Goal: Task Accomplishment & Management: Complete application form

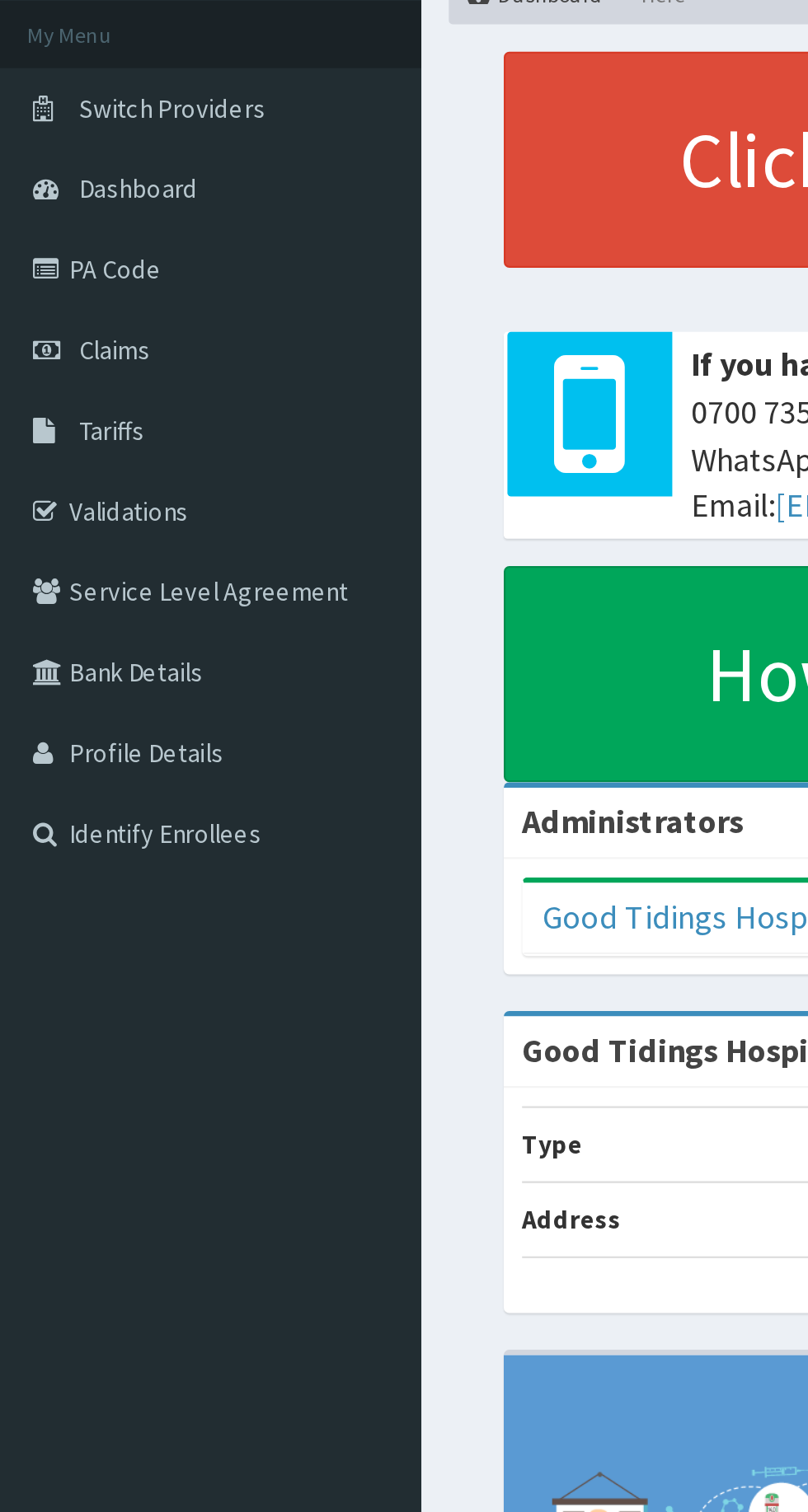
click at [103, 322] on link "Validations" at bounding box center [94, 325] width 190 height 36
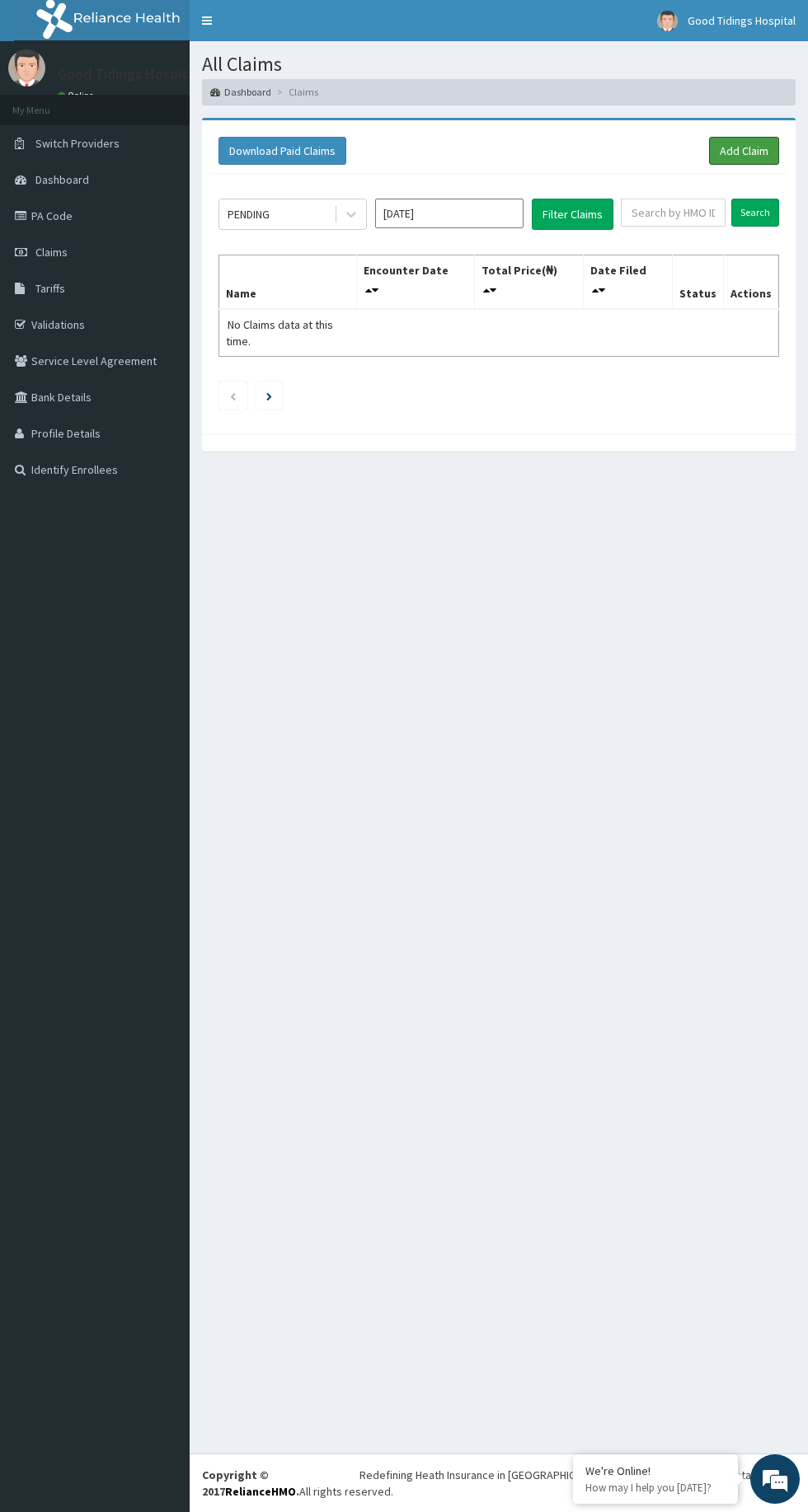
click at [777, 151] on link "Add Claim" at bounding box center [744, 150] width 70 height 28
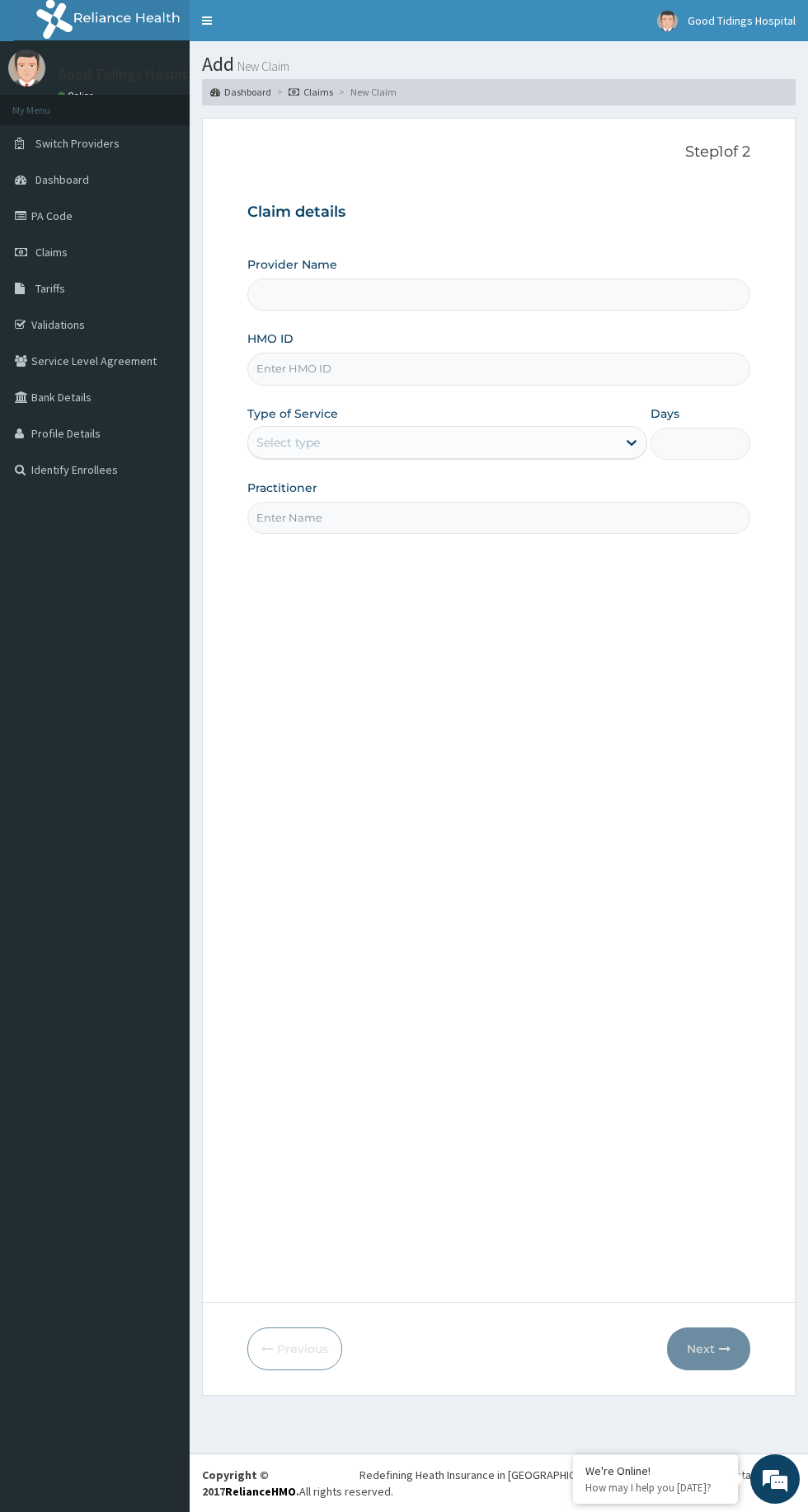
type input "Good Tidings Hospital"
click at [491, 374] on input "HMO ID" at bounding box center [499, 368] width 502 height 32
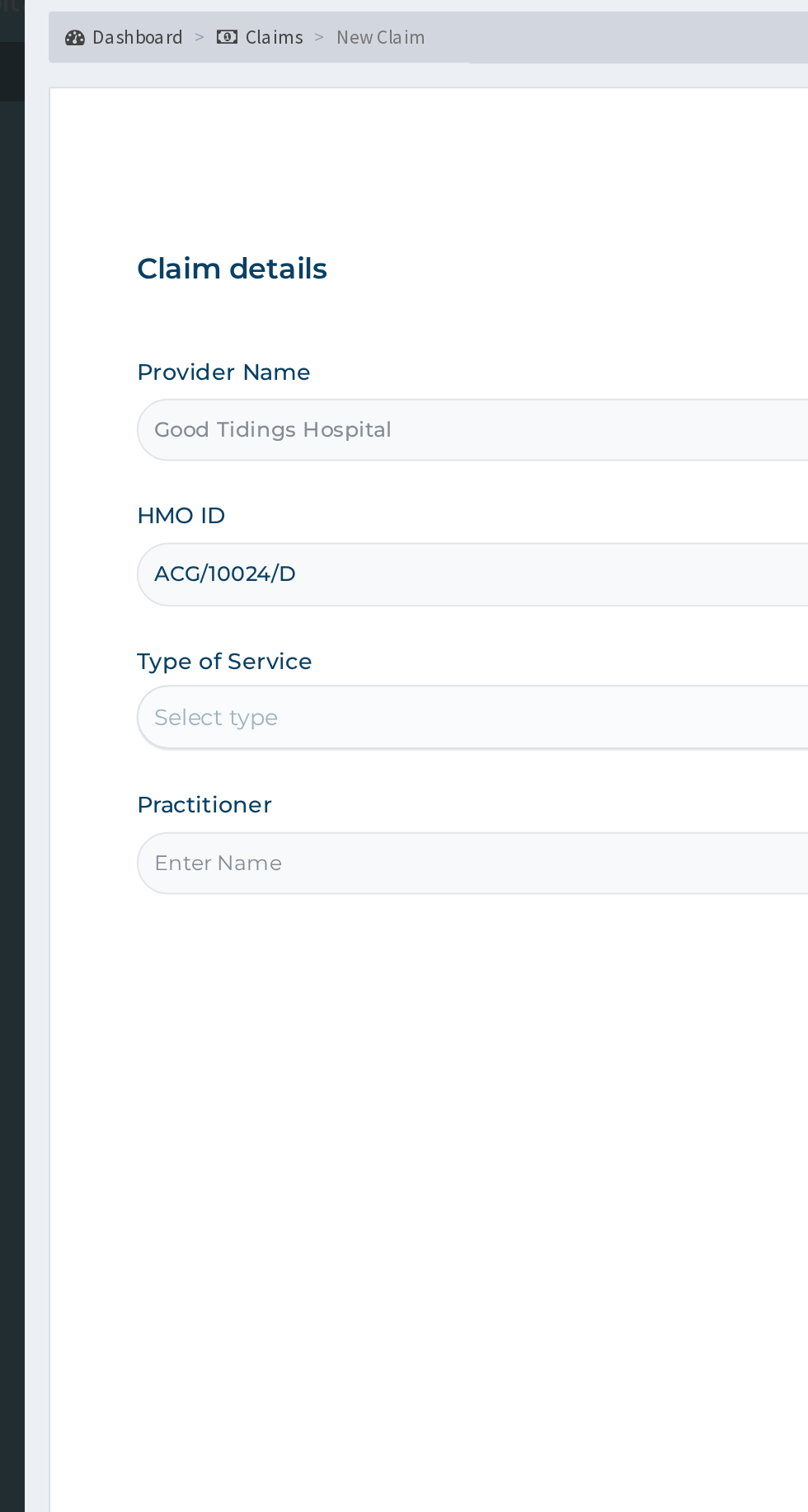
type input "ACG/10024/D"
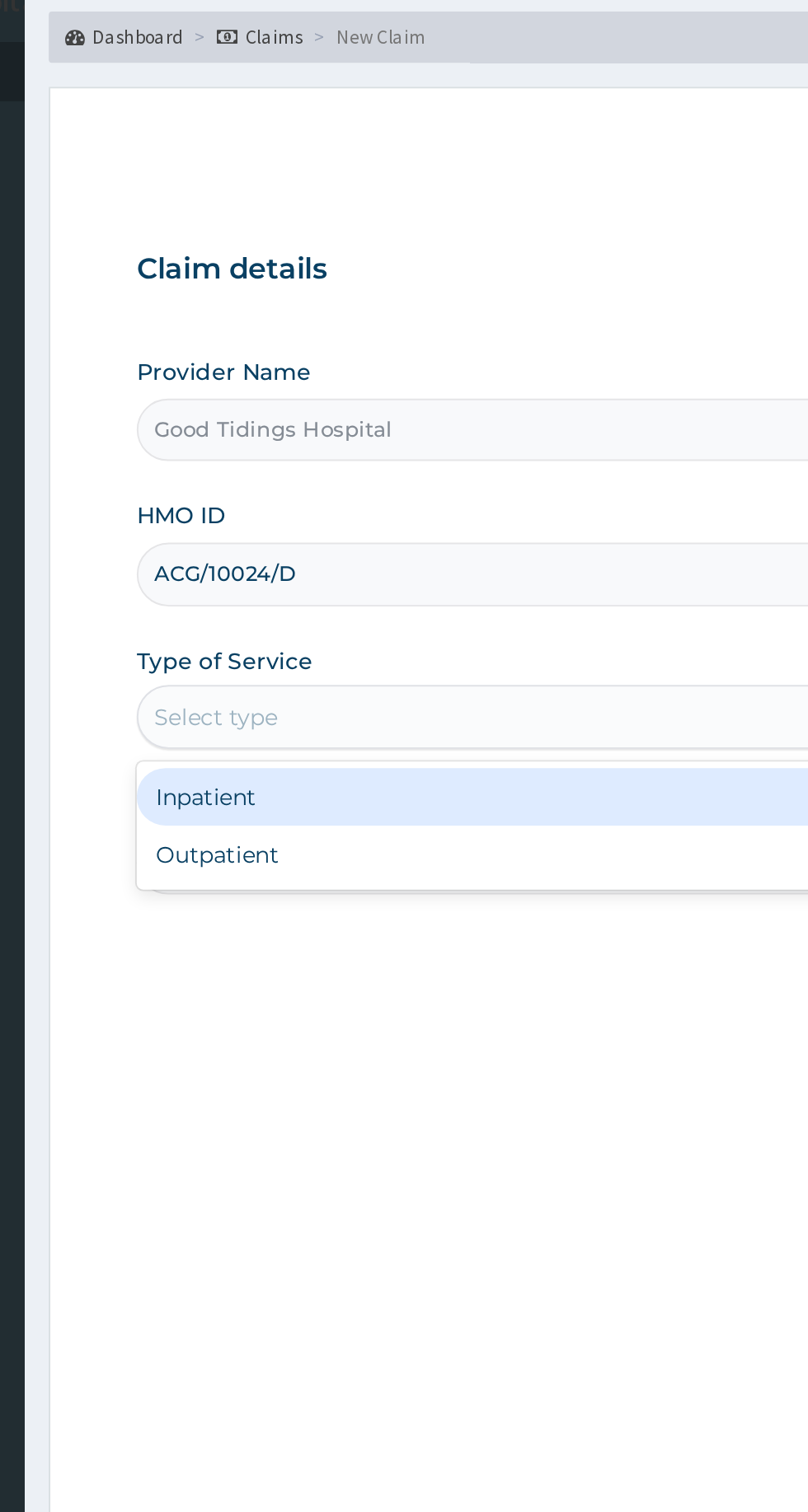
click at [380, 515] on div "Outpatient" at bounding box center [447, 513] width 400 height 30
type input "1"
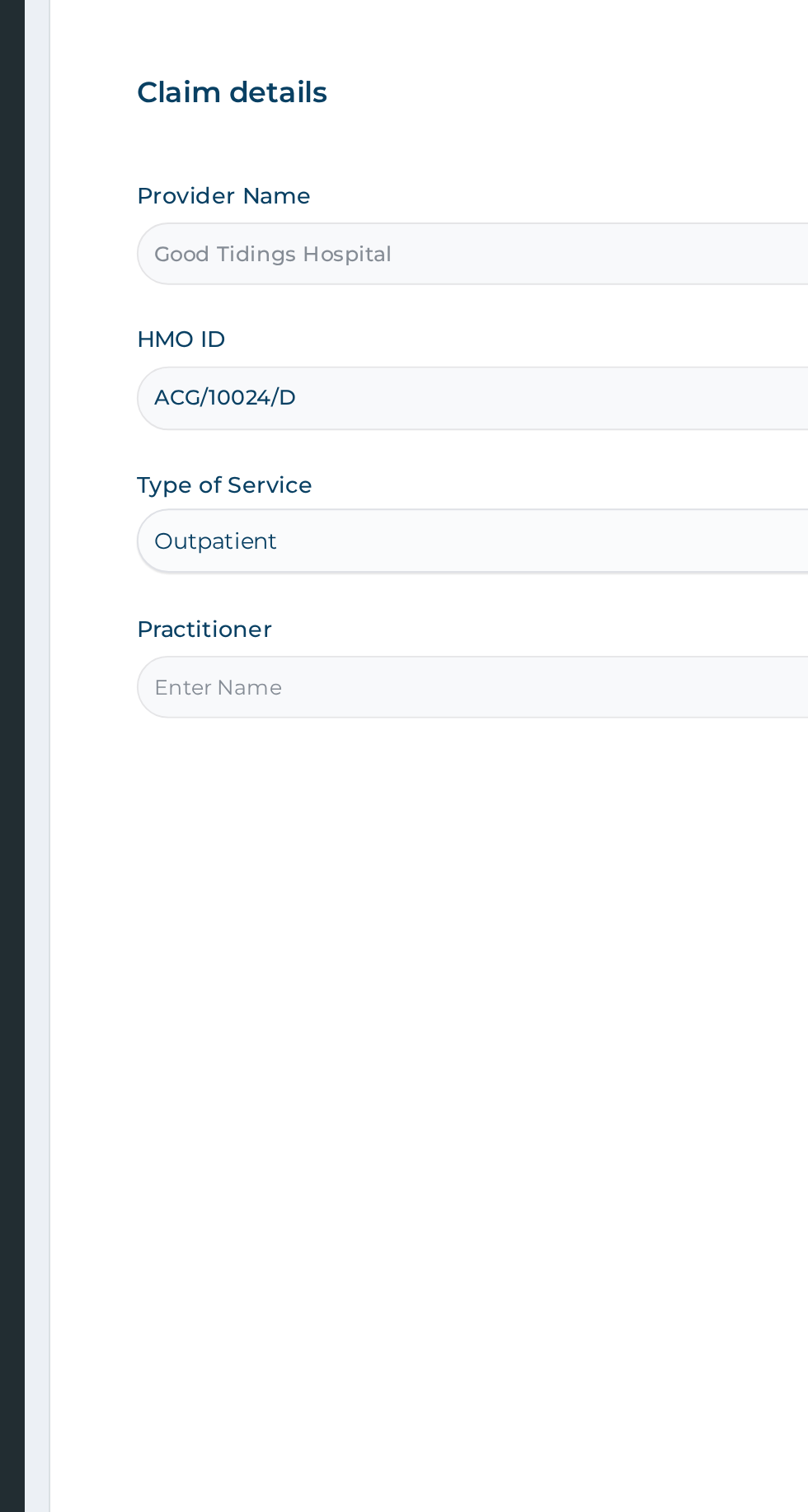
click at [404, 521] on input "Practitioner" at bounding box center [499, 517] width 502 height 32
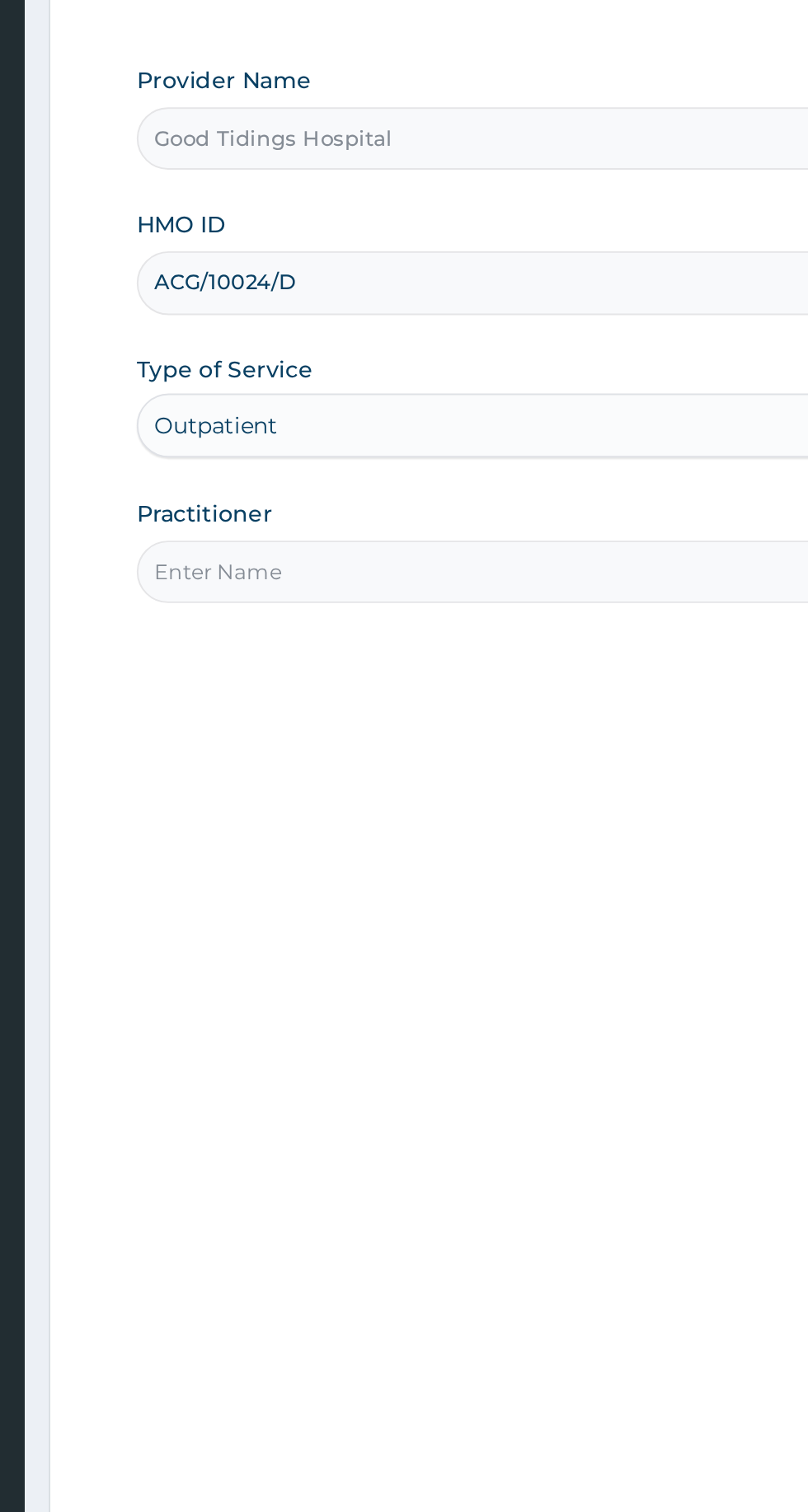
click at [399, 521] on input "Practitioner" at bounding box center [499, 517] width 502 height 32
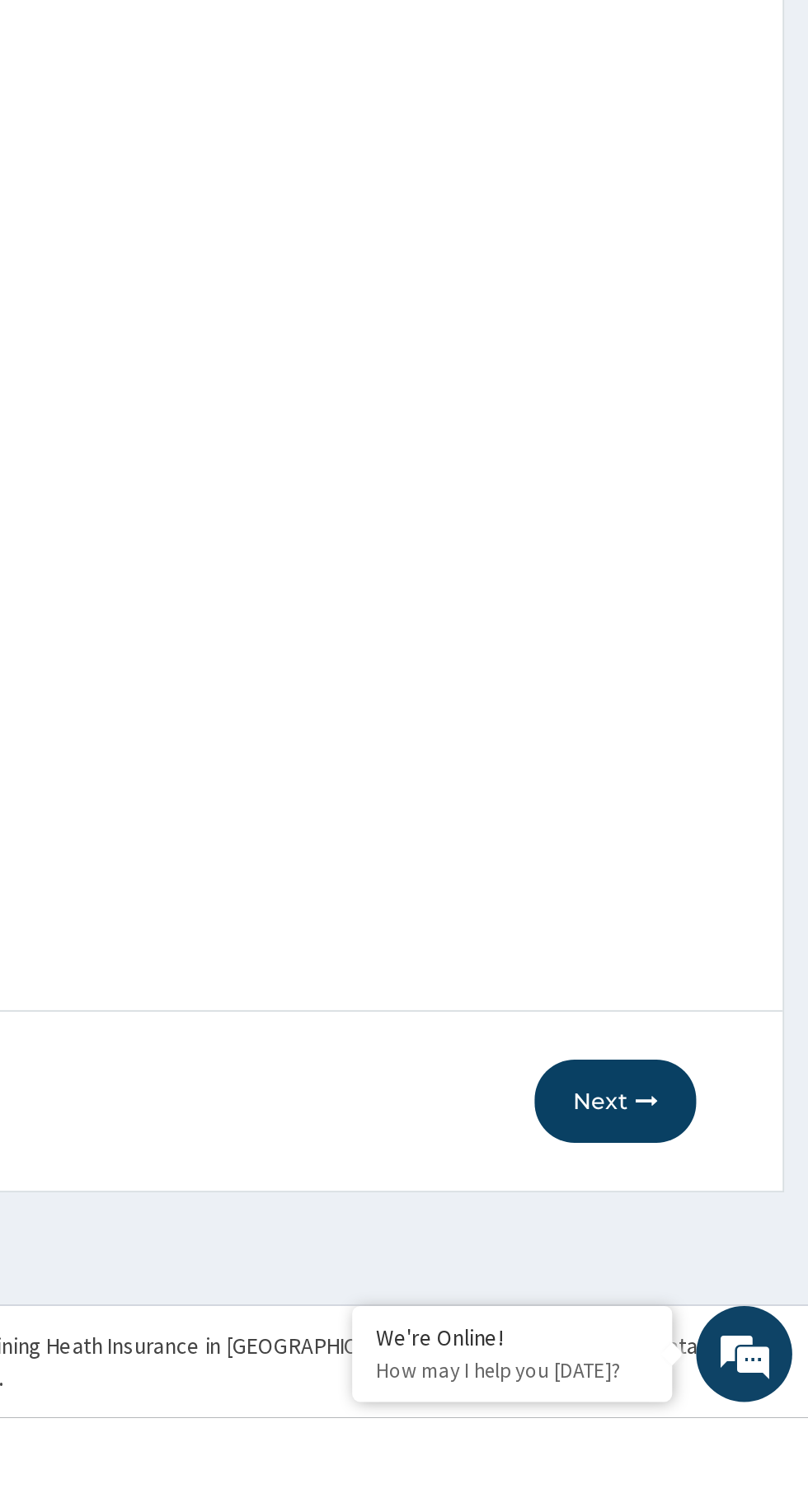
type input "[PERSON_NAME]"
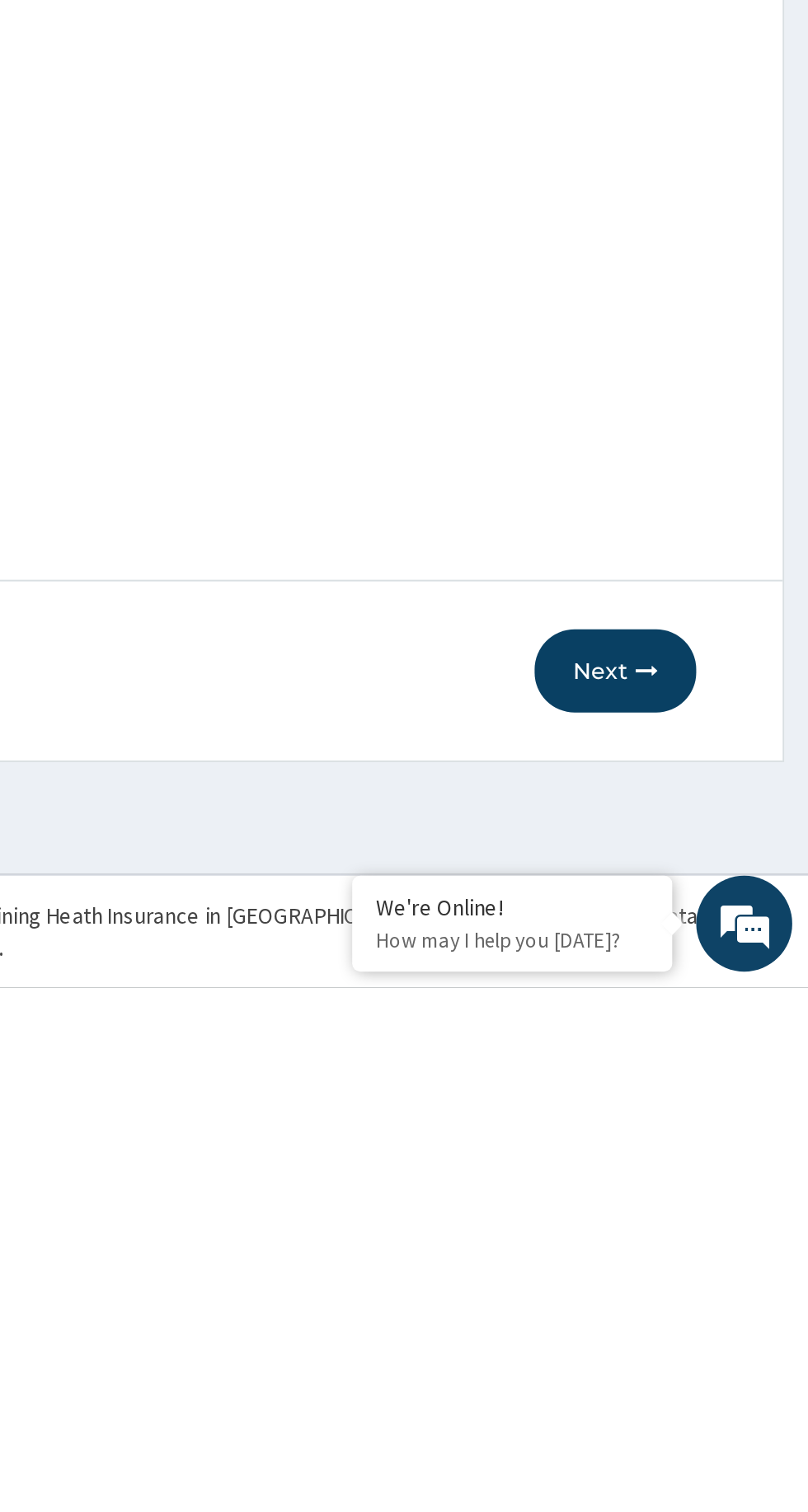
click at [712, 1364] on button "Next" at bounding box center [708, 1348] width 83 height 43
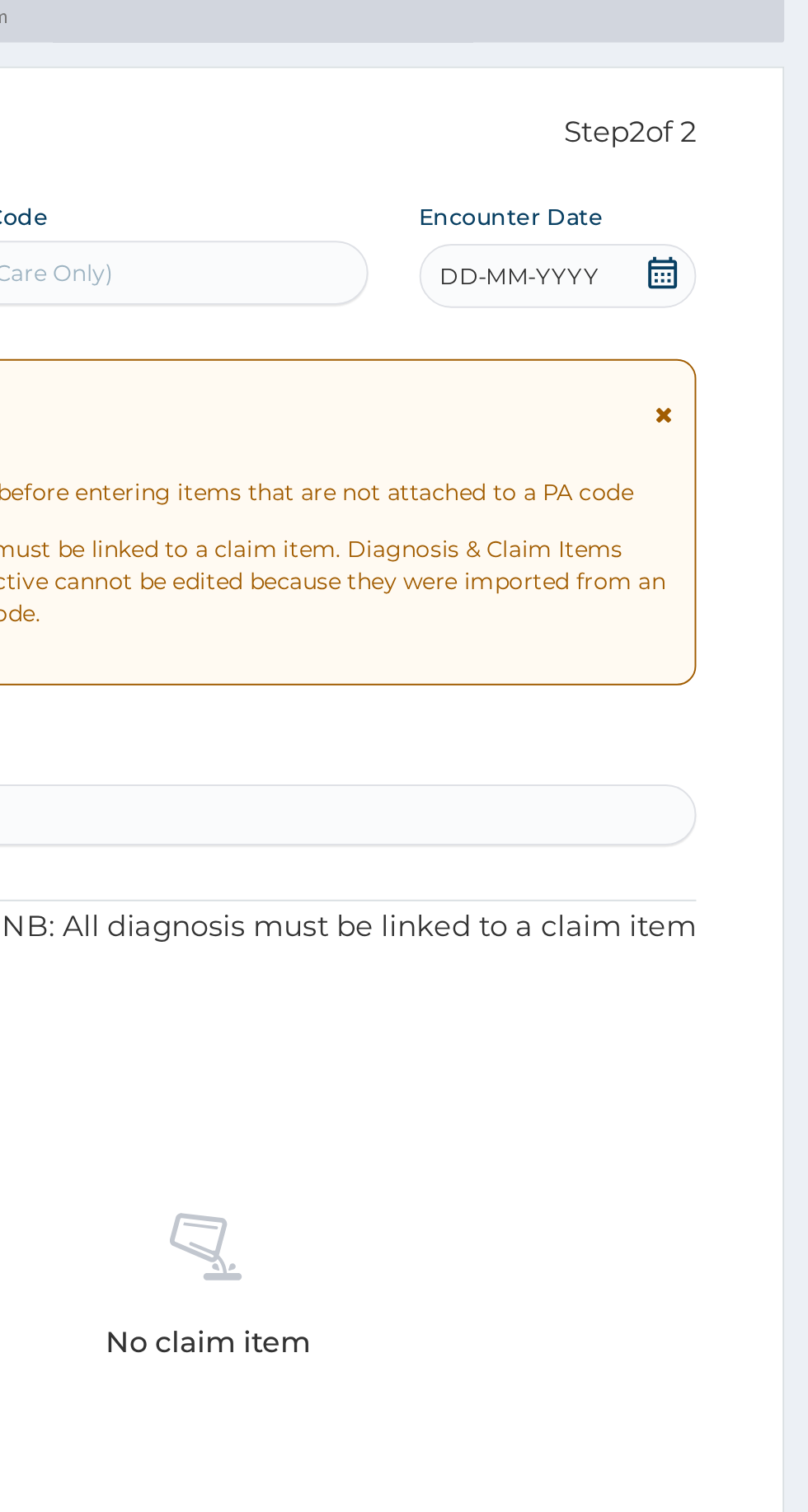
click at [737, 225] on icon at bounding box center [733, 224] width 16 height 16
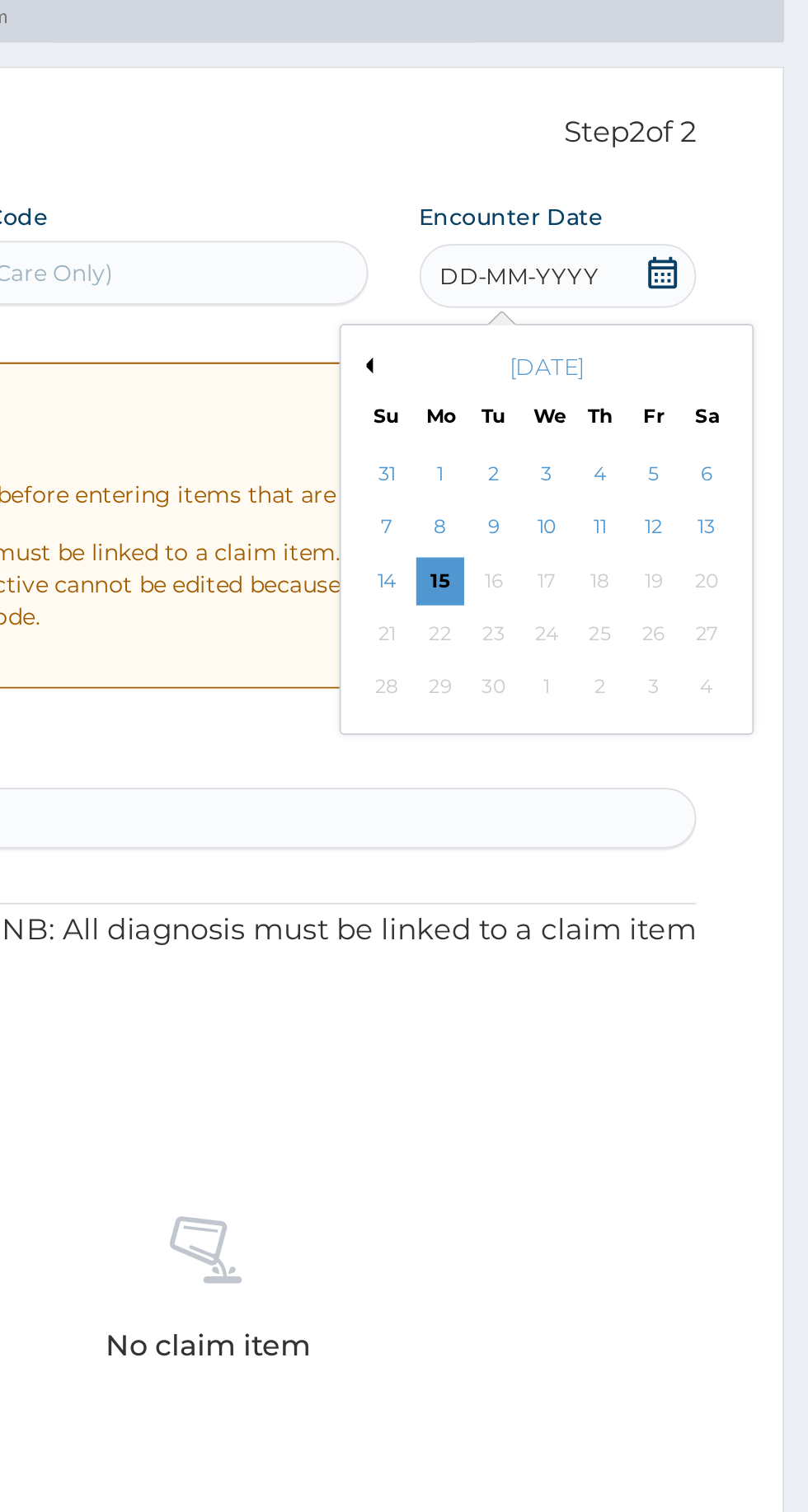
click at [629, 381] on div "15" at bounding box center [618, 383] width 24 height 24
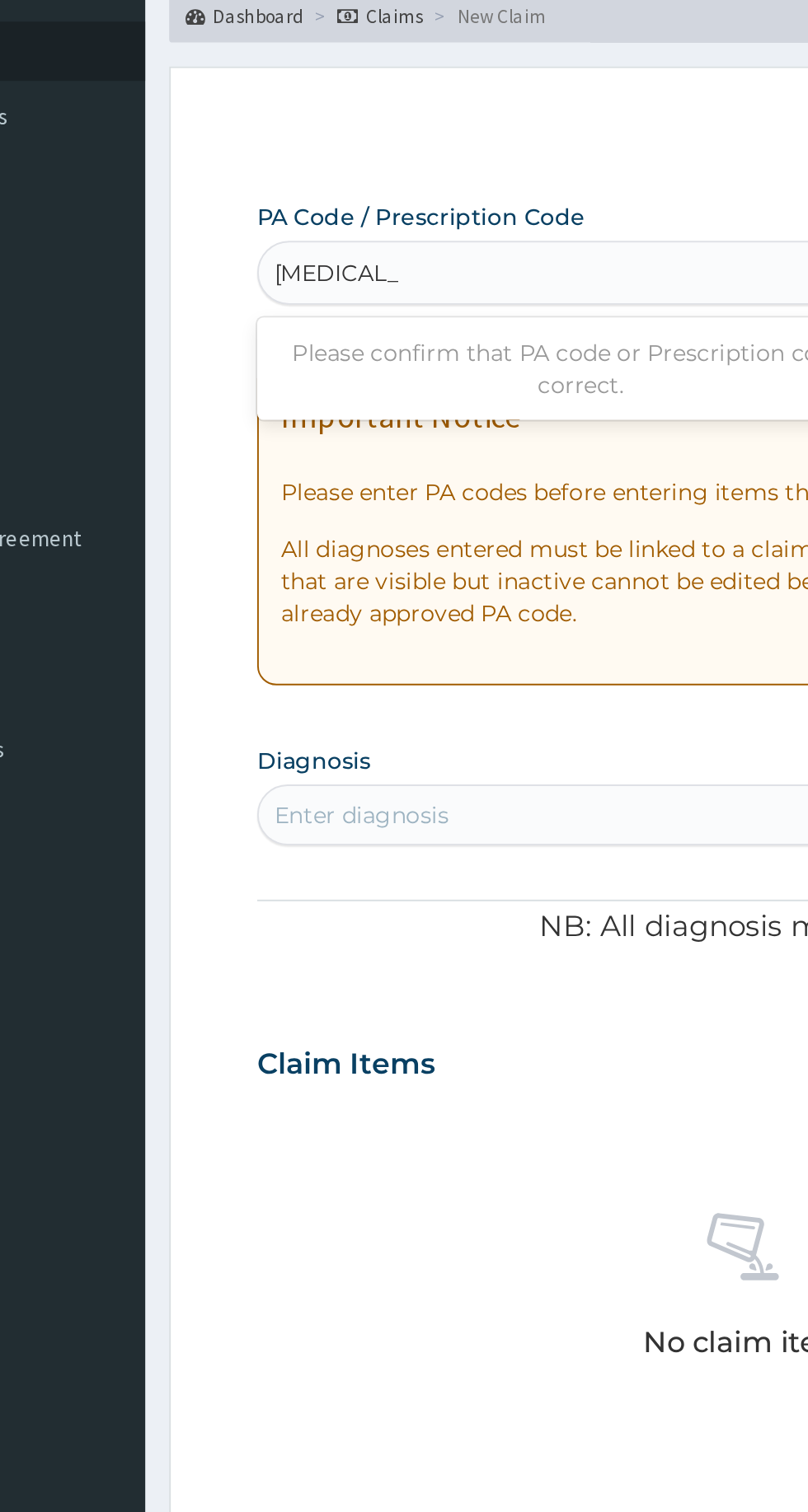
type input "[MEDICAL_DATA]"
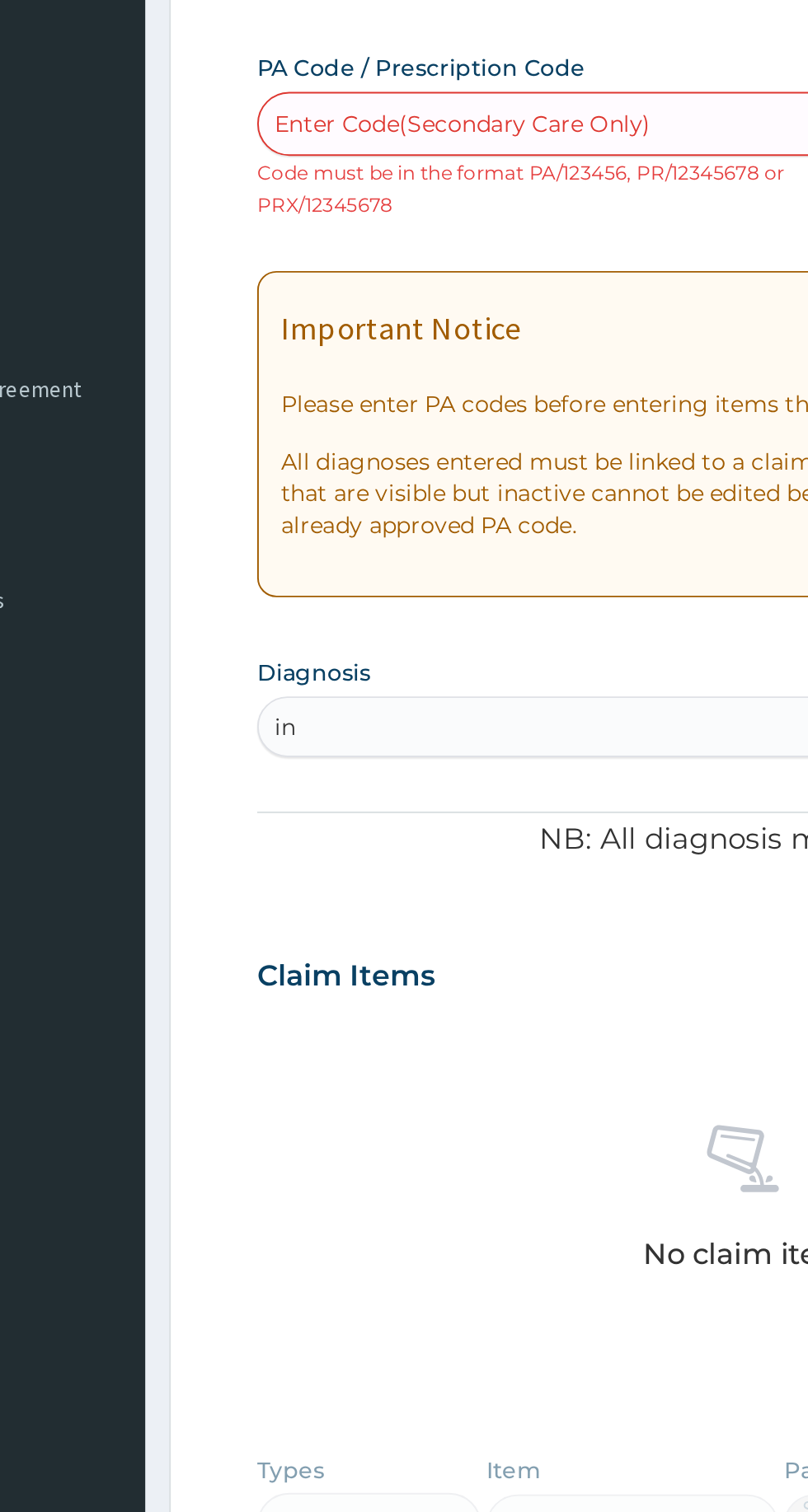
type input "in"
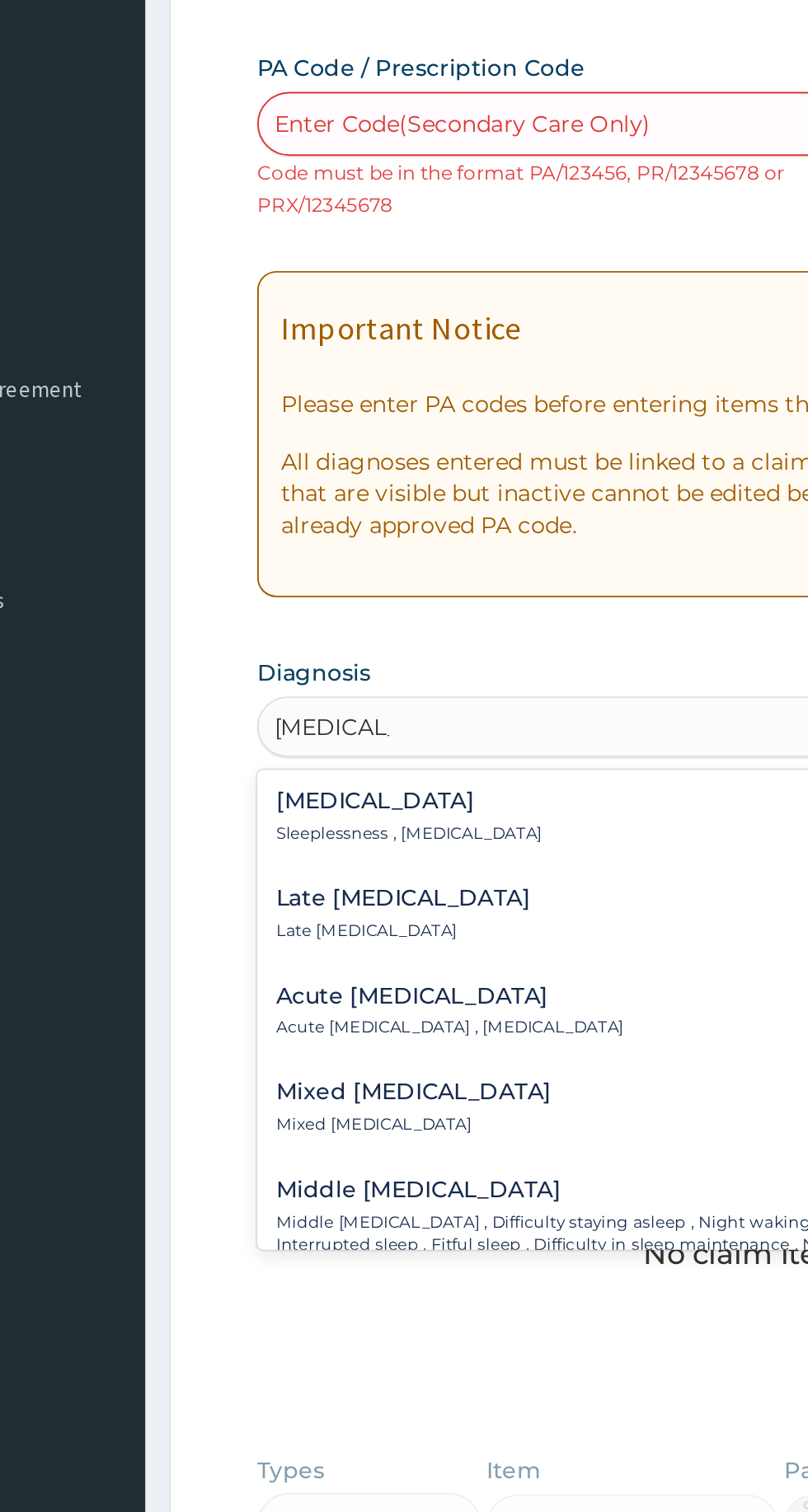
click at [353, 575] on h4 "[MEDICAL_DATA]" at bounding box center [326, 573] width 137 height 13
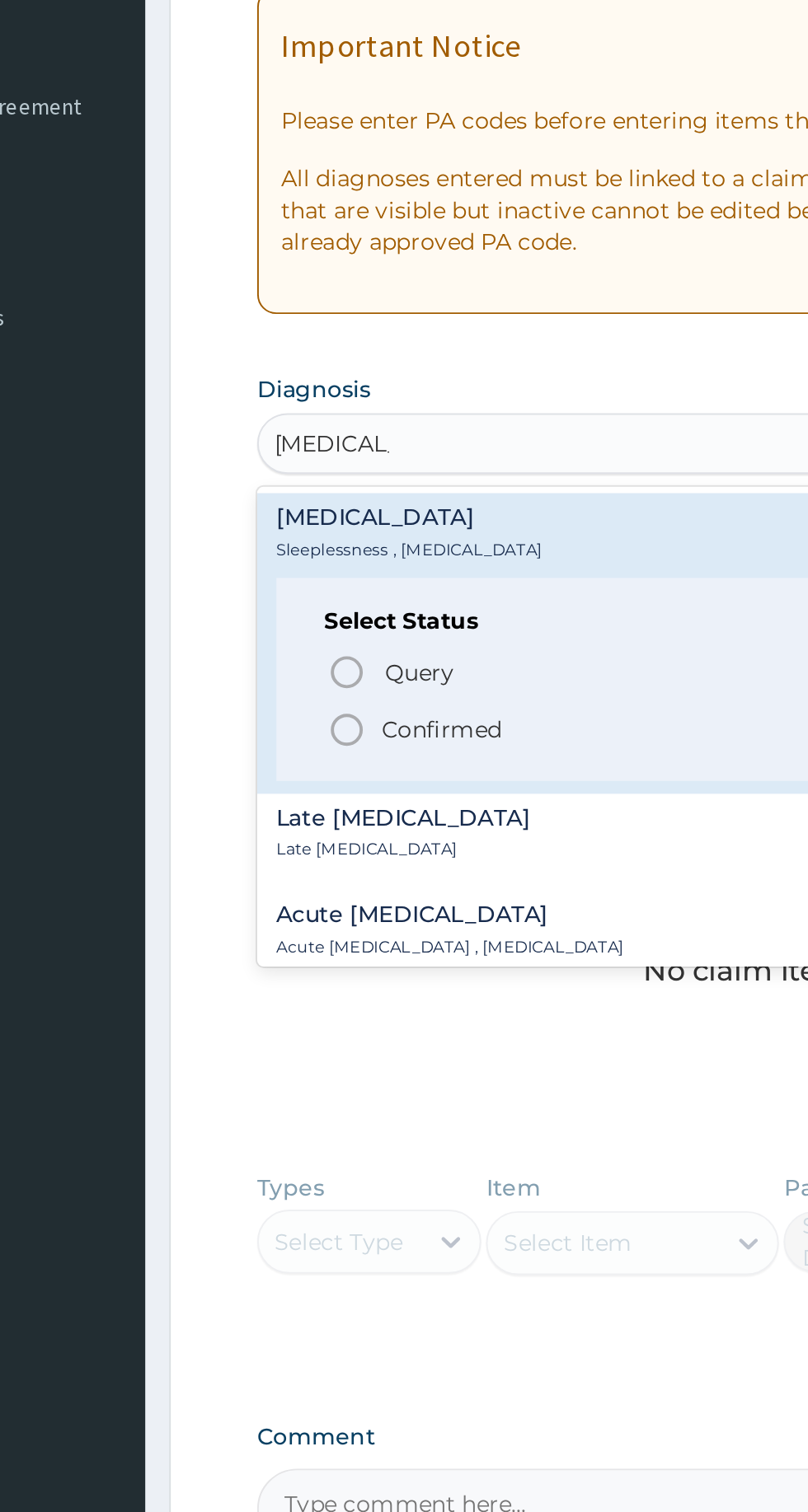
click at [357, 687] on p "Confirmed" at bounding box center [343, 682] width 62 height 16
type input "[MEDICAL_DATA]"
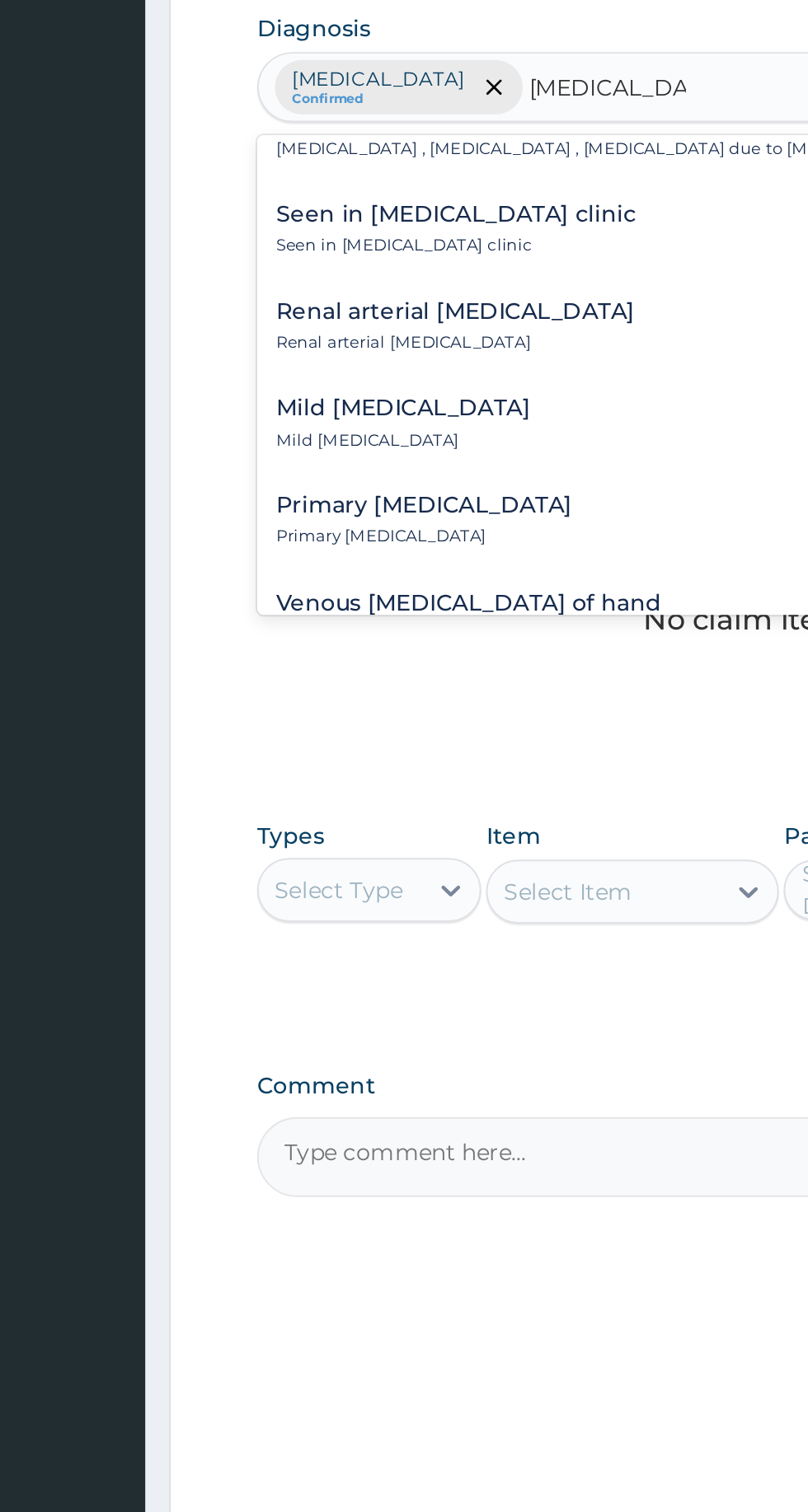
scroll to position [2109, 0]
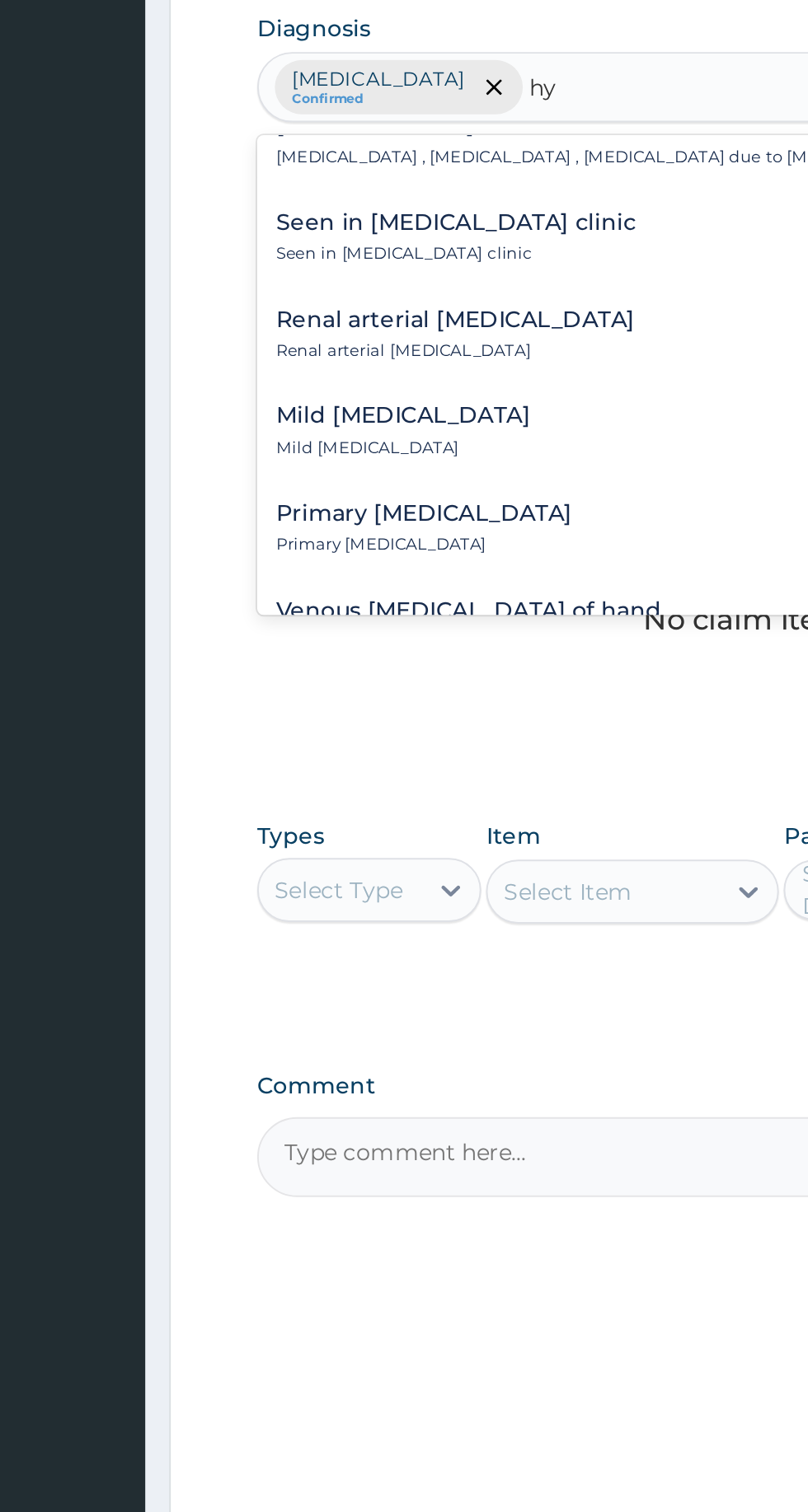
type input "h"
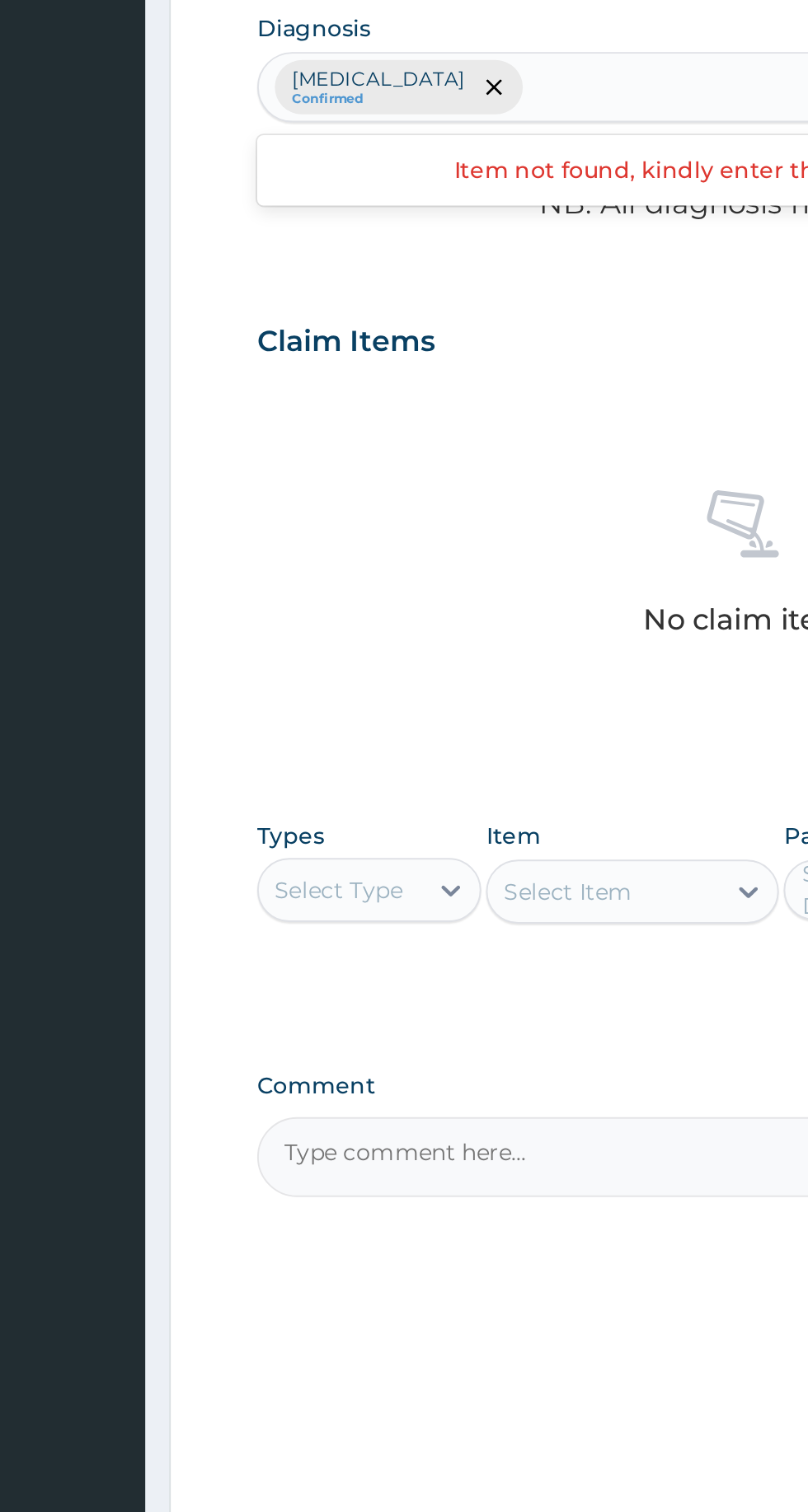
type input "s"
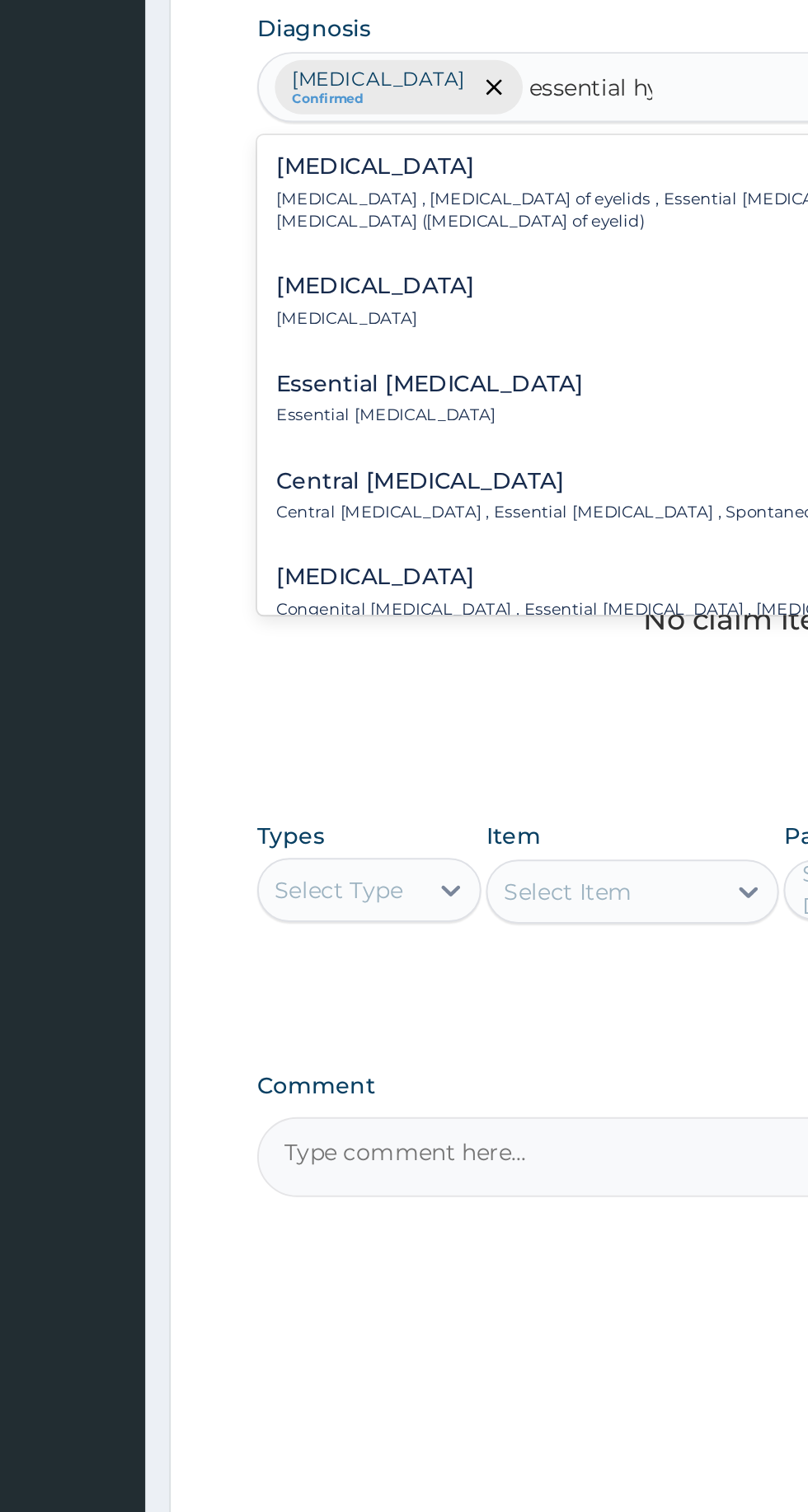
scroll to position [0, 0]
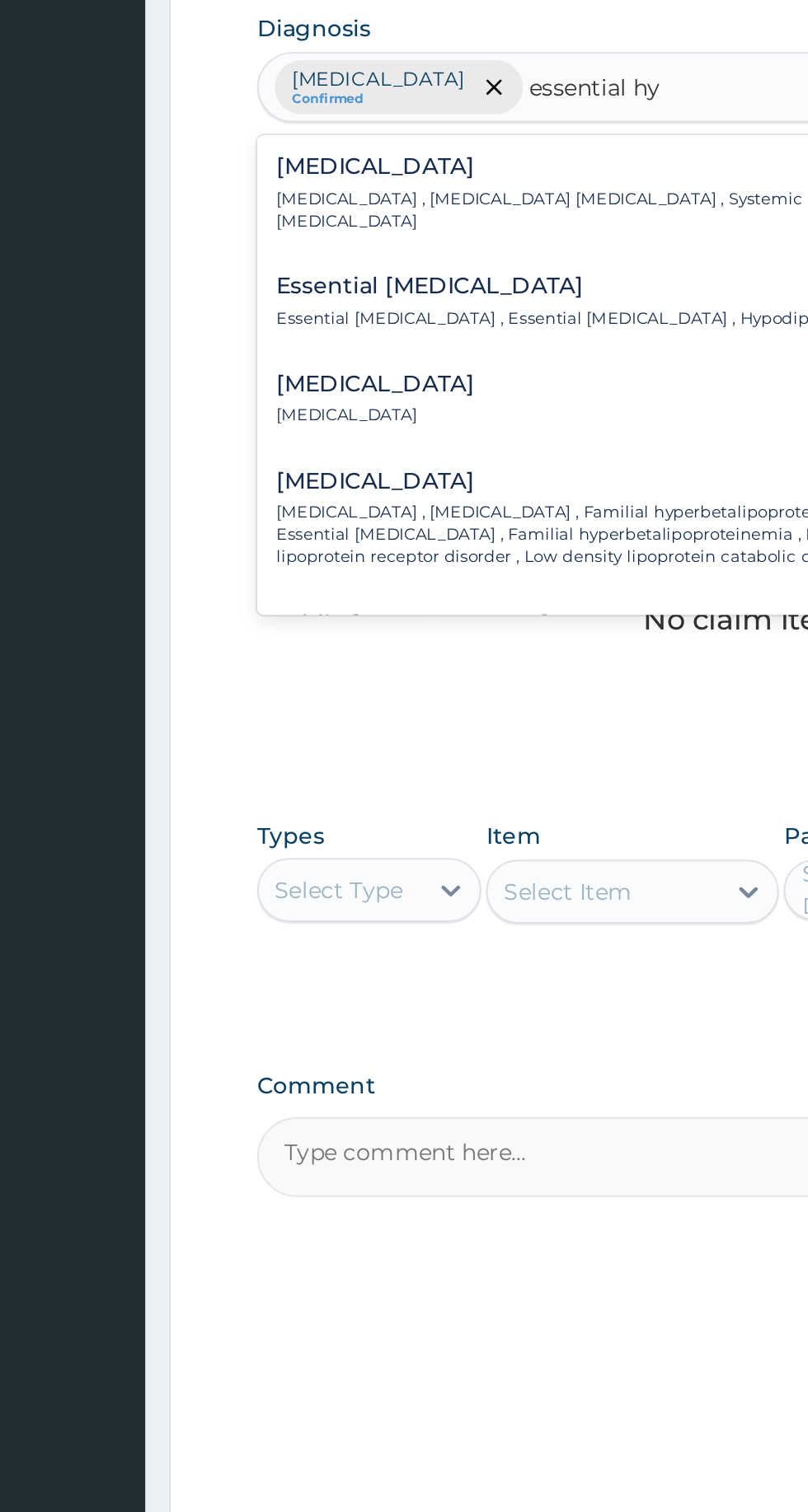
click at [307, 600] on p "[MEDICAL_DATA] , [MEDICAL_DATA] [MEDICAL_DATA] , Systemic primary arterial [MED…" at bounding box center [482, 601] width 451 height 24
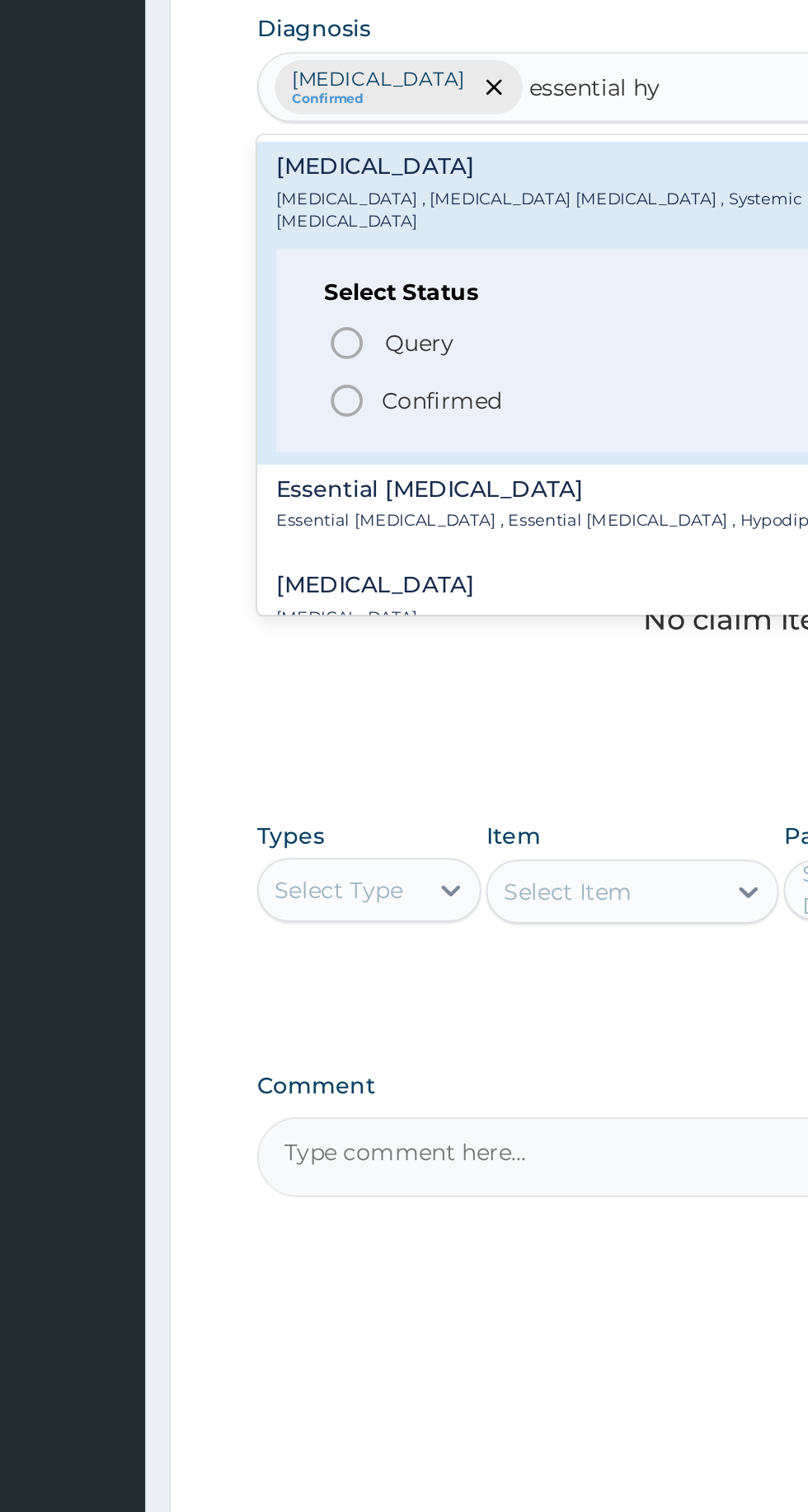
click at [308, 700] on span "Confirmed" at bounding box center [500, 699] width 432 height 20
type input "essential hy"
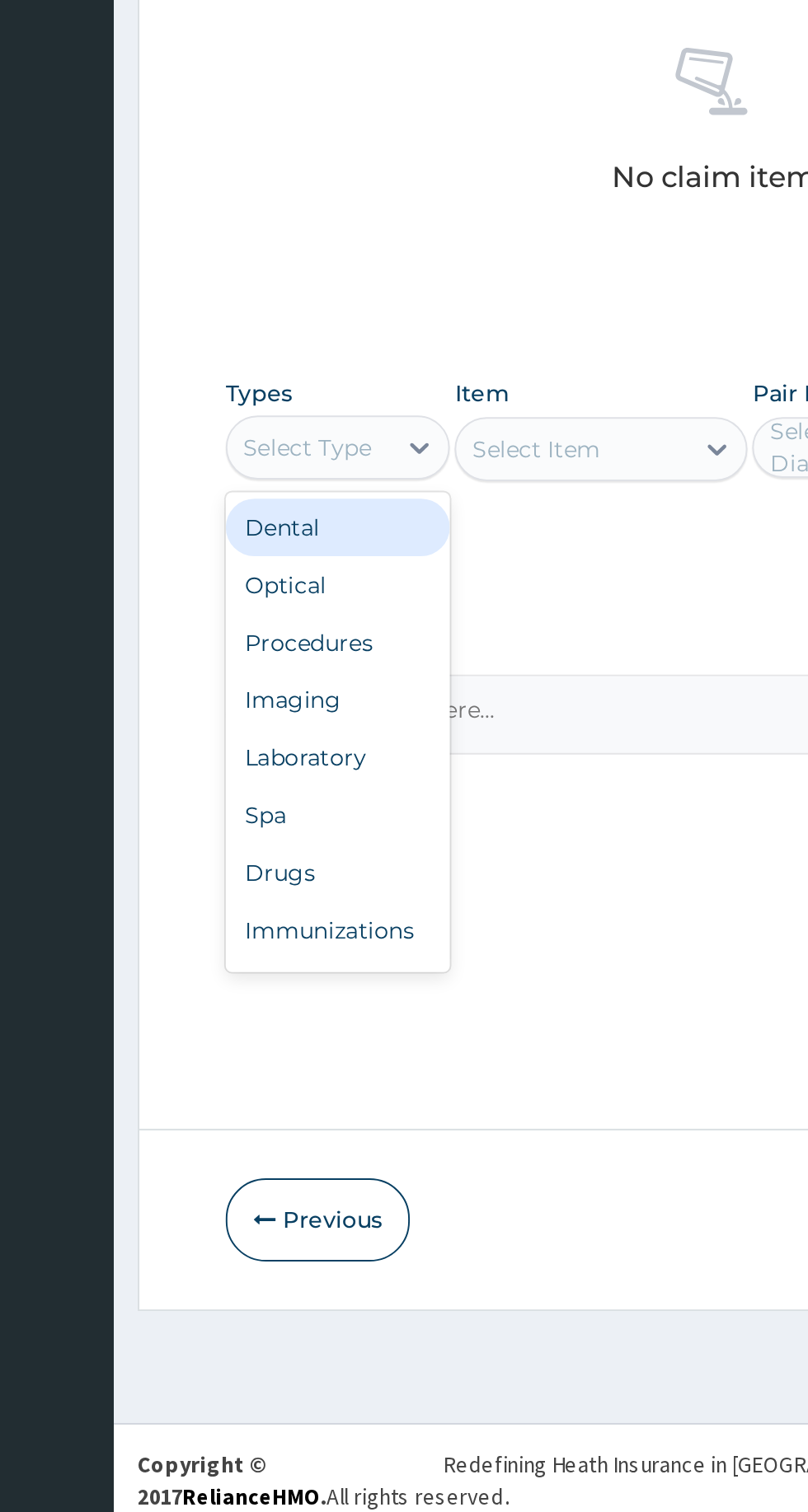
click at [290, 1052] on div "Procedures" at bounding box center [305, 1051] width 115 height 30
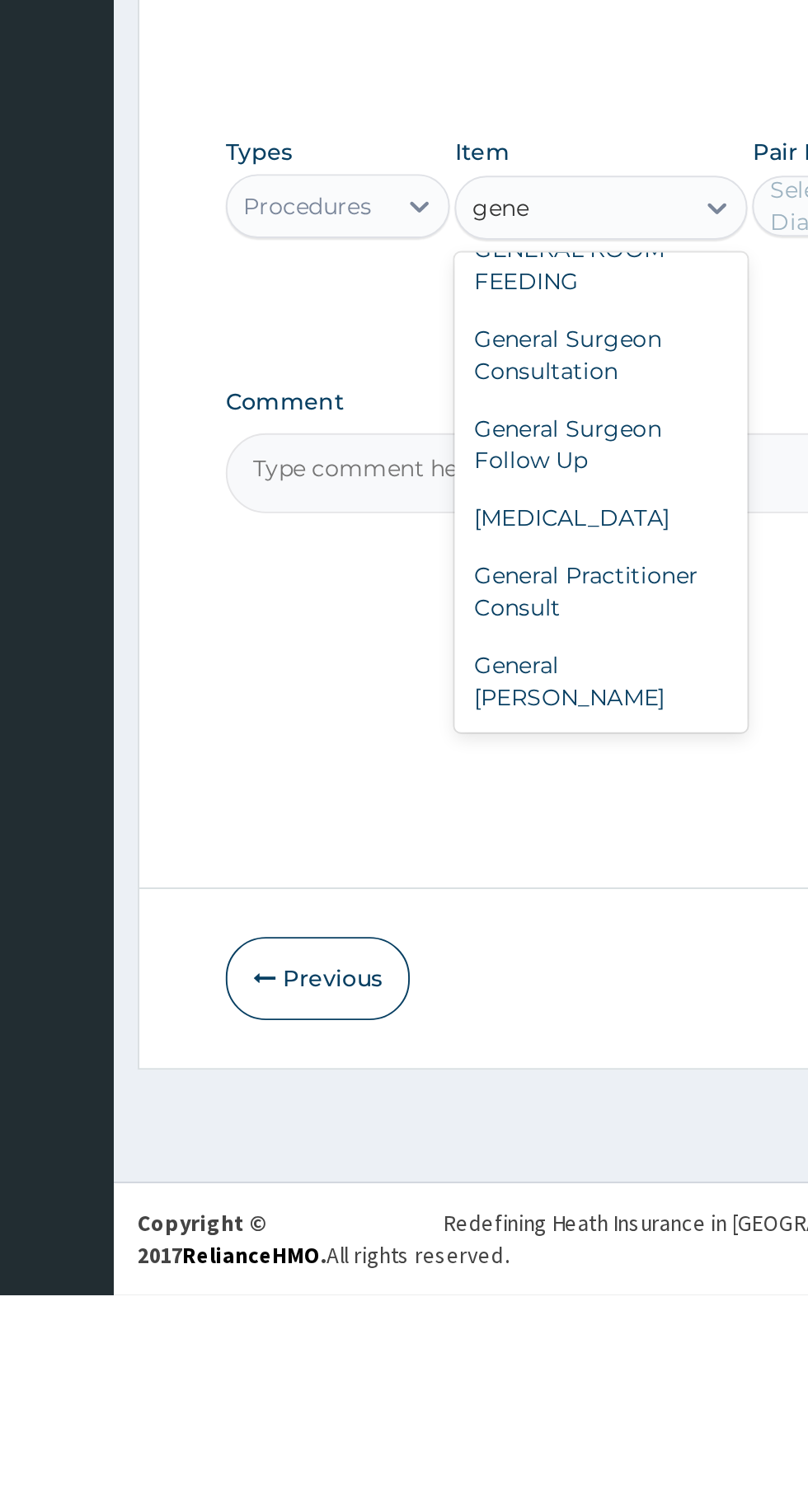
scroll to position [49, 0]
click at [398, 1173] on div "General Practitioner Consult" at bounding box center [441, 1149] width 151 height 46
type input "gene"
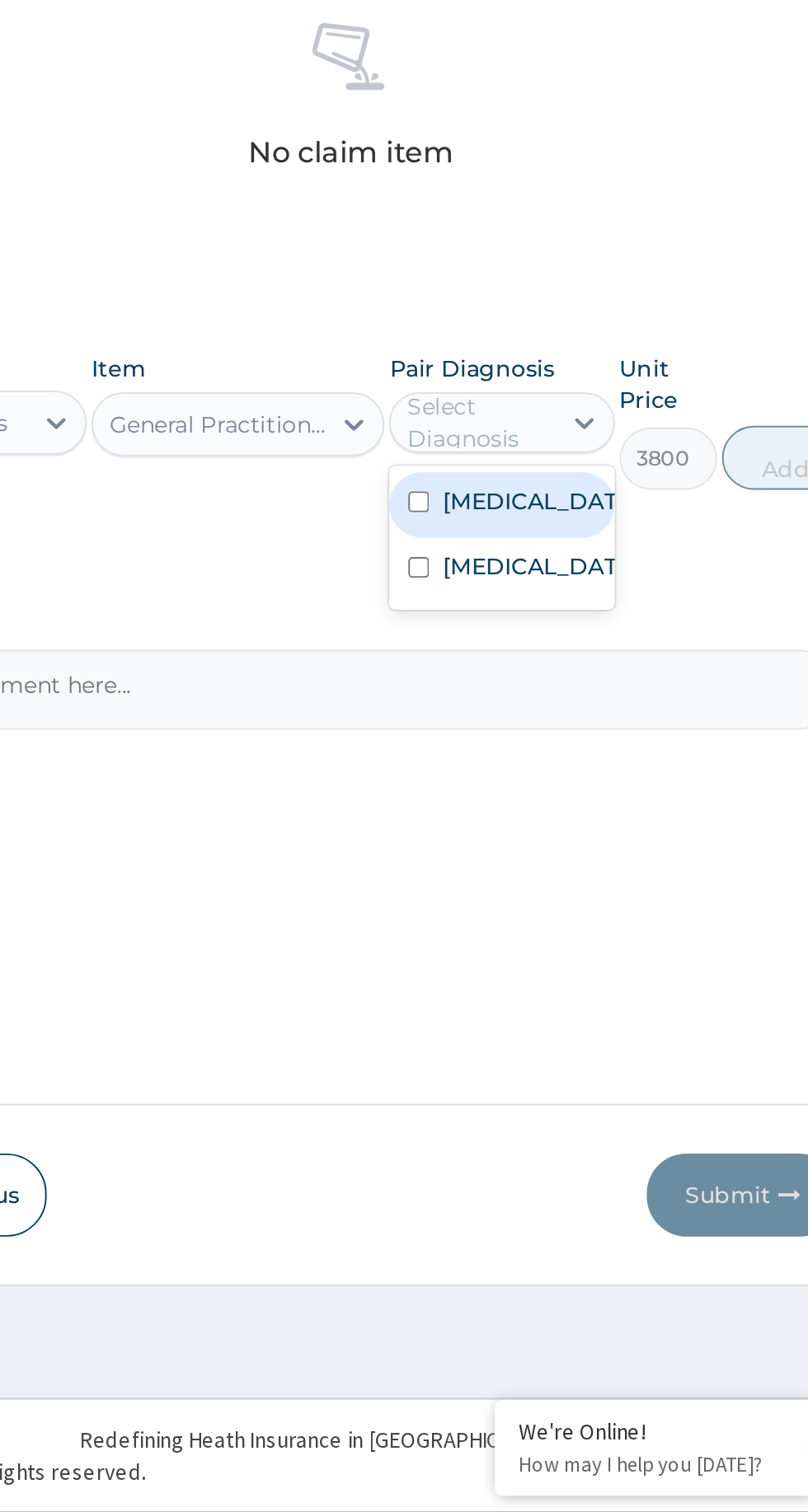
scroll to position [0, 0]
click at [538, 993] on input "checkbox" at bounding box center [534, 992] width 11 height 11
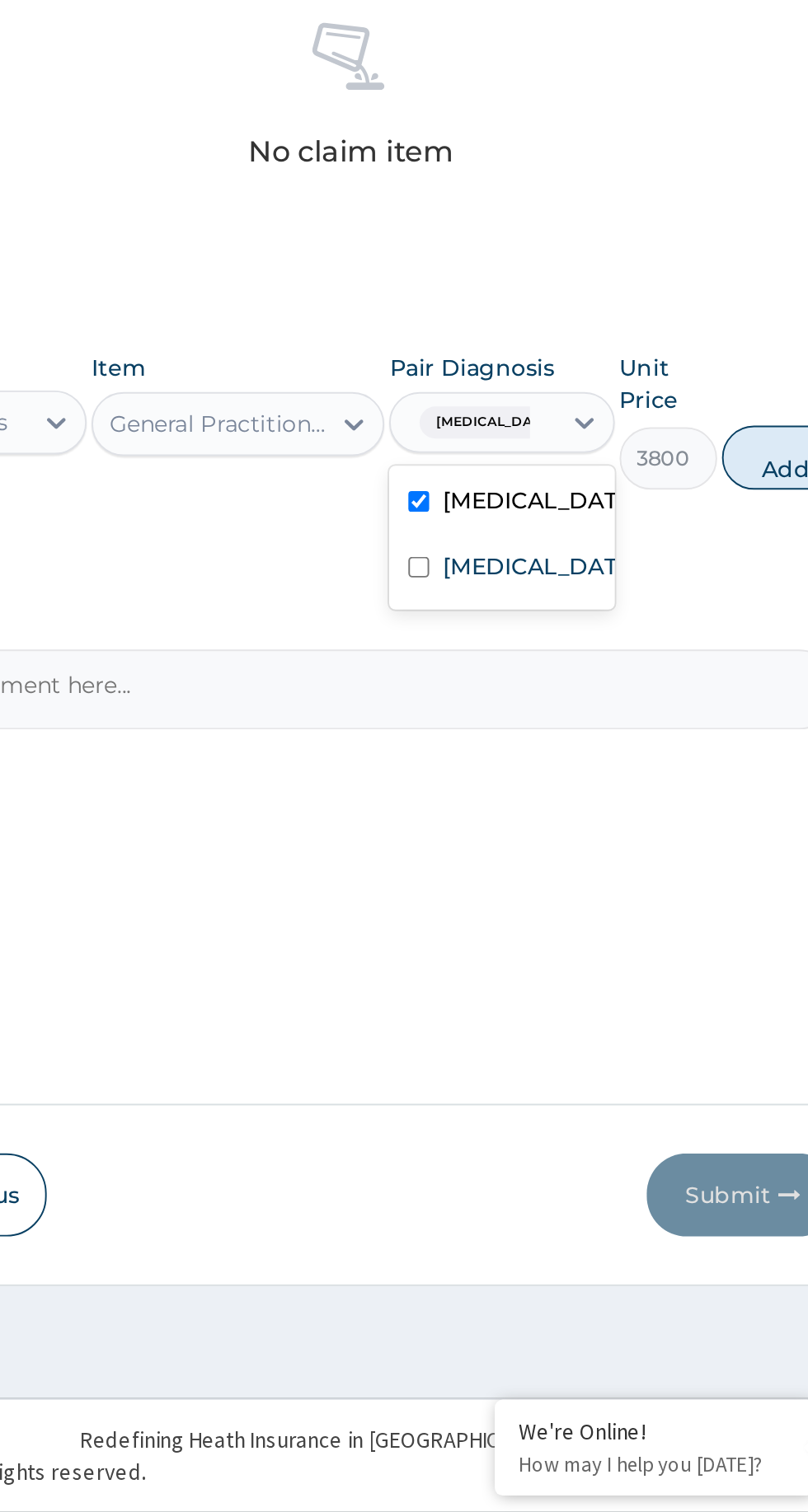
click at [538, 1031] on input "checkbox" at bounding box center [534, 1025] width 11 height 11
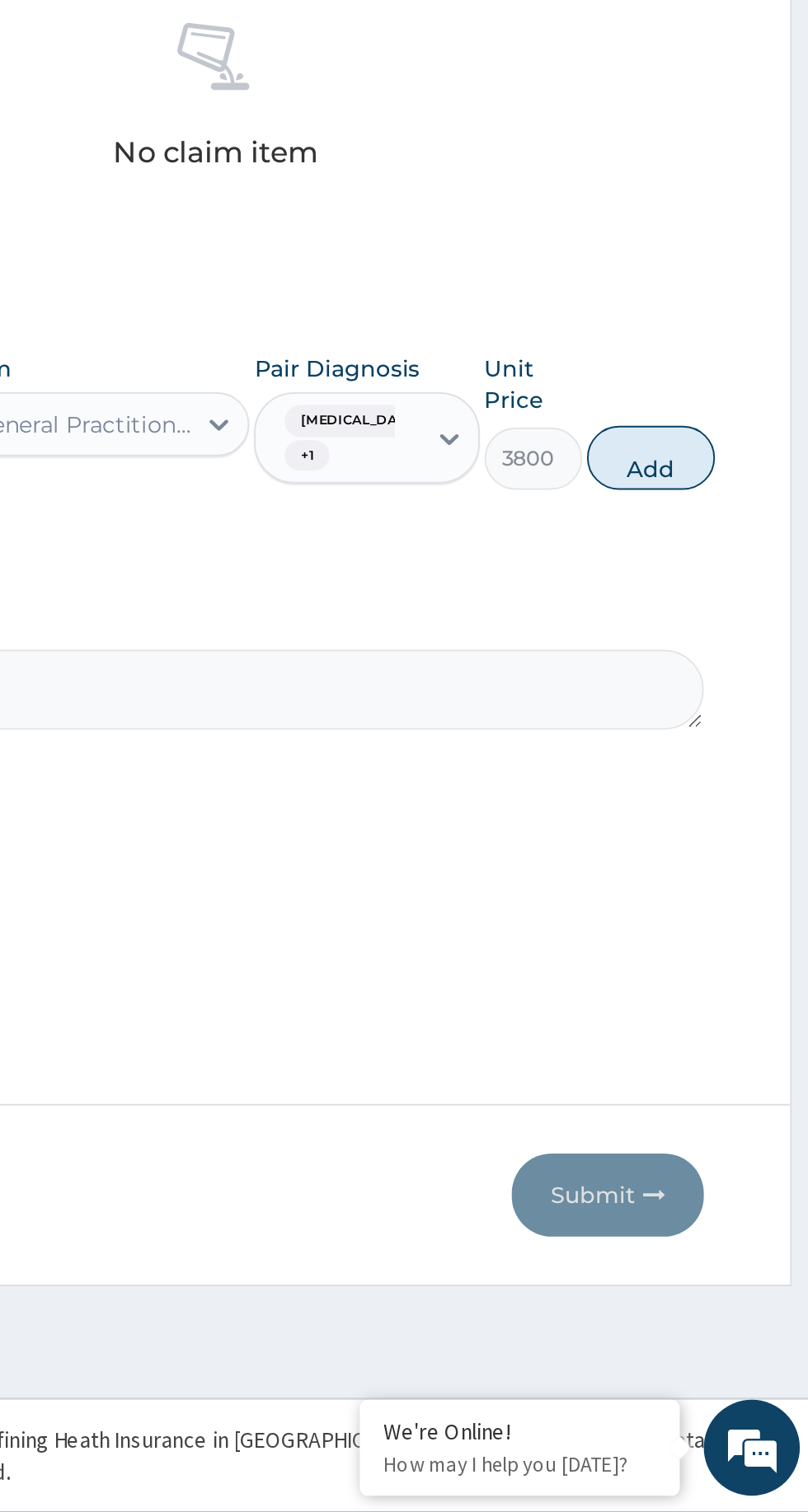
click at [718, 972] on button "Add" at bounding box center [723, 969] width 66 height 33
type input "0"
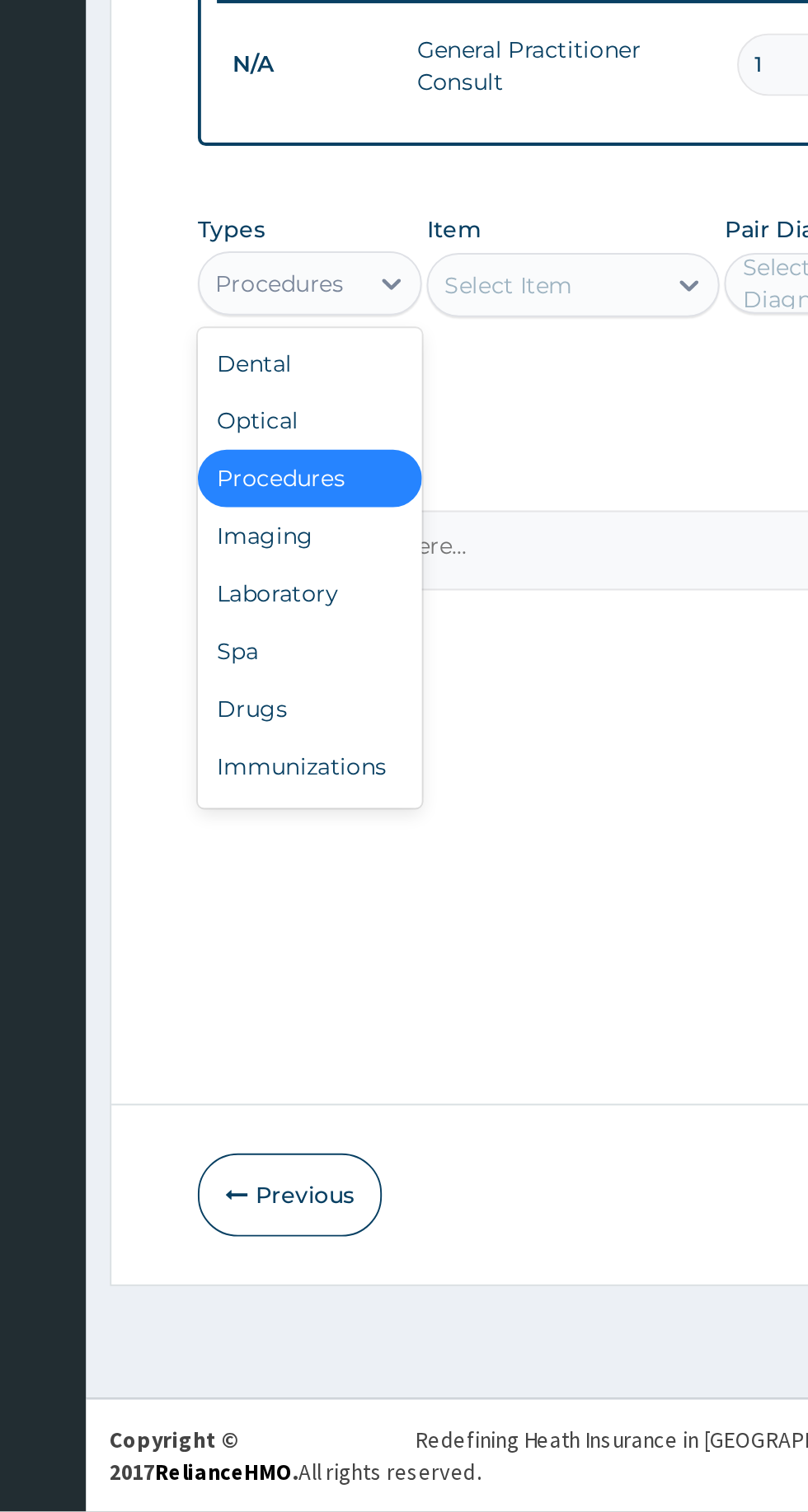
click at [334, 1089] on div "Drugs" at bounding box center [305, 1098] width 115 height 30
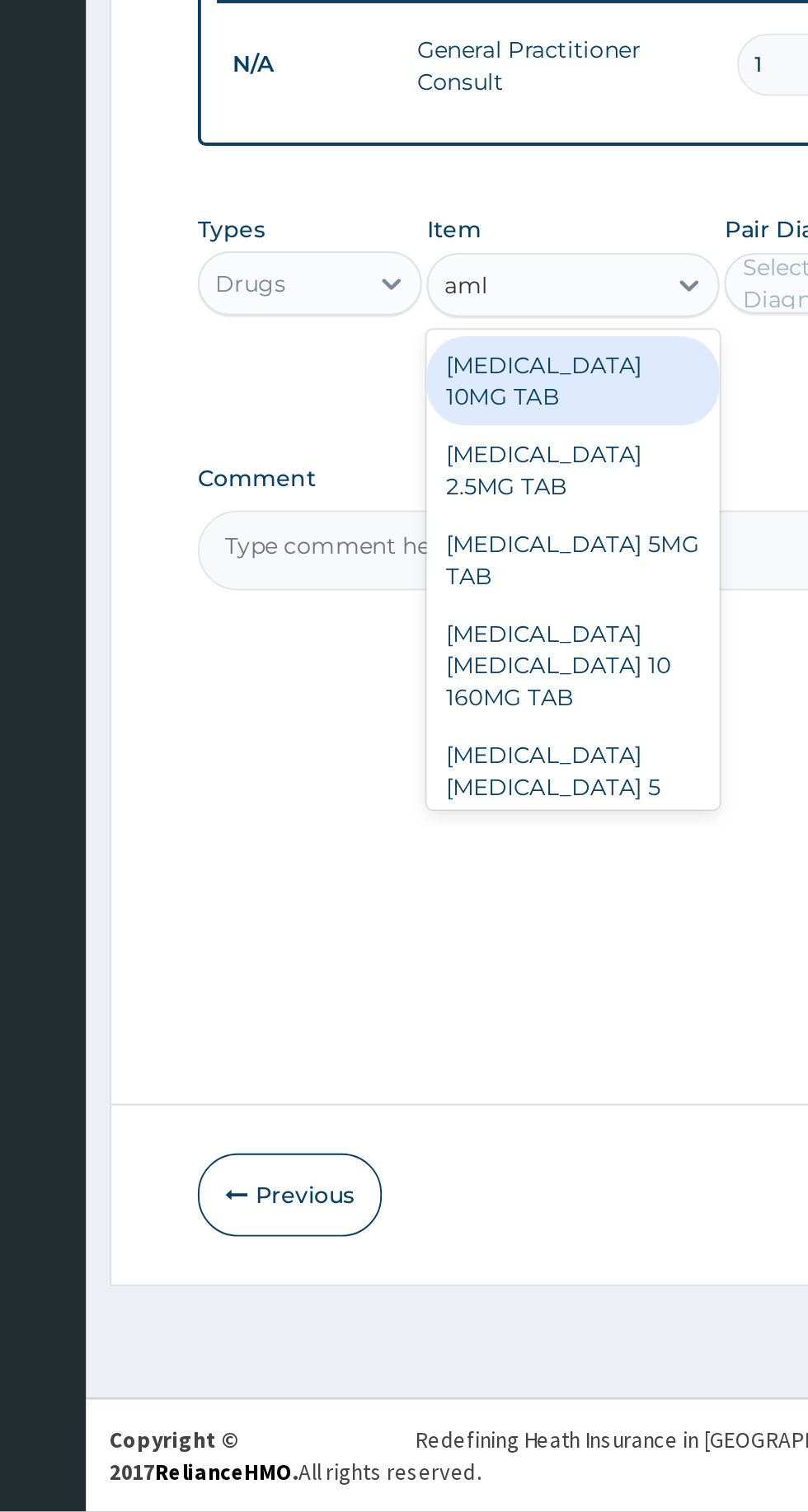
click at [437, 916] on div "[MEDICAL_DATA] 10MG TAB" at bounding box center [441, 929] width 151 height 46
type input "aml"
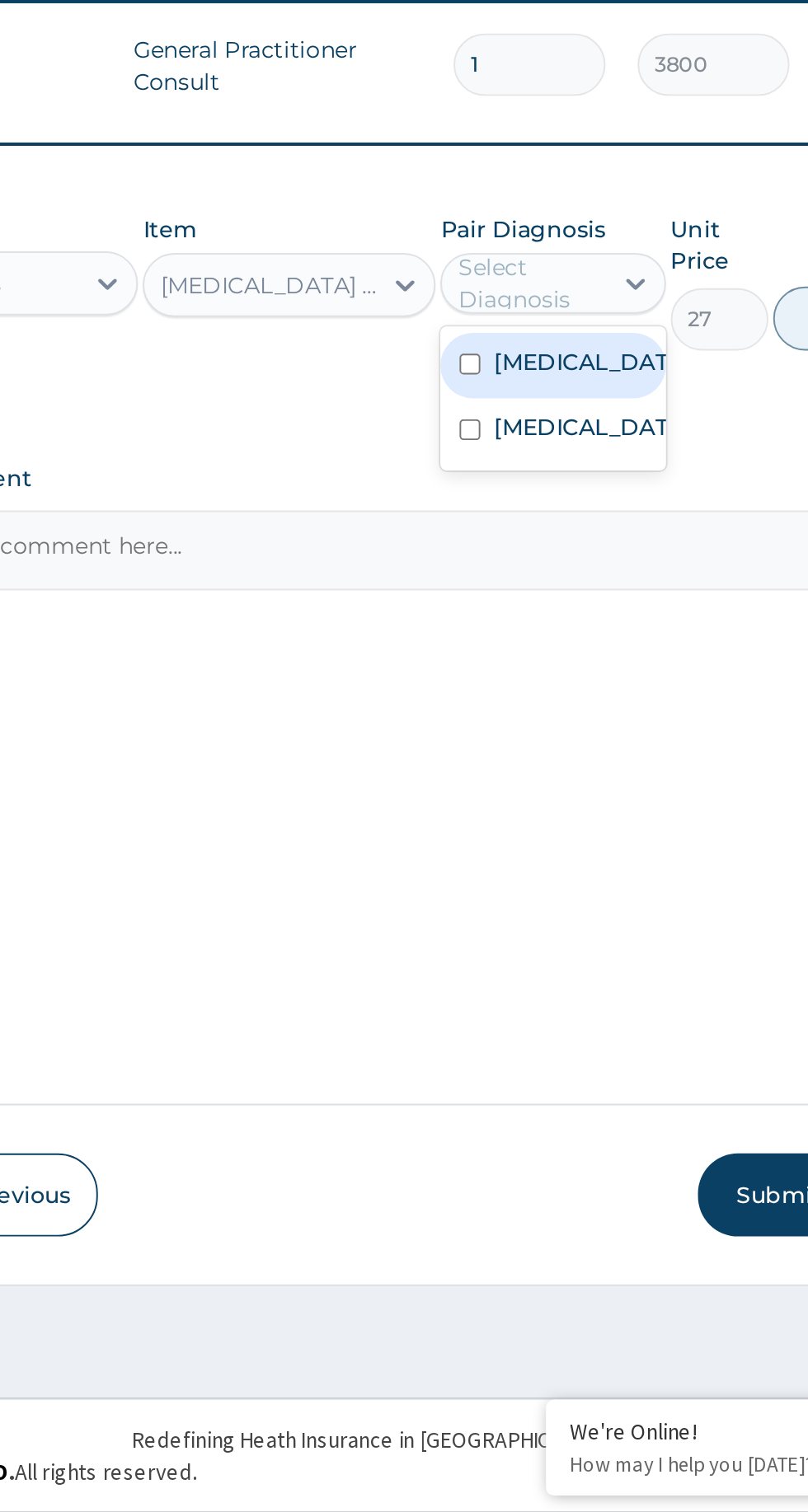
click at [564, 962] on label "[MEDICAL_DATA]" at bounding box center [593, 953] width 95 height 16
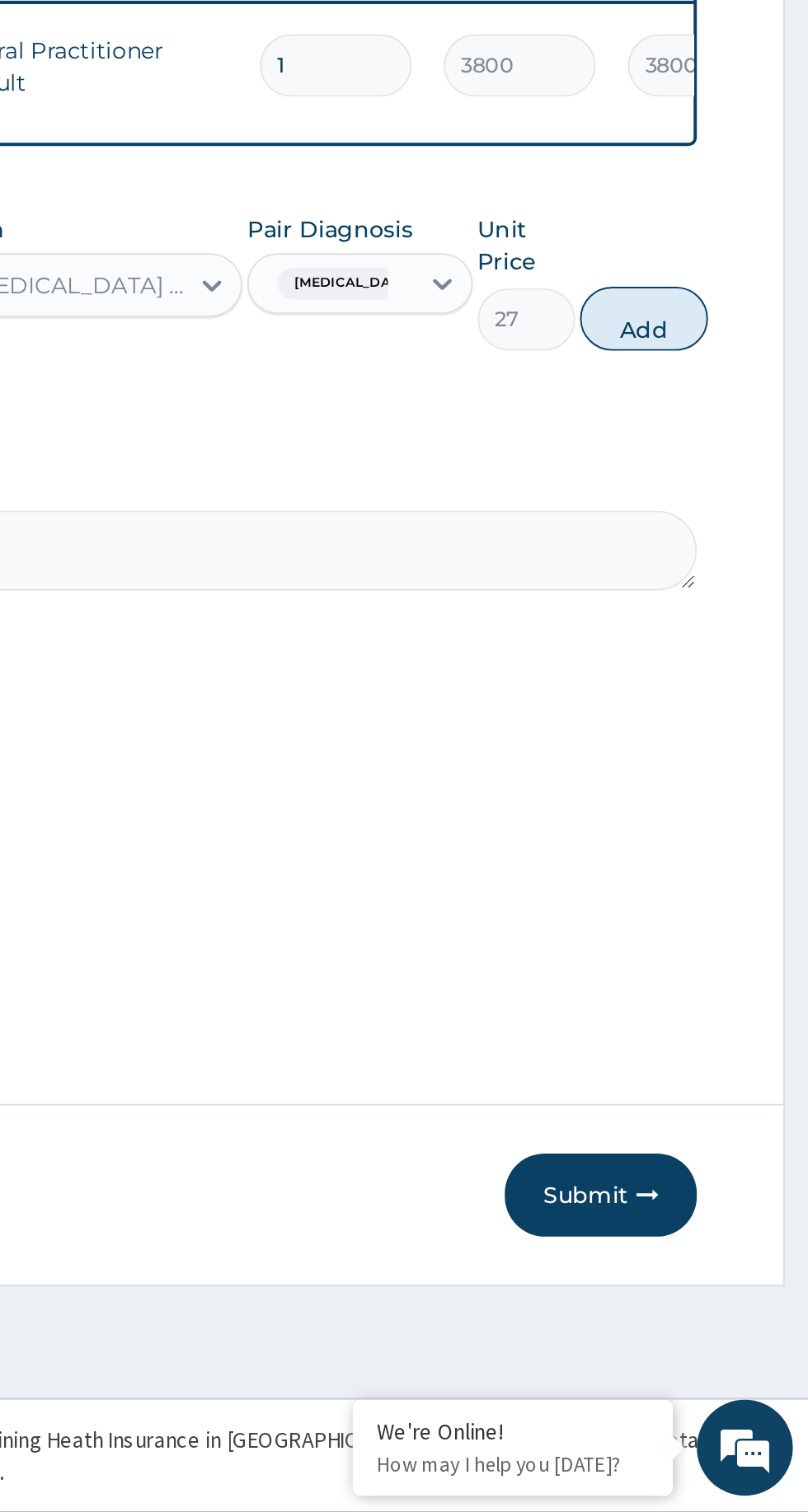
click at [738, 887] on button "Add" at bounding box center [723, 897] width 66 height 33
type input "0"
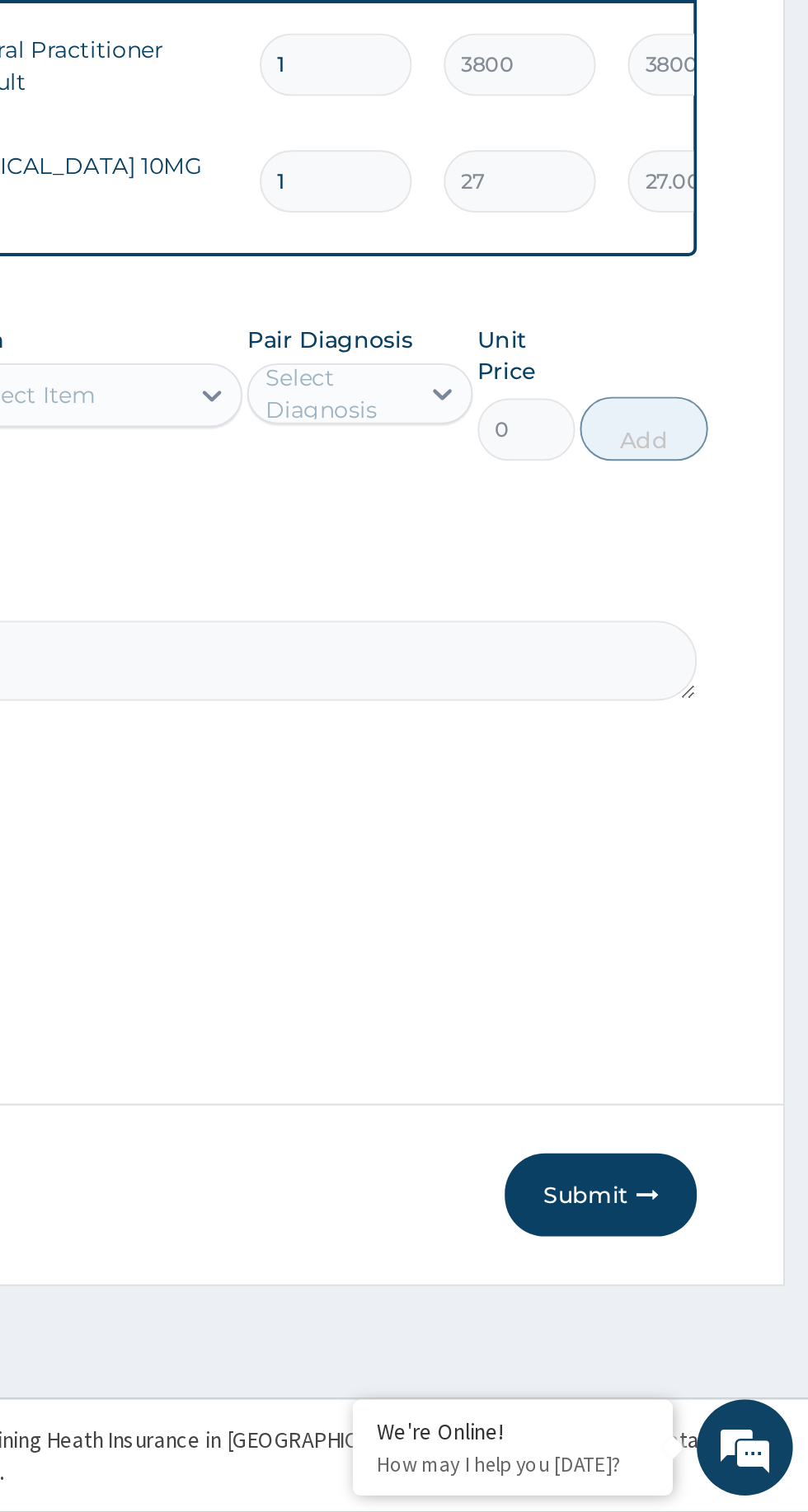
click at [554, 818] on input "1" at bounding box center [564, 826] width 78 height 32
type input "0.00"
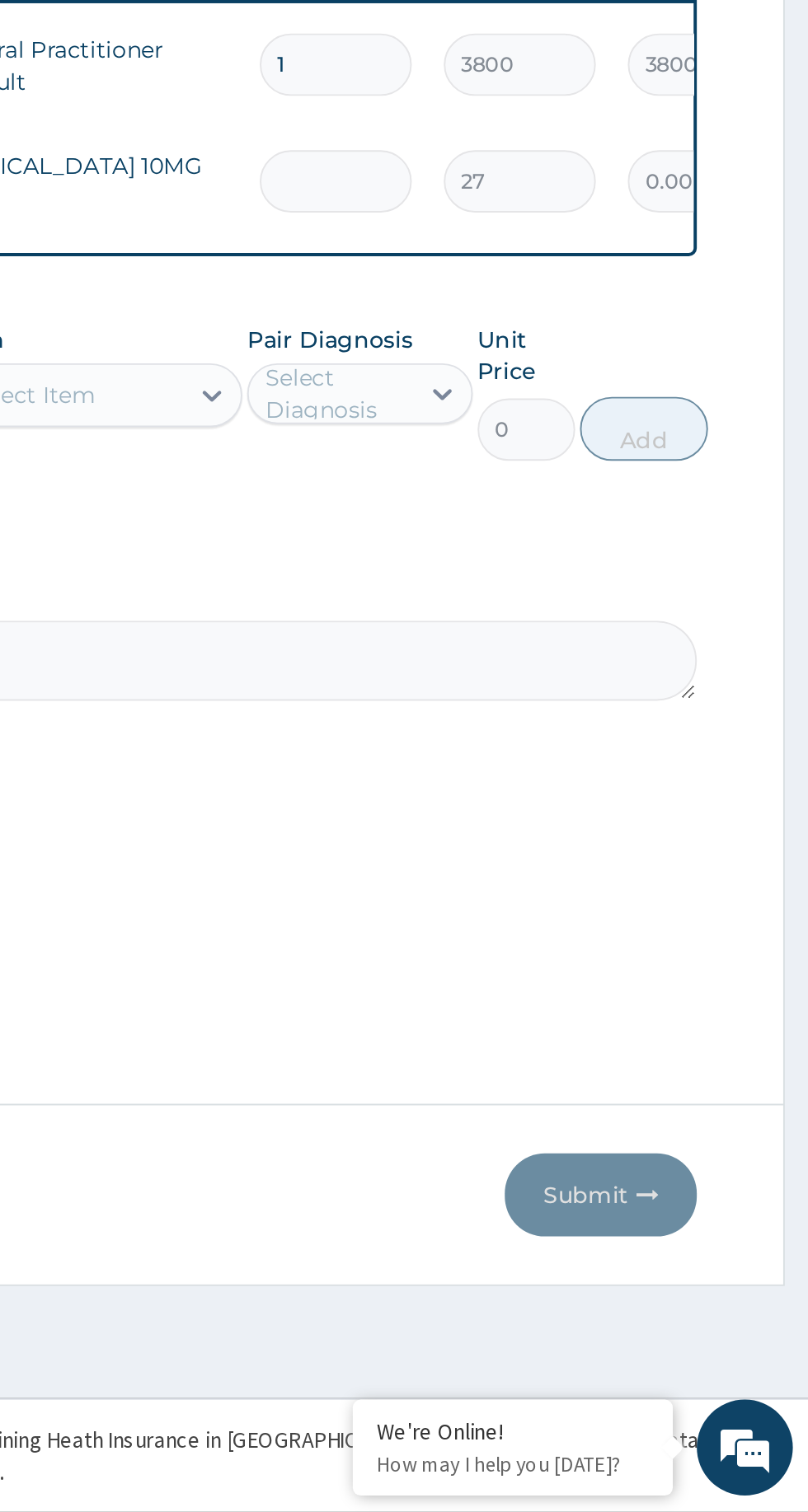
type input "3"
type input "81.00"
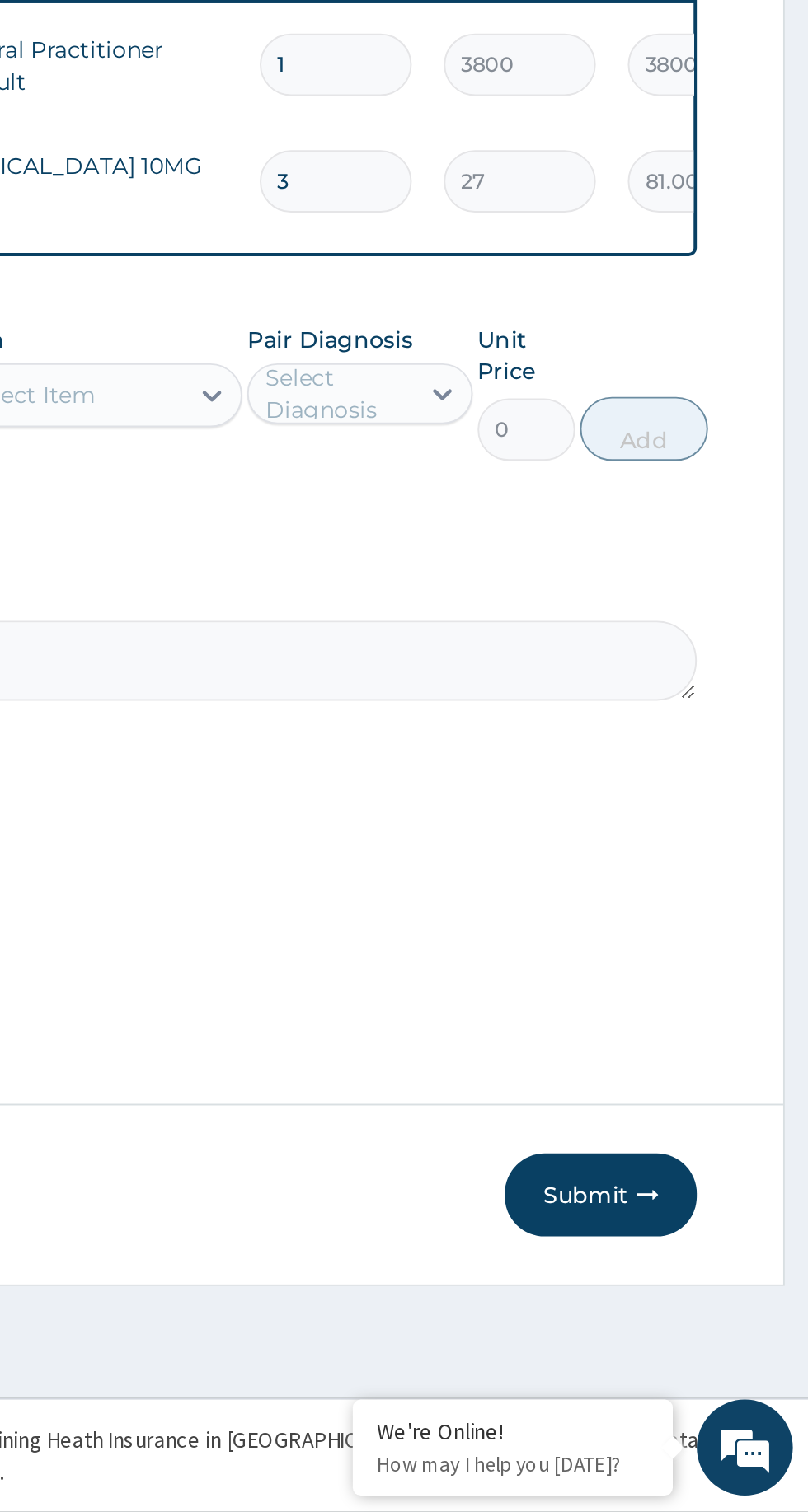
type input "30"
type input "810.00"
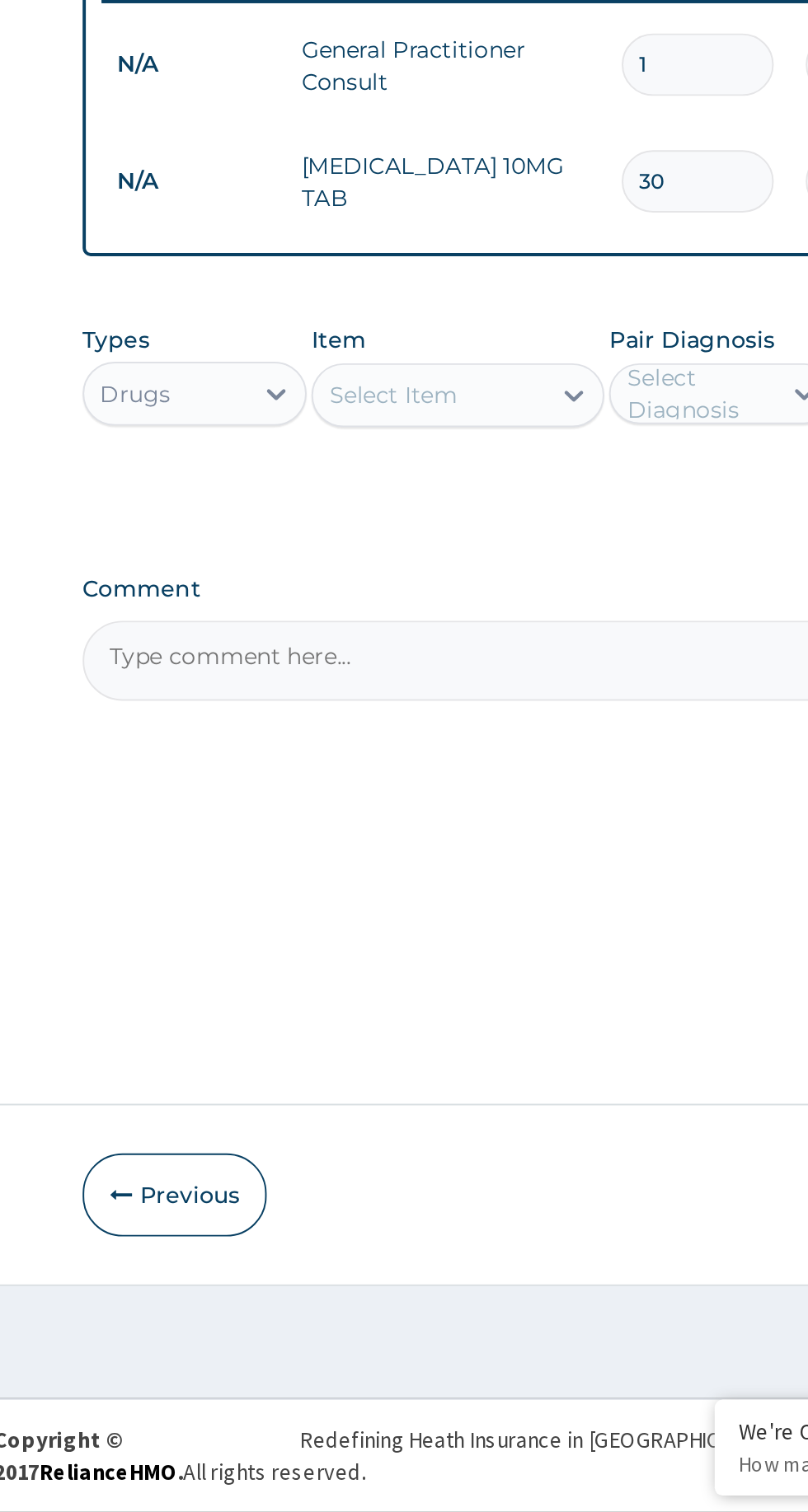
type input "30"
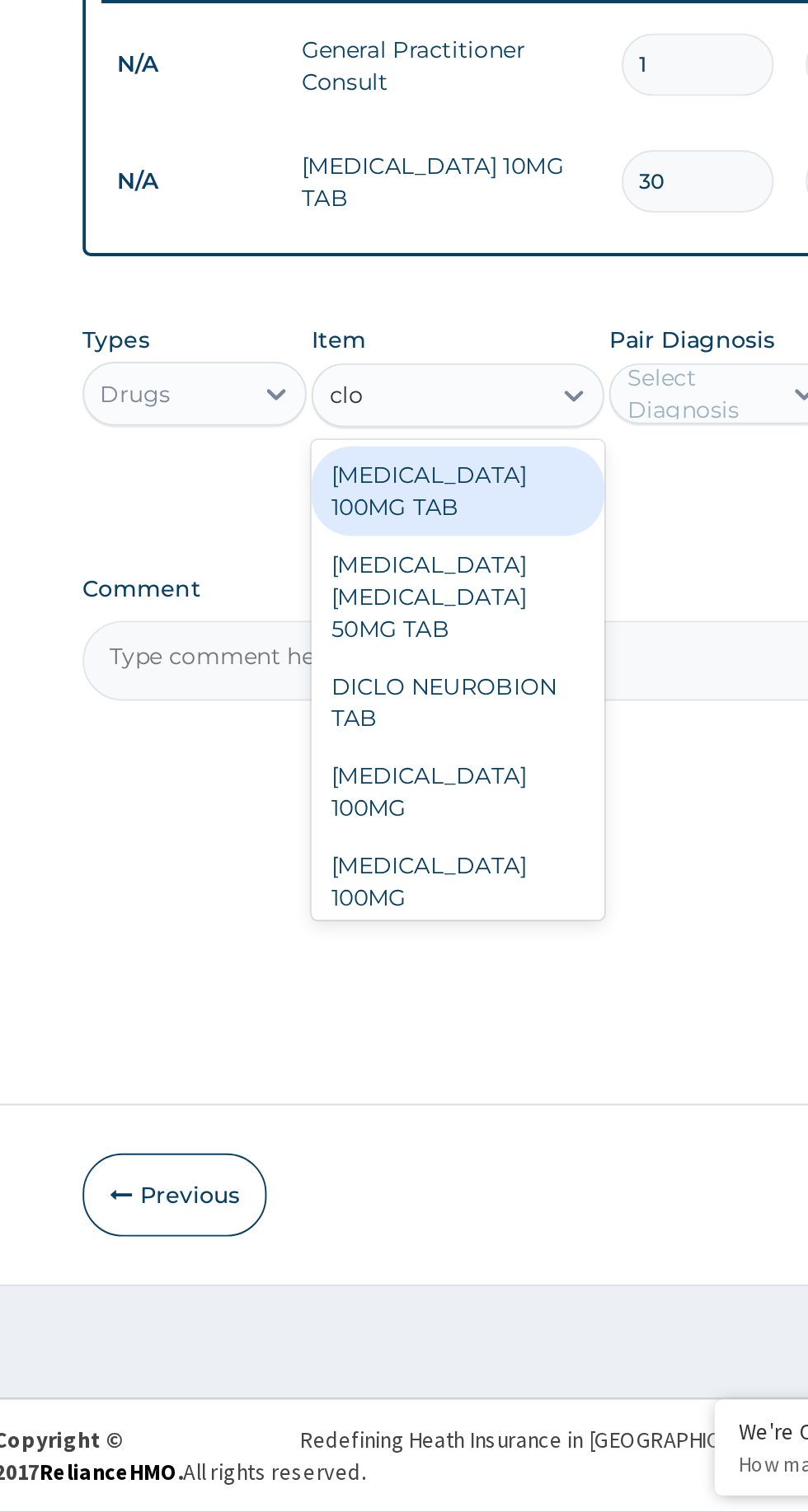
type input "clop"
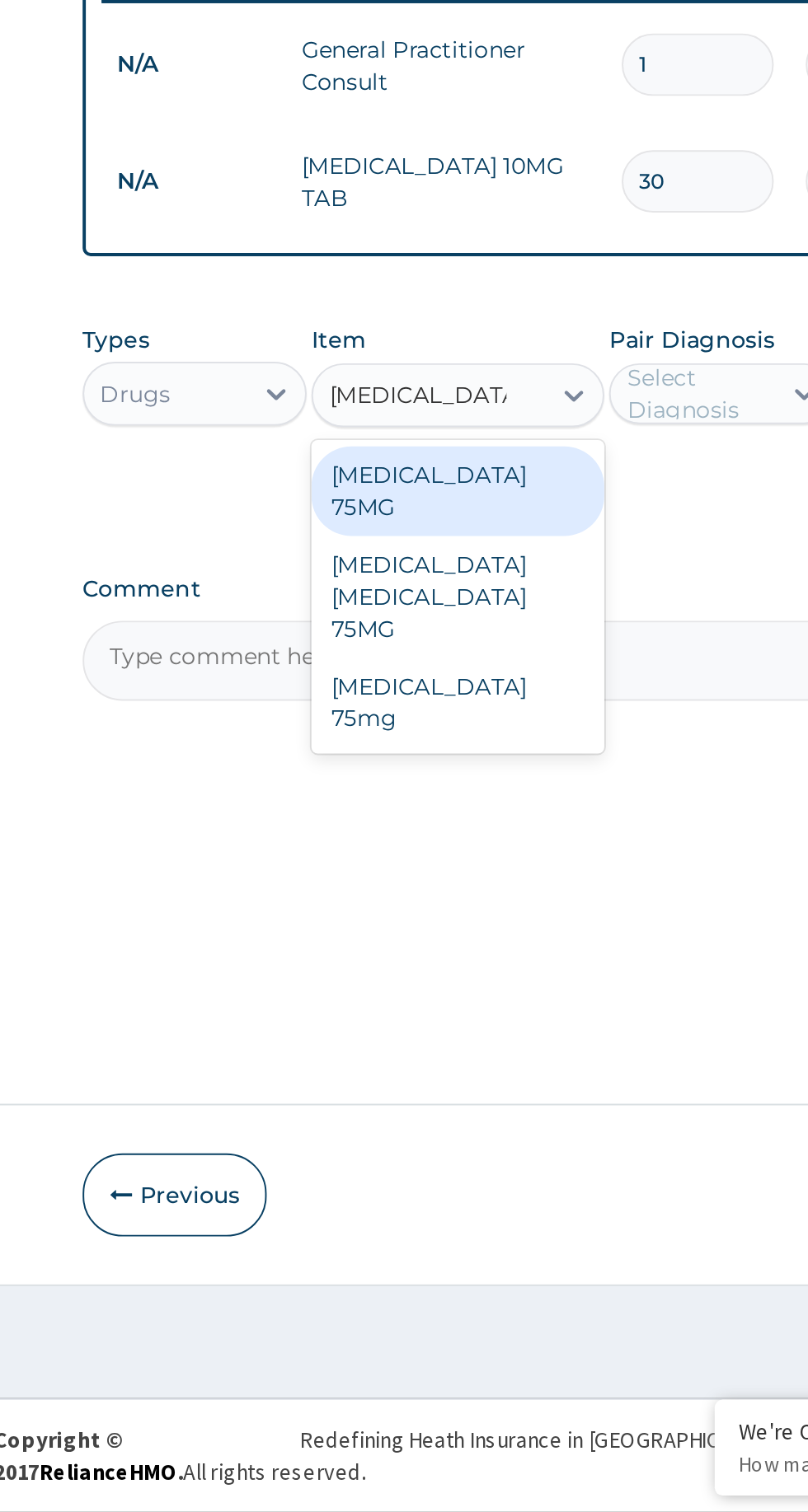
click at [404, 971] on div "[MEDICAL_DATA] 75MG" at bounding box center [441, 985] width 151 height 46
type input "[MEDICAL_DATA]"
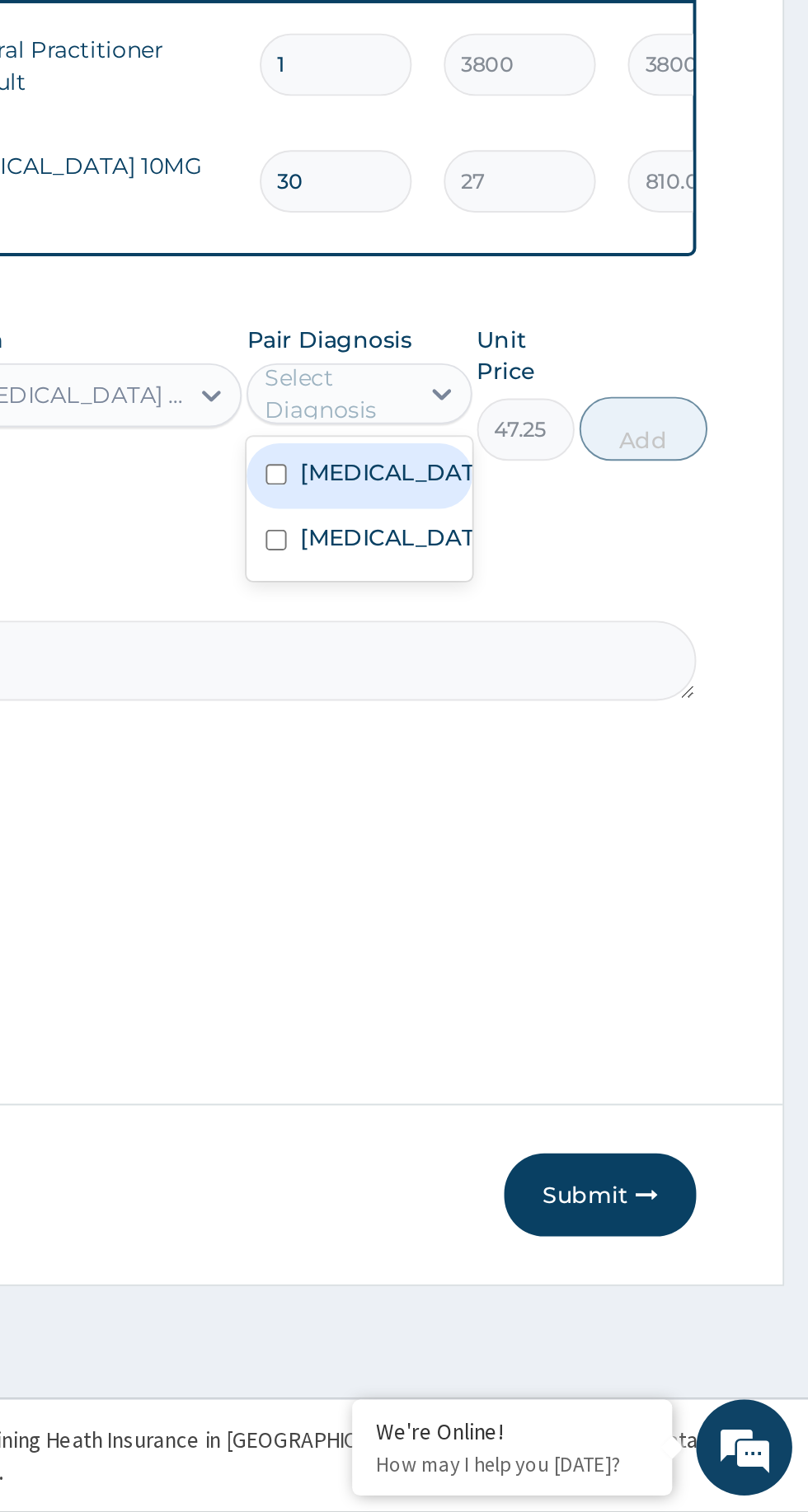
click at [553, 1027] on div "[MEDICAL_DATA]" at bounding box center [576, 1012] width 115 height 34
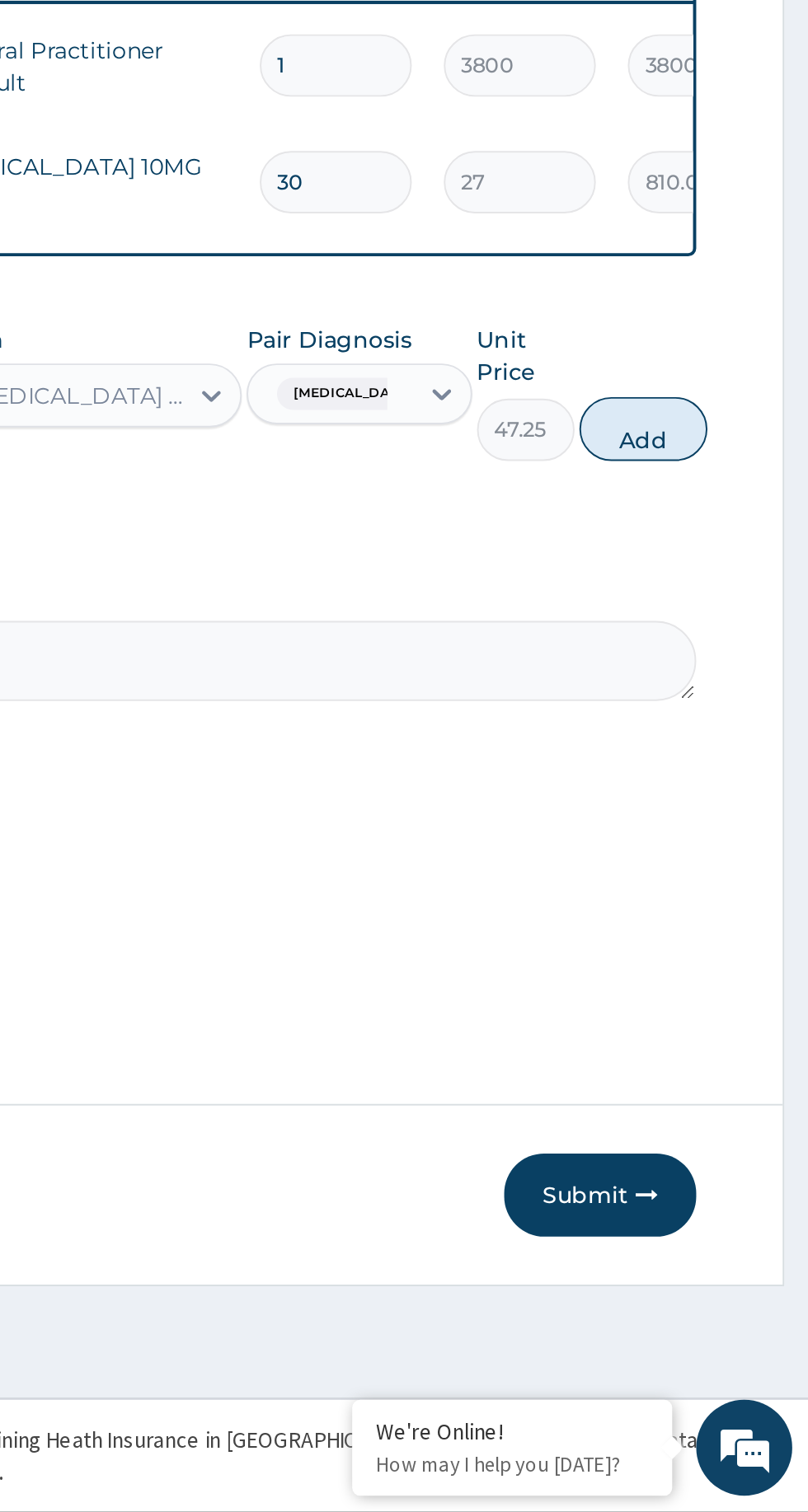
click at [734, 953] on button "Add" at bounding box center [723, 954] width 66 height 33
type input "0"
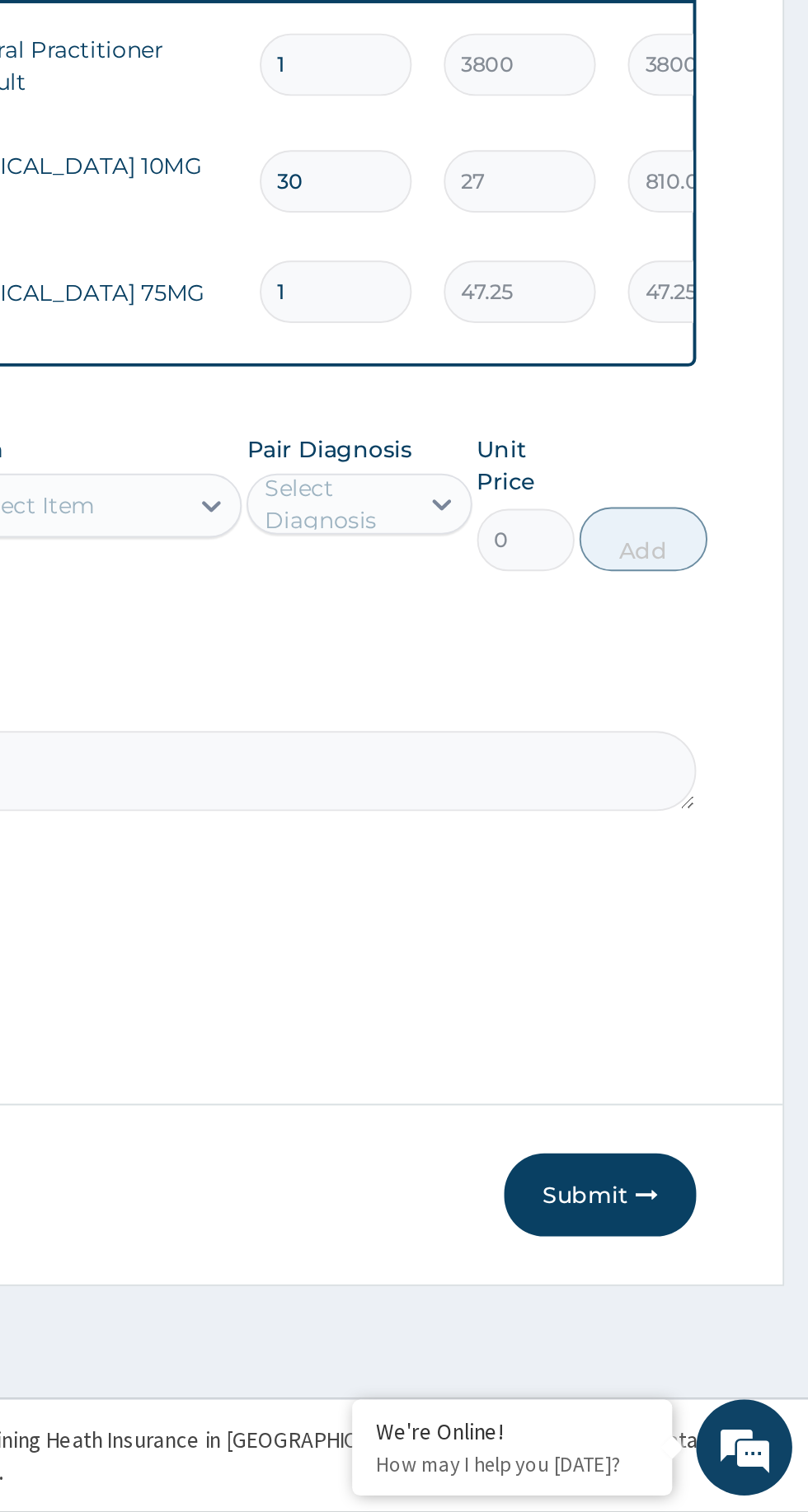
click at [560, 872] on input "1" at bounding box center [564, 883] width 78 height 32
type input "0.00"
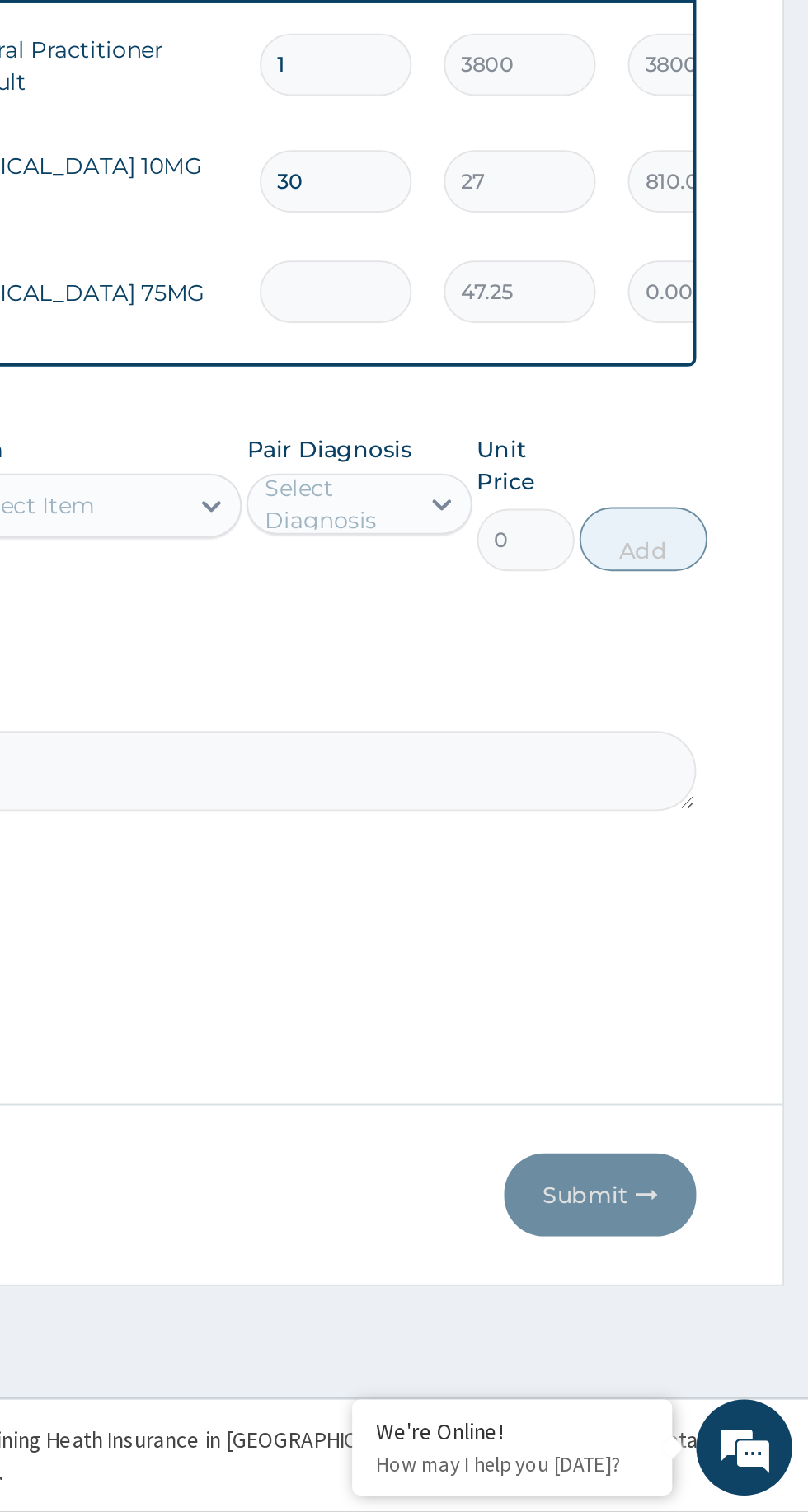
type input "3"
type input "141.75"
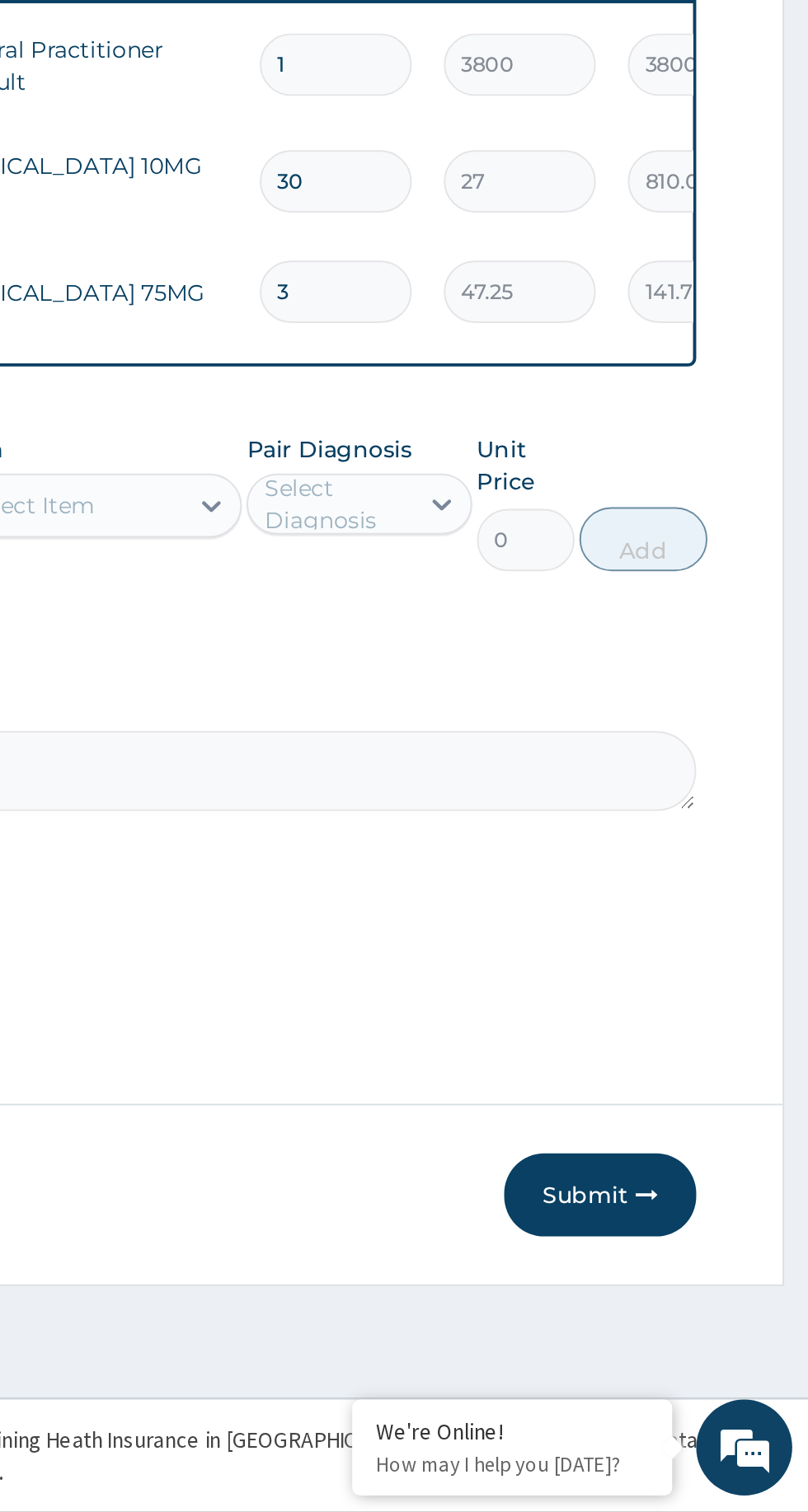
type input "30"
type input "1417.50"
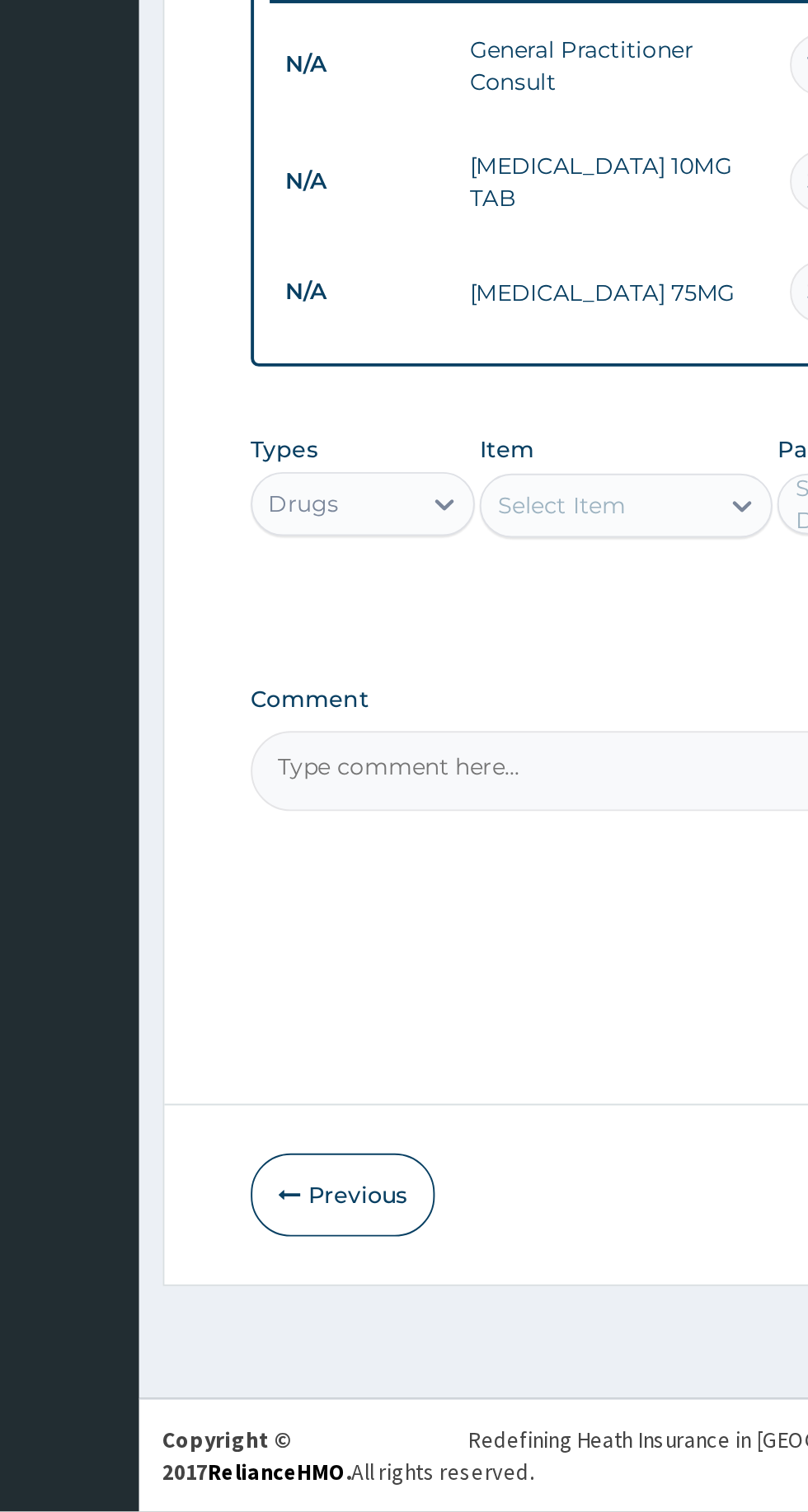
type input "30"
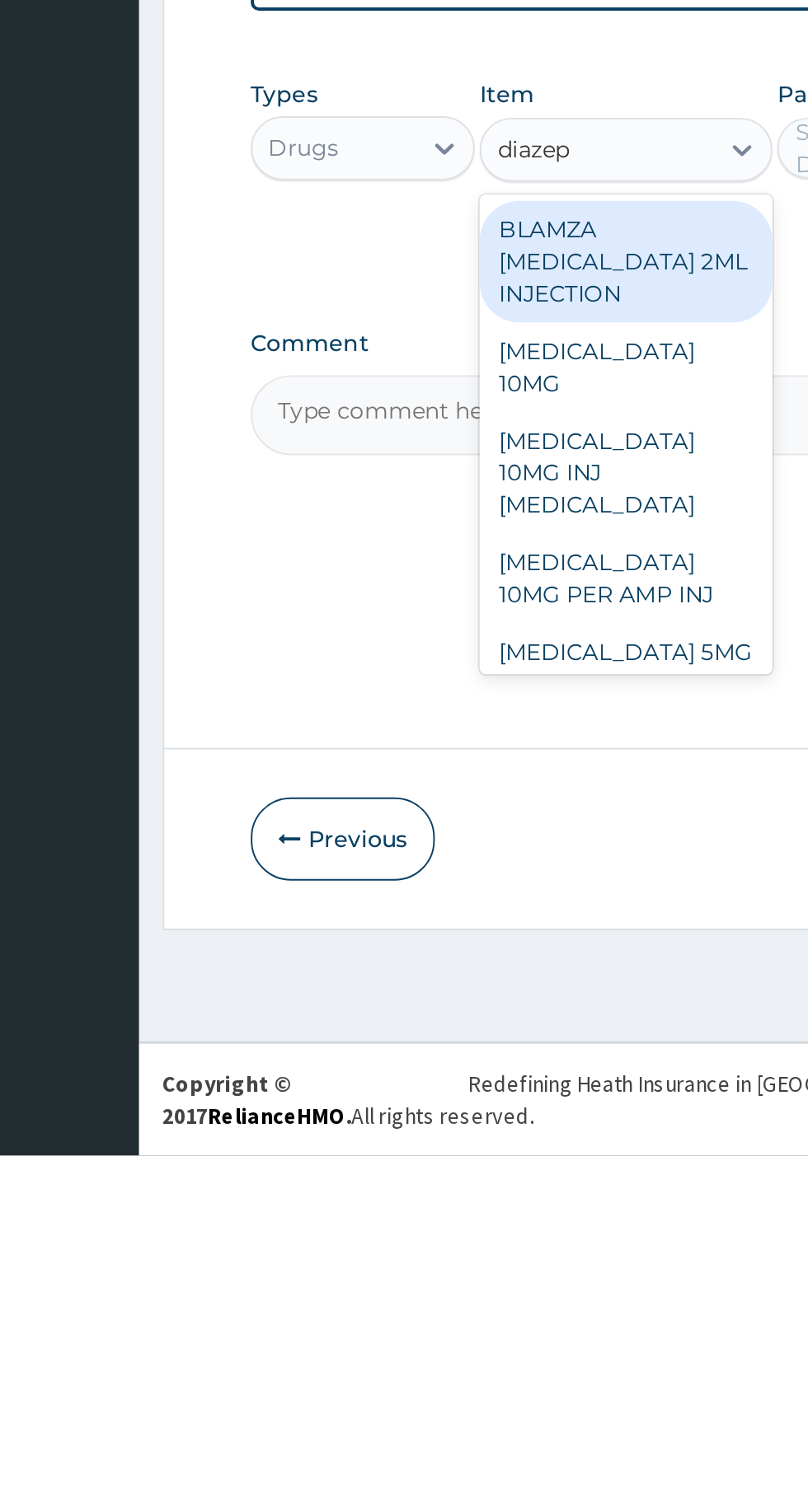
click at [432, 1237] on div "[MEDICAL_DATA] 5MG TAB" at bounding box center [441, 1260] width 151 height 46
type input "diazep"
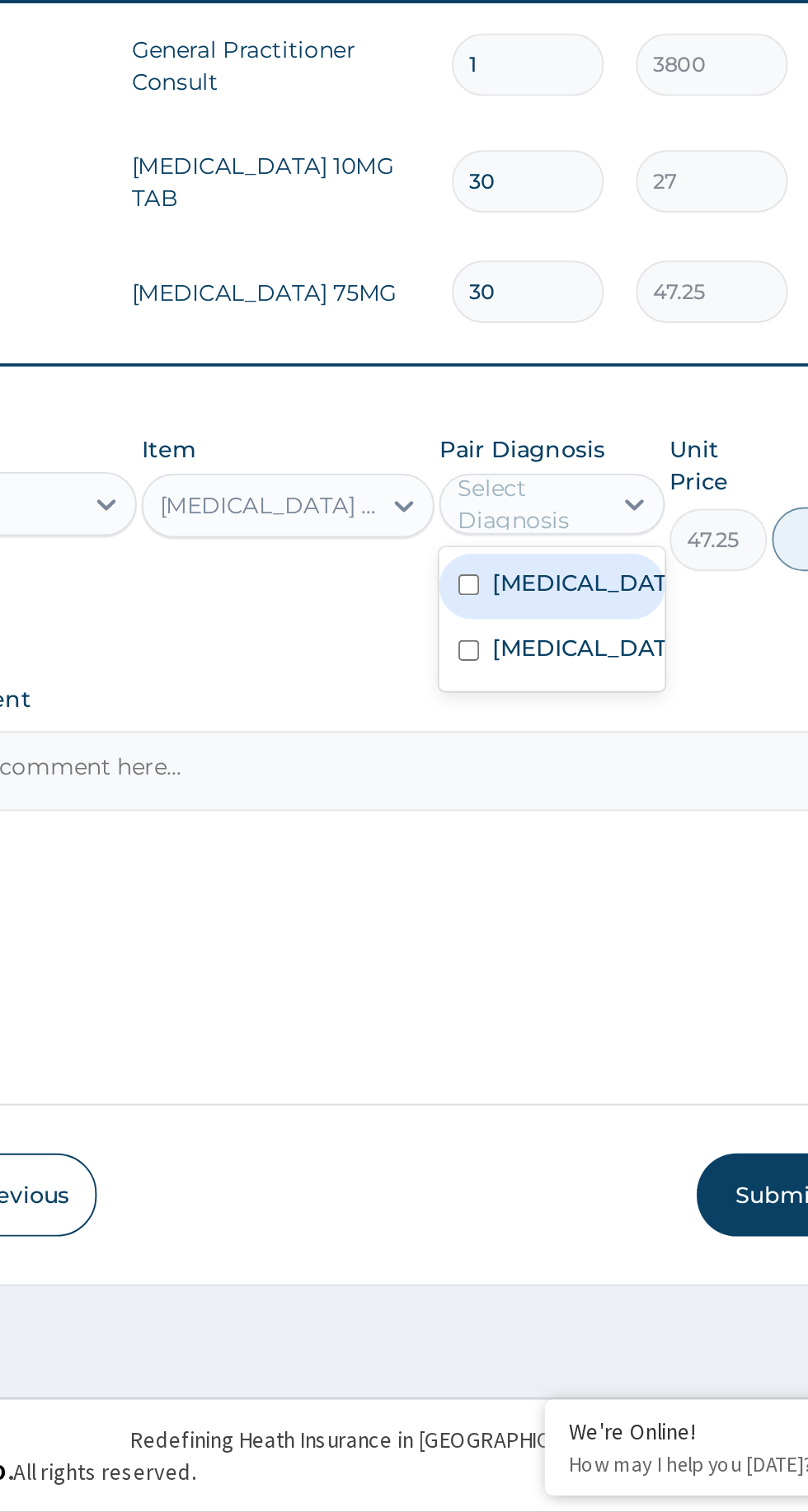
click at [555, 1029] on label "[MEDICAL_DATA]" at bounding box center [593, 1033] width 95 height 16
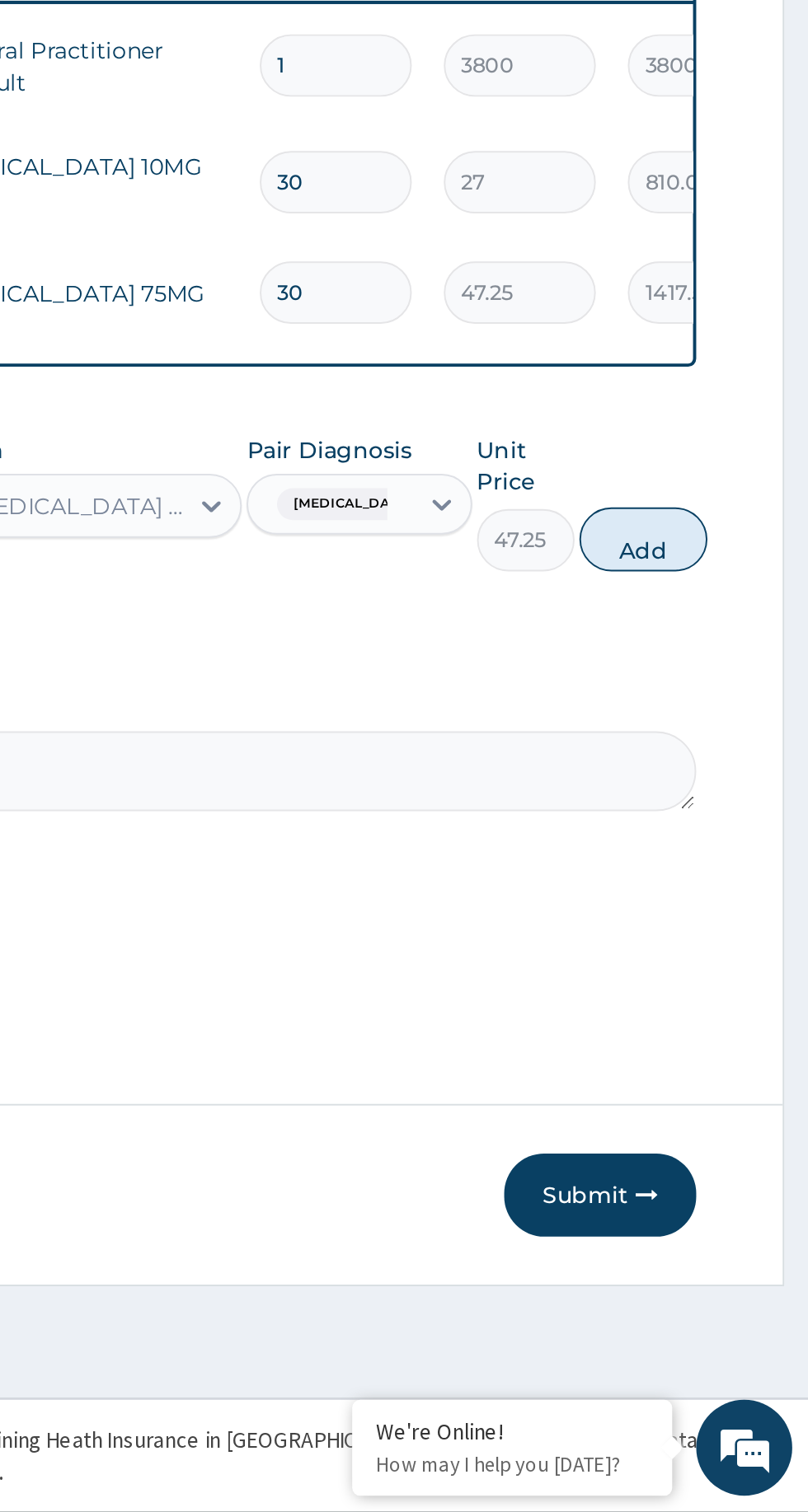
click at [727, 1013] on button "Add" at bounding box center [723, 1011] width 66 height 33
type input "0"
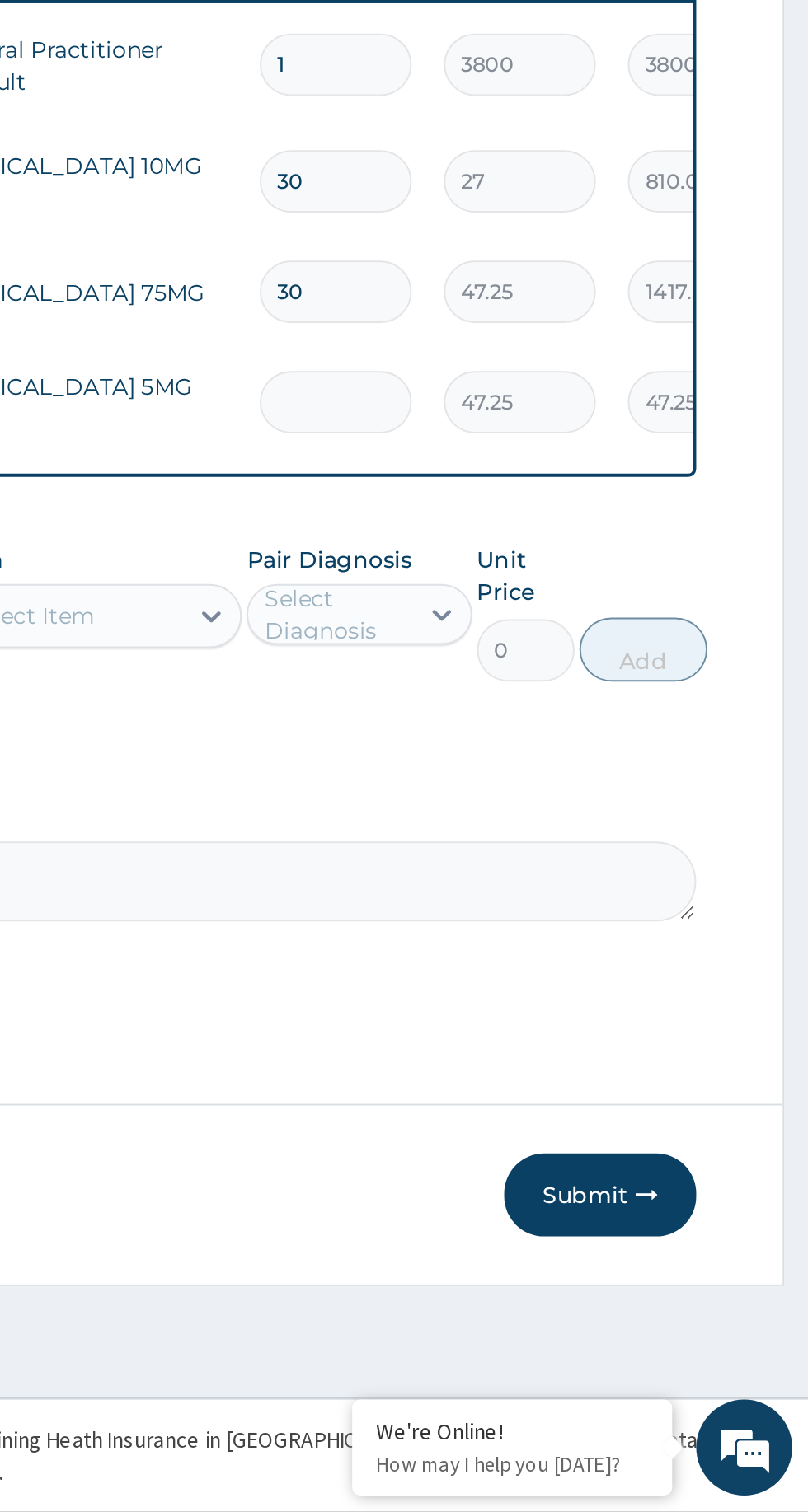
type input "0.00"
type input "5"
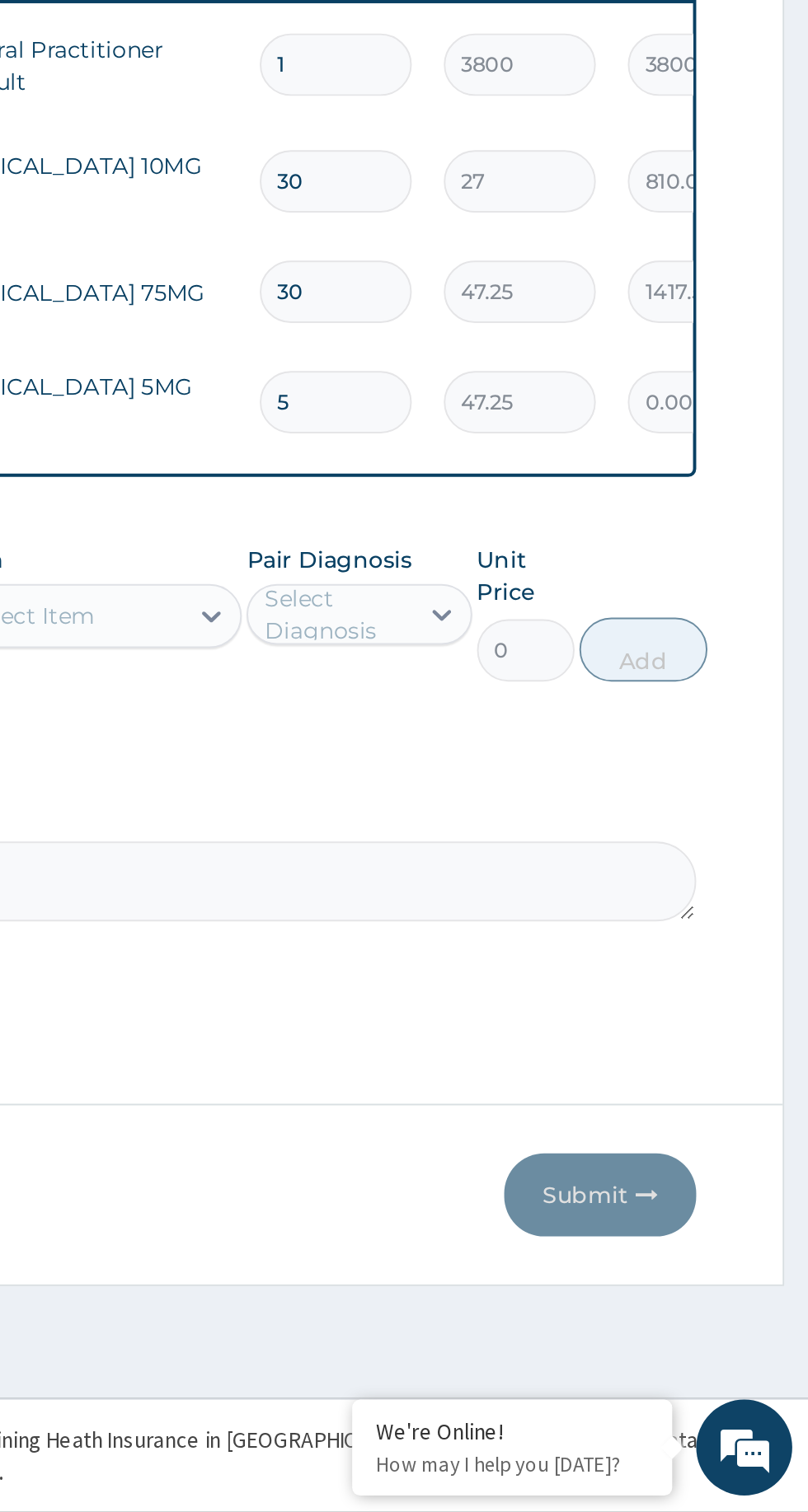
type input "236.25"
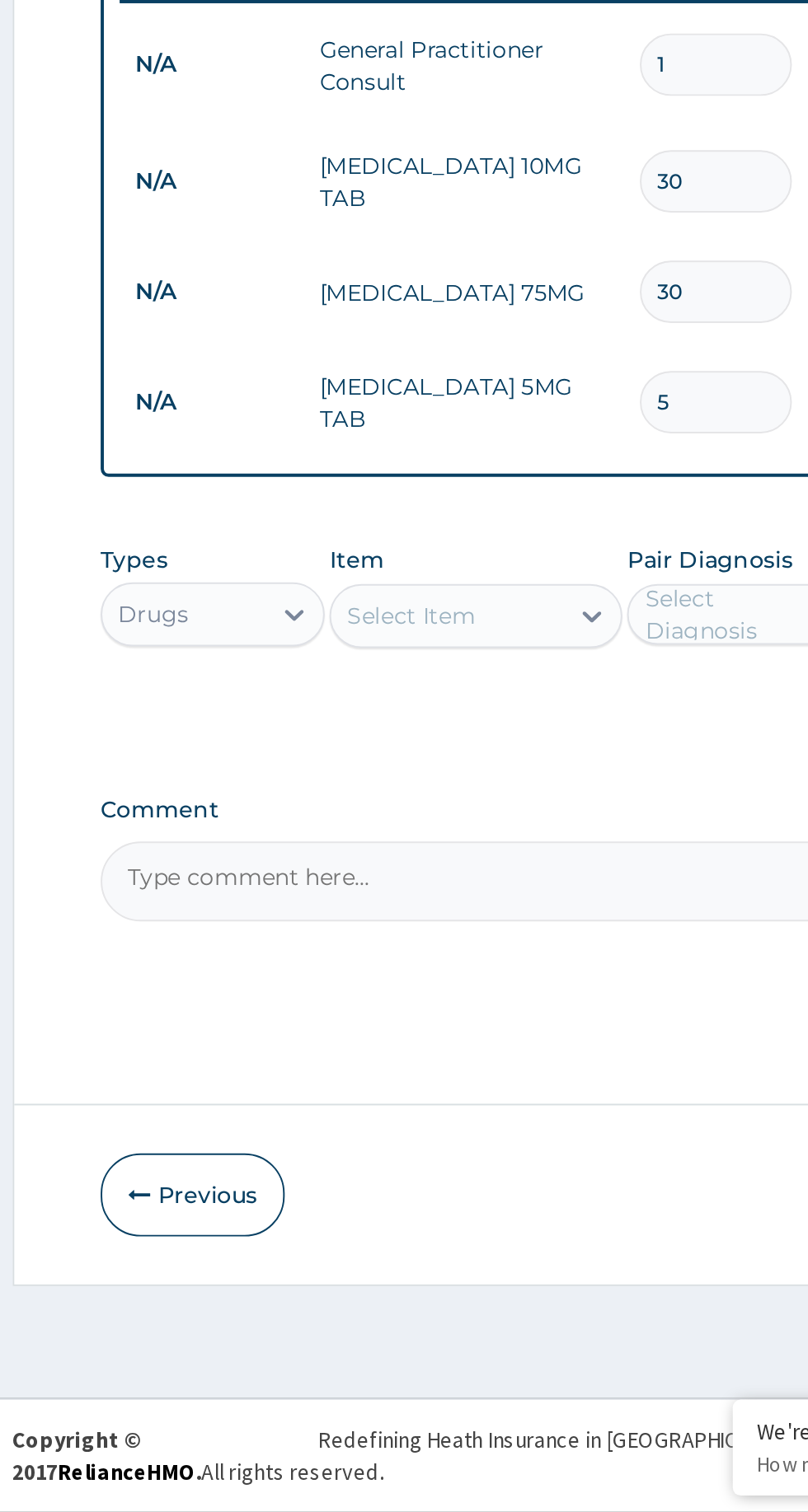
type input "5"
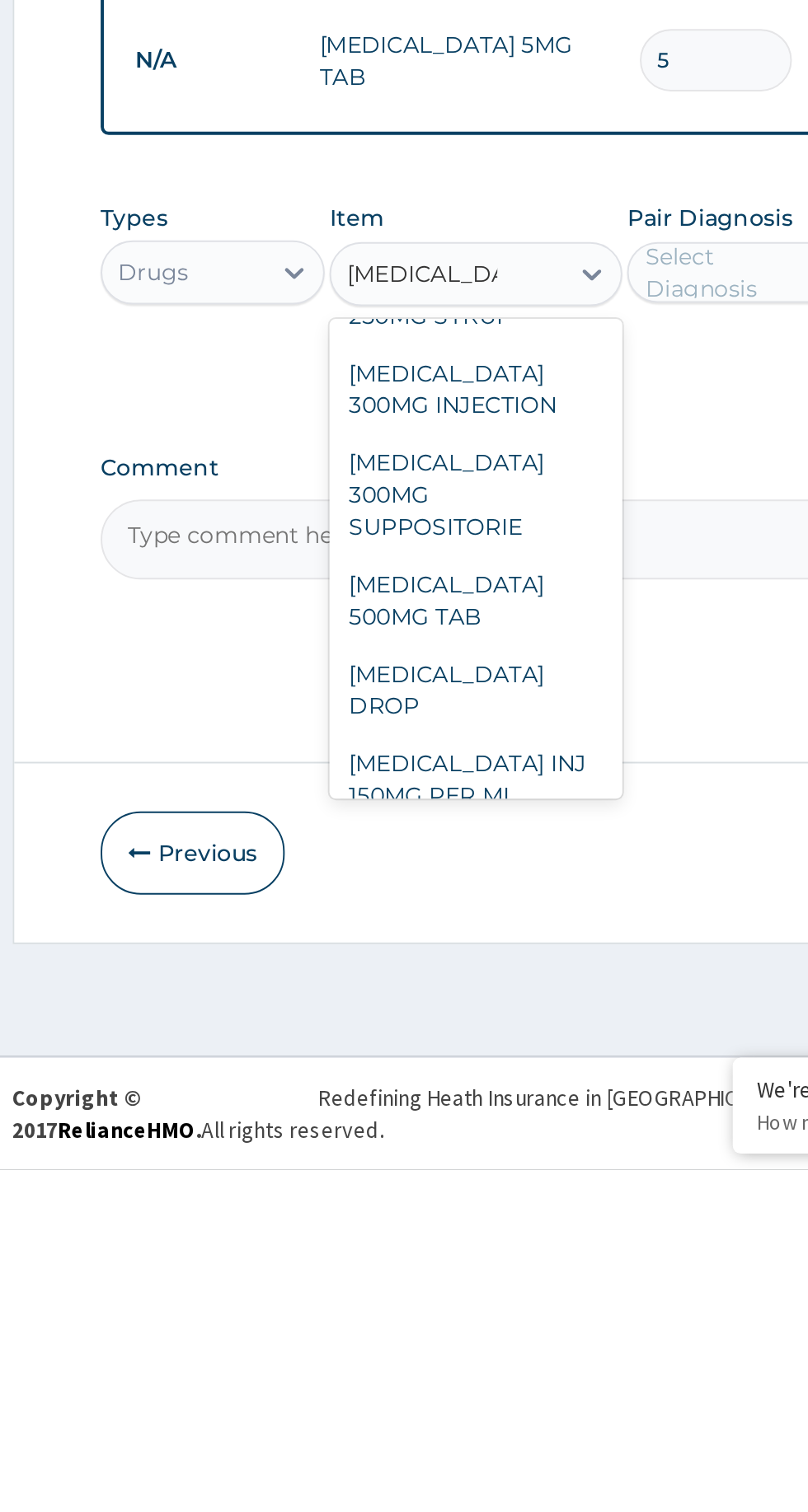
scroll to position [441, 0]
click at [465, 1207] on div "[MEDICAL_DATA] 500MG TAB" at bounding box center [441, 1219] width 151 height 46
type input "[MEDICAL_DATA]"
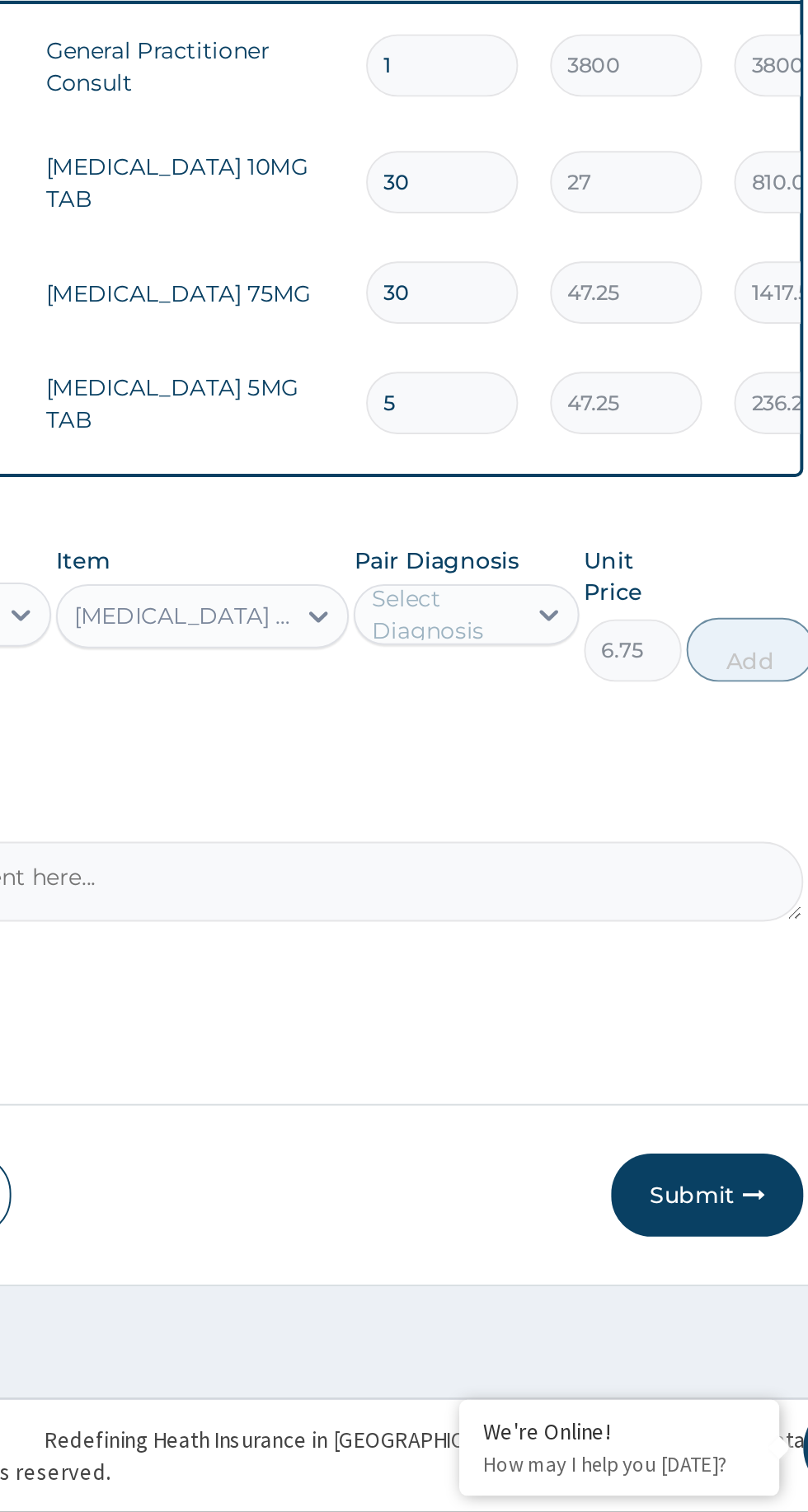
scroll to position [0, 0]
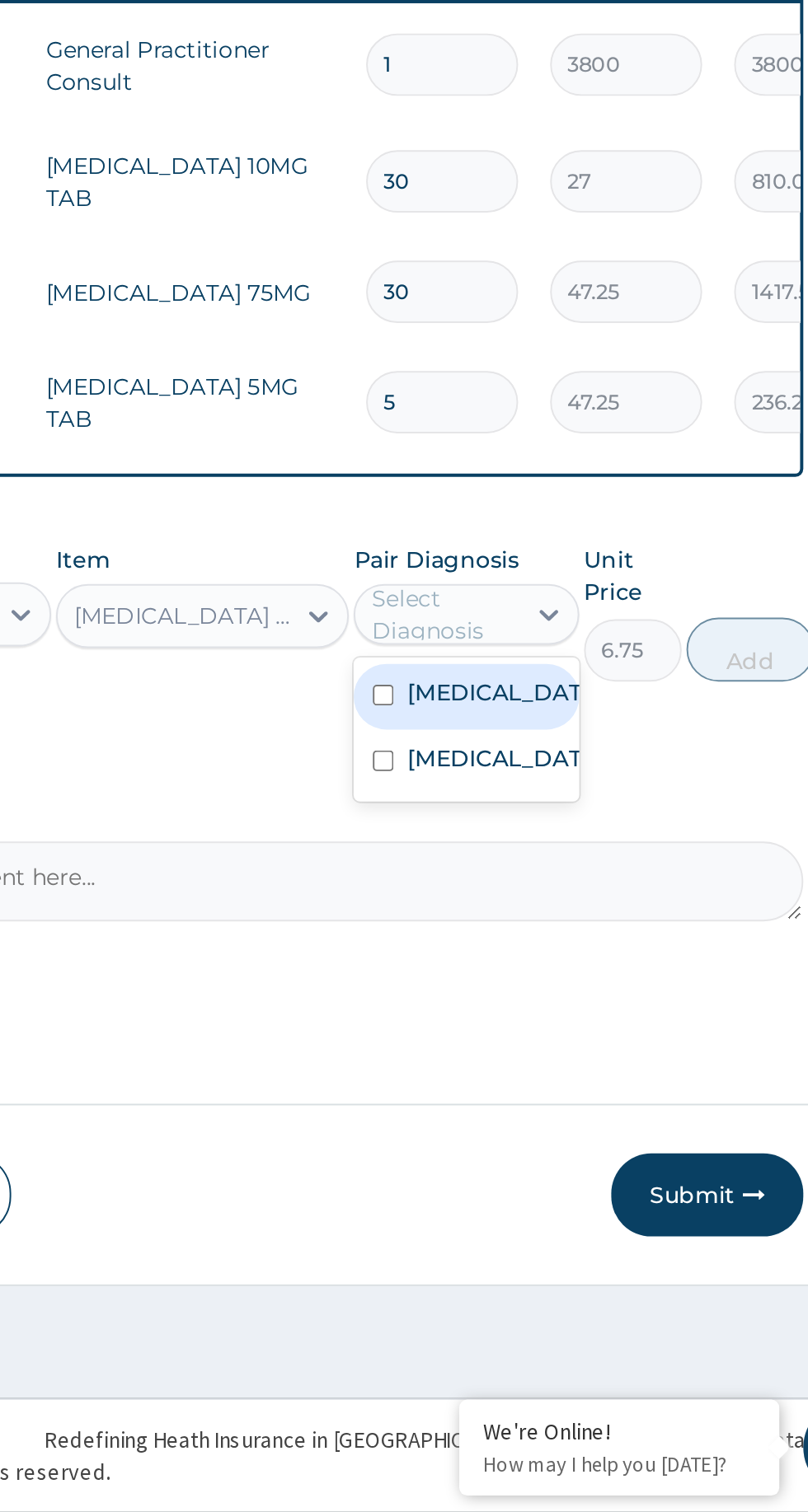
click at [606, 1085] on div "[MEDICAL_DATA]" at bounding box center [576, 1091] width 115 height 34
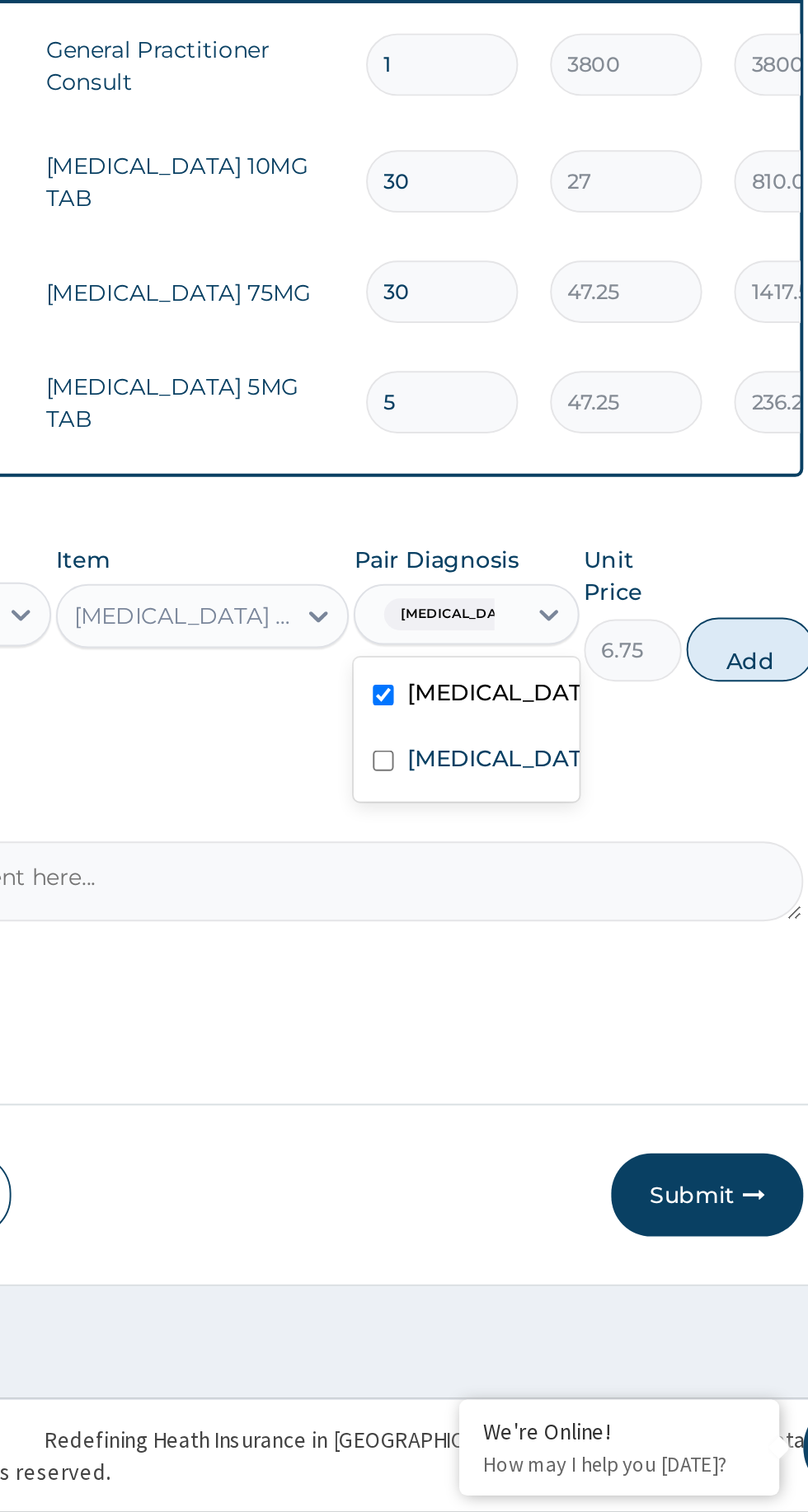
click at [587, 1132] on label "[MEDICAL_DATA]" at bounding box center [593, 1124] width 95 height 16
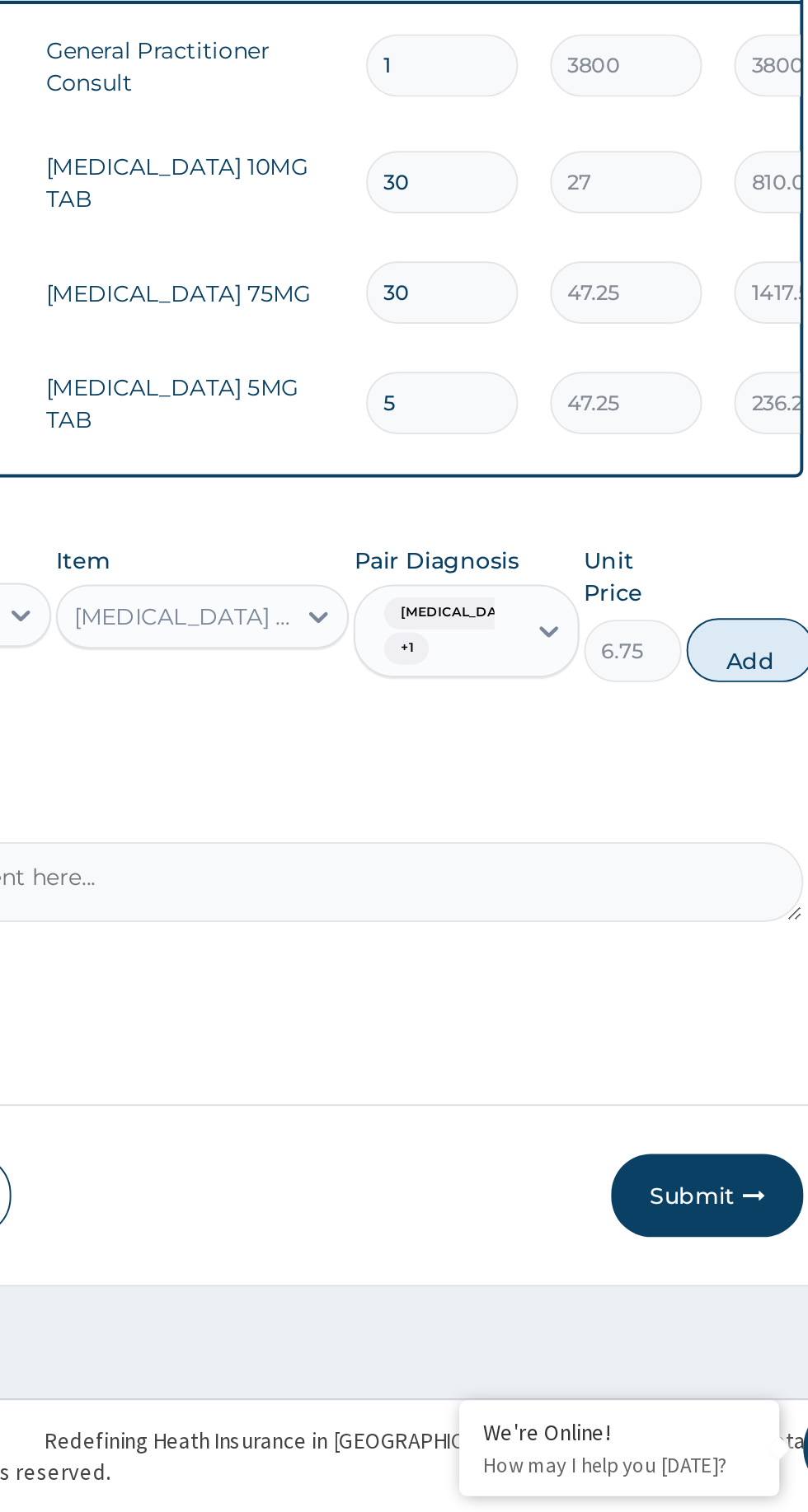
click at [742, 1070] on button "Add" at bounding box center [723, 1068] width 66 height 33
type input "0"
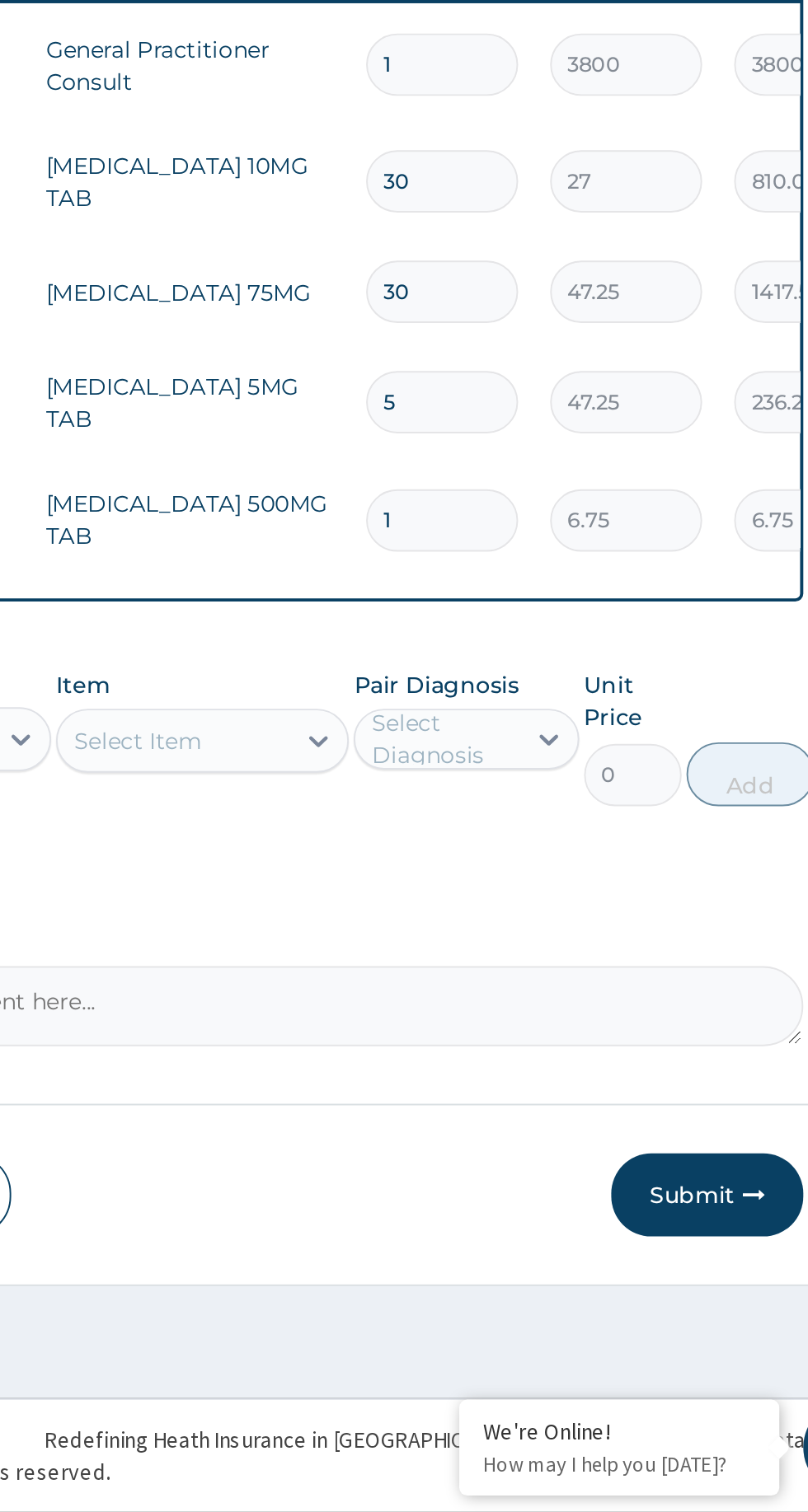
type input "10"
type input "67.50"
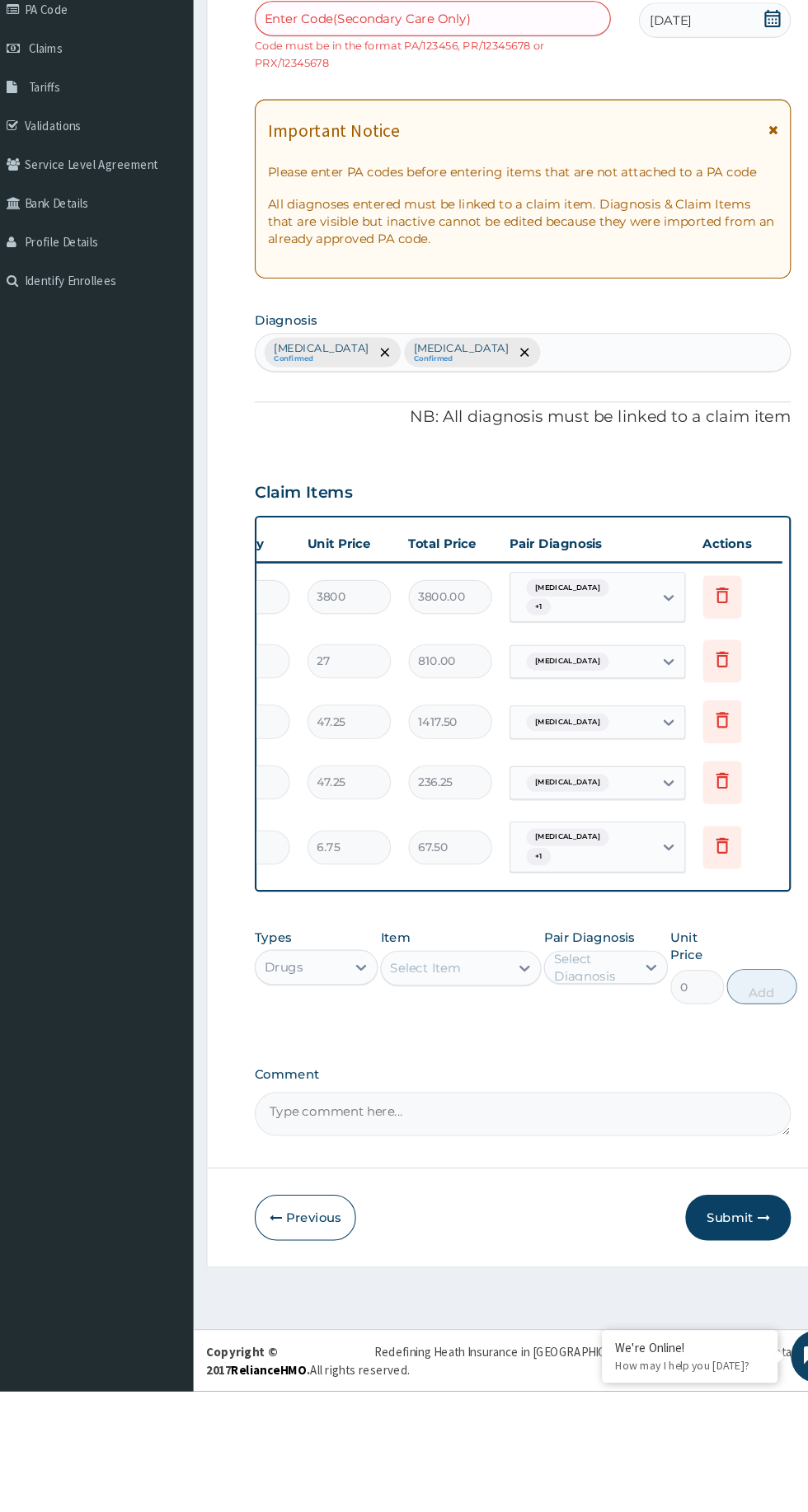
scroll to position [0, 321]
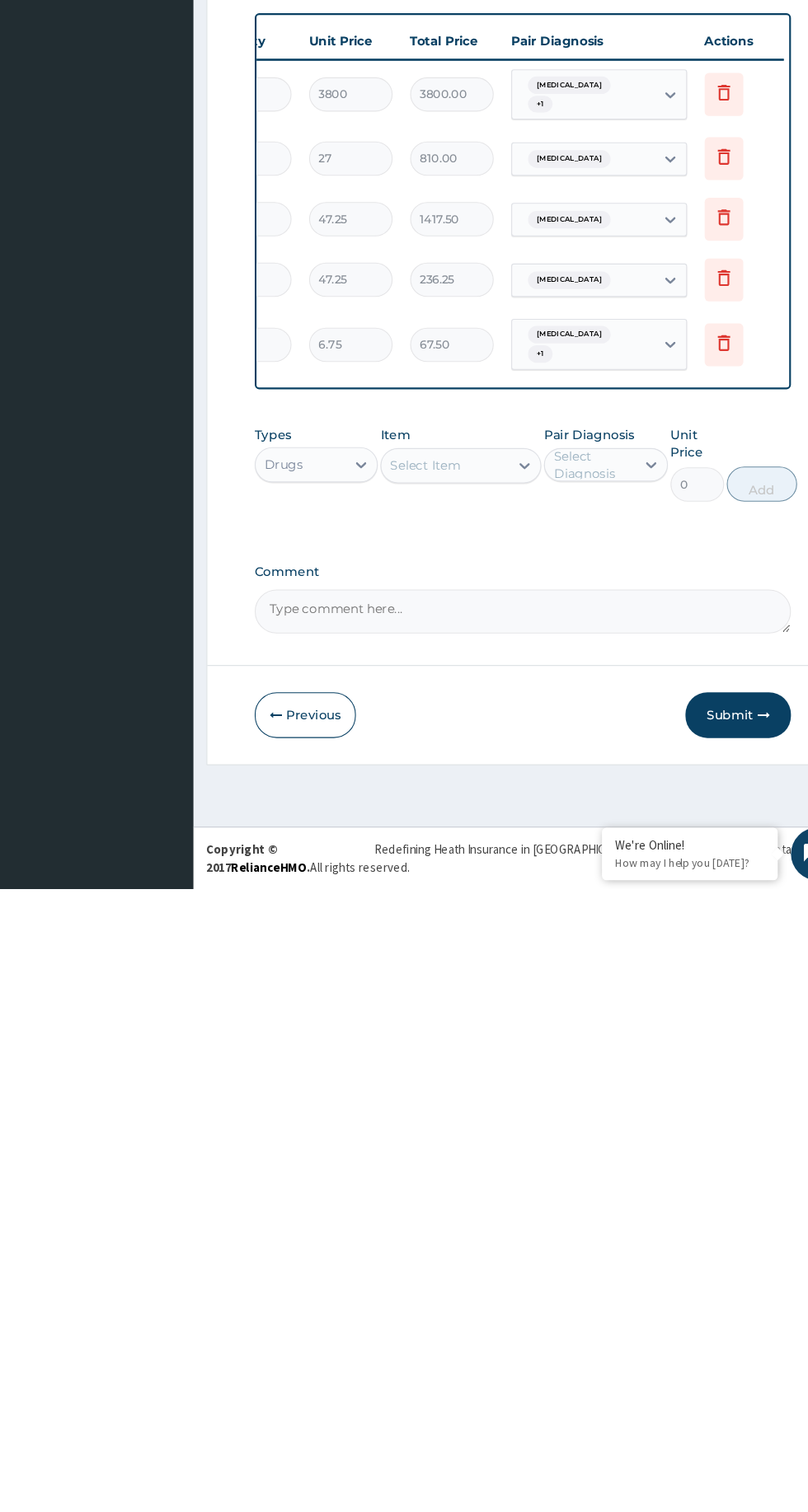
click at [745, 1346] on button "Submit" at bounding box center [700, 1348] width 99 height 43
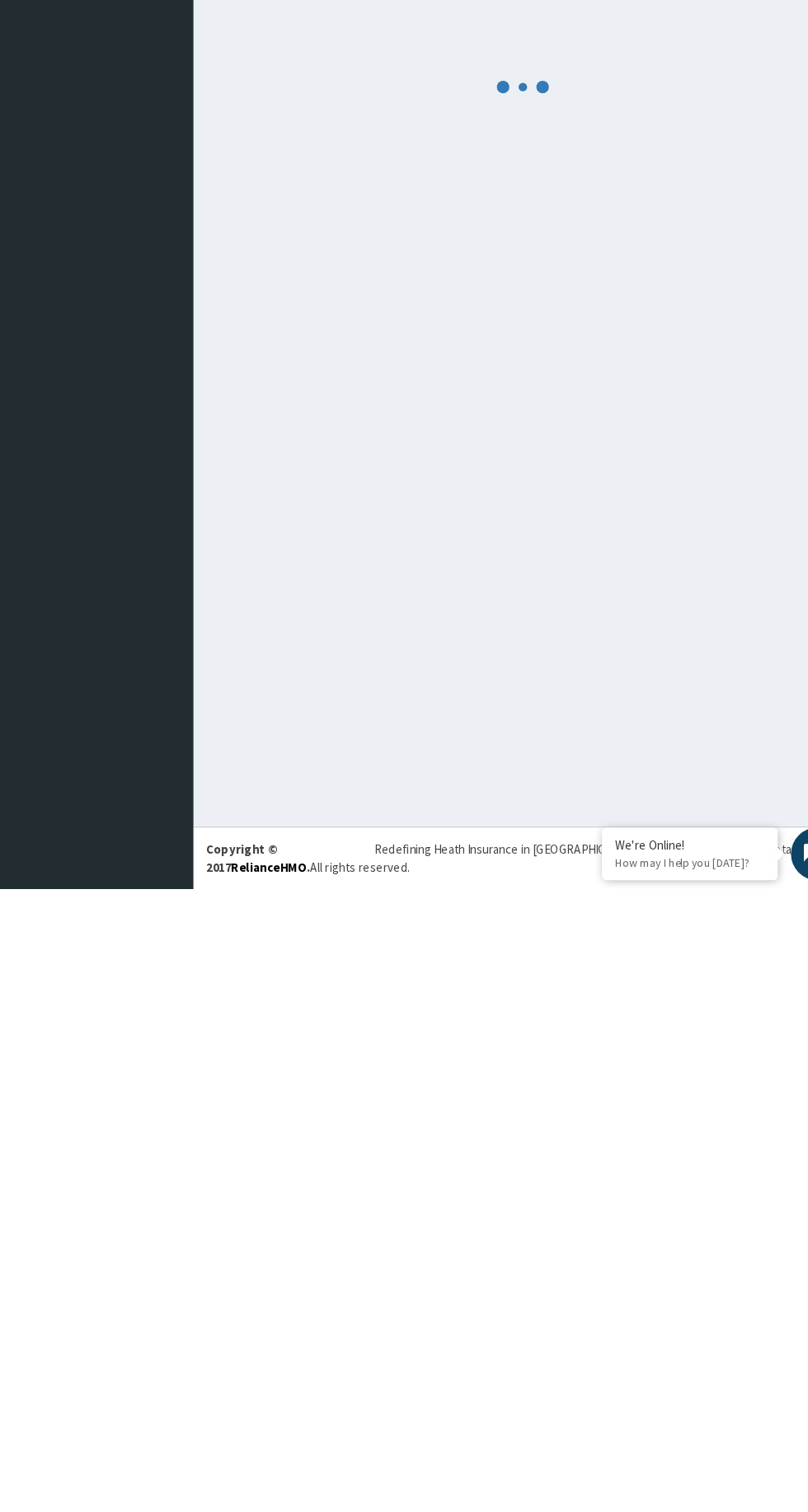
scroll to position [0, 0]
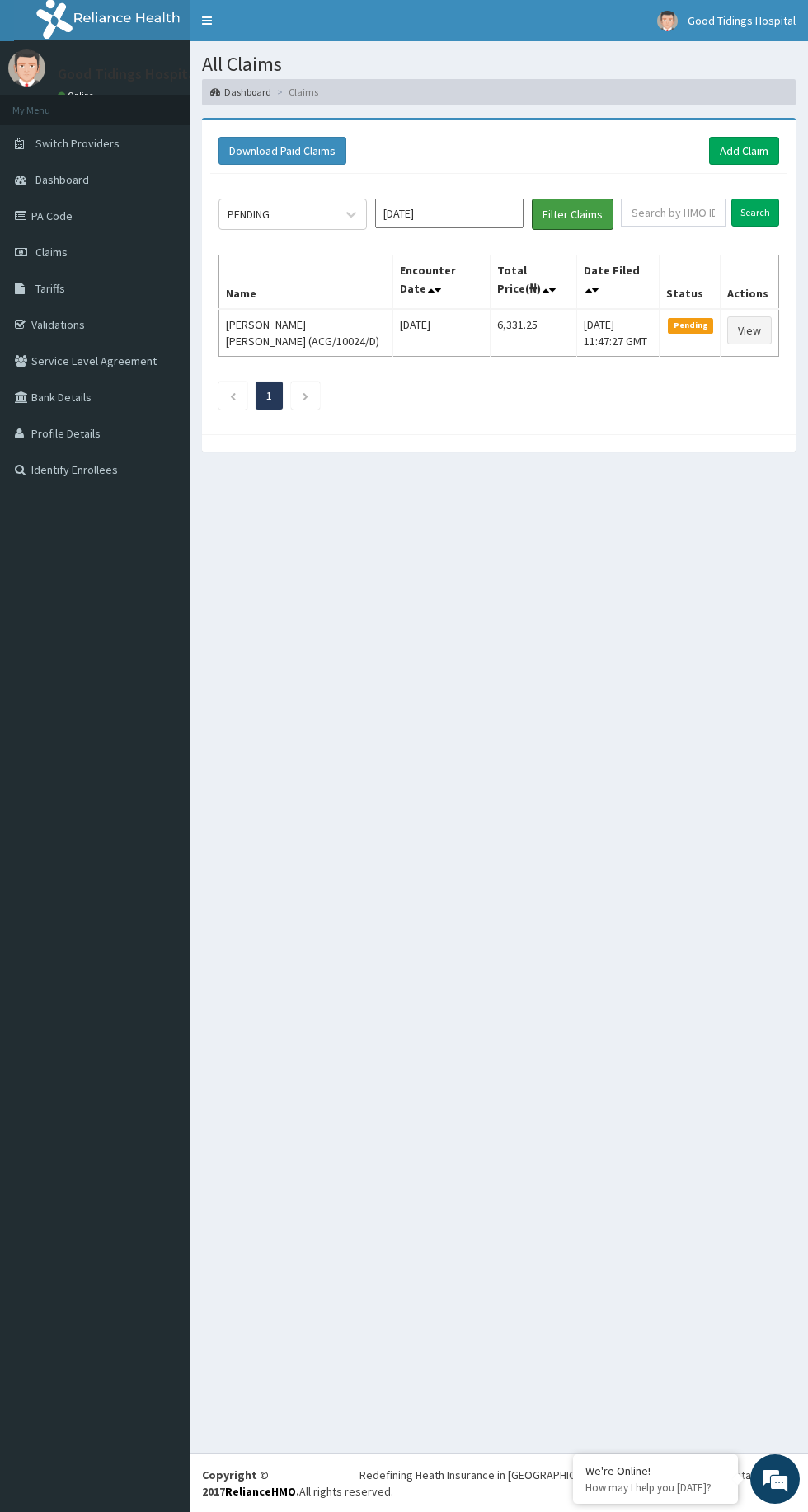
click at [565, 214] on button "Filter Claims" at bounding box center [572, 214] width 82 height 32
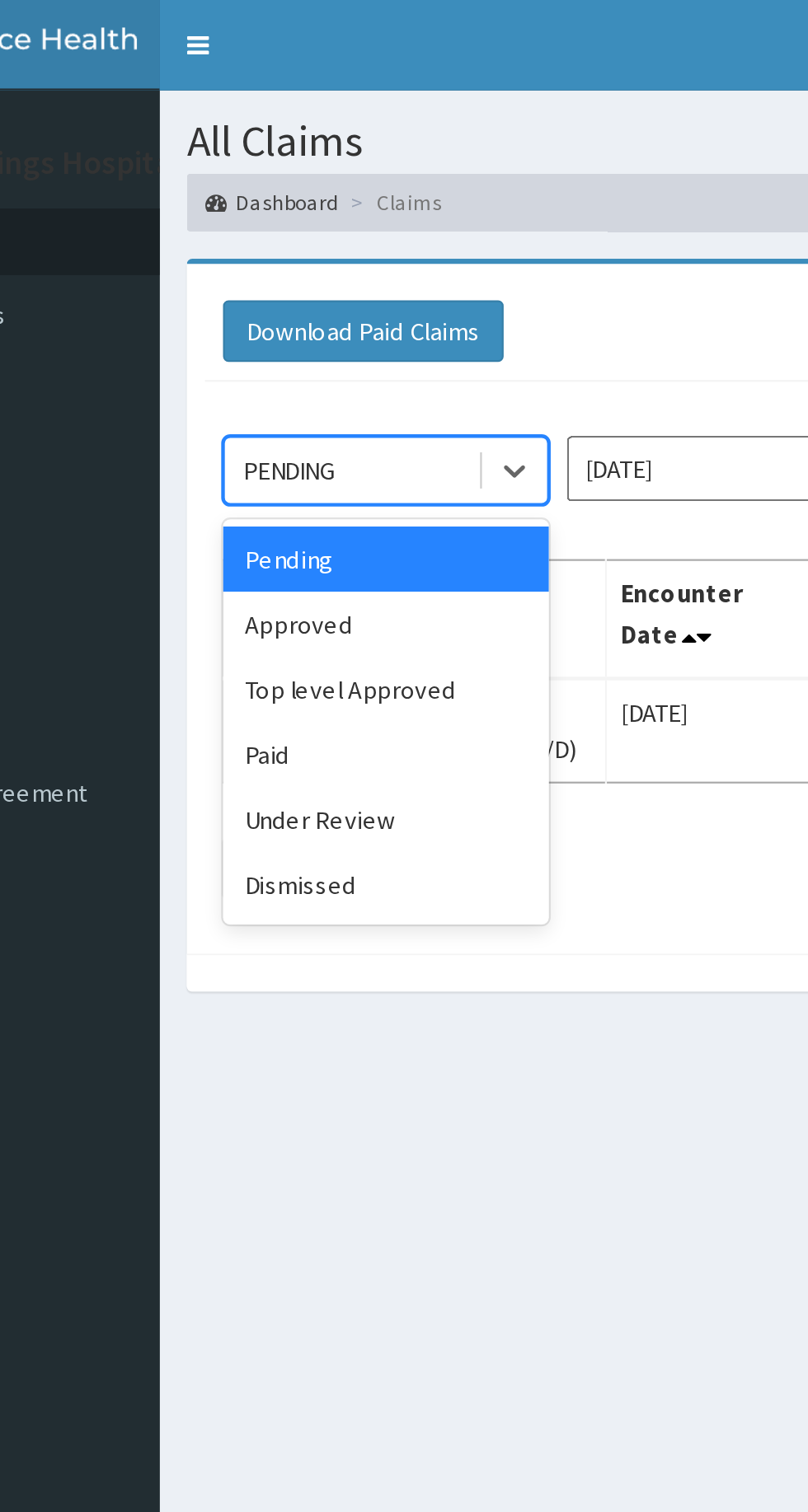
click at [277, 346] on div "Paid" at bounding box center [293, 344] width 149 height 30
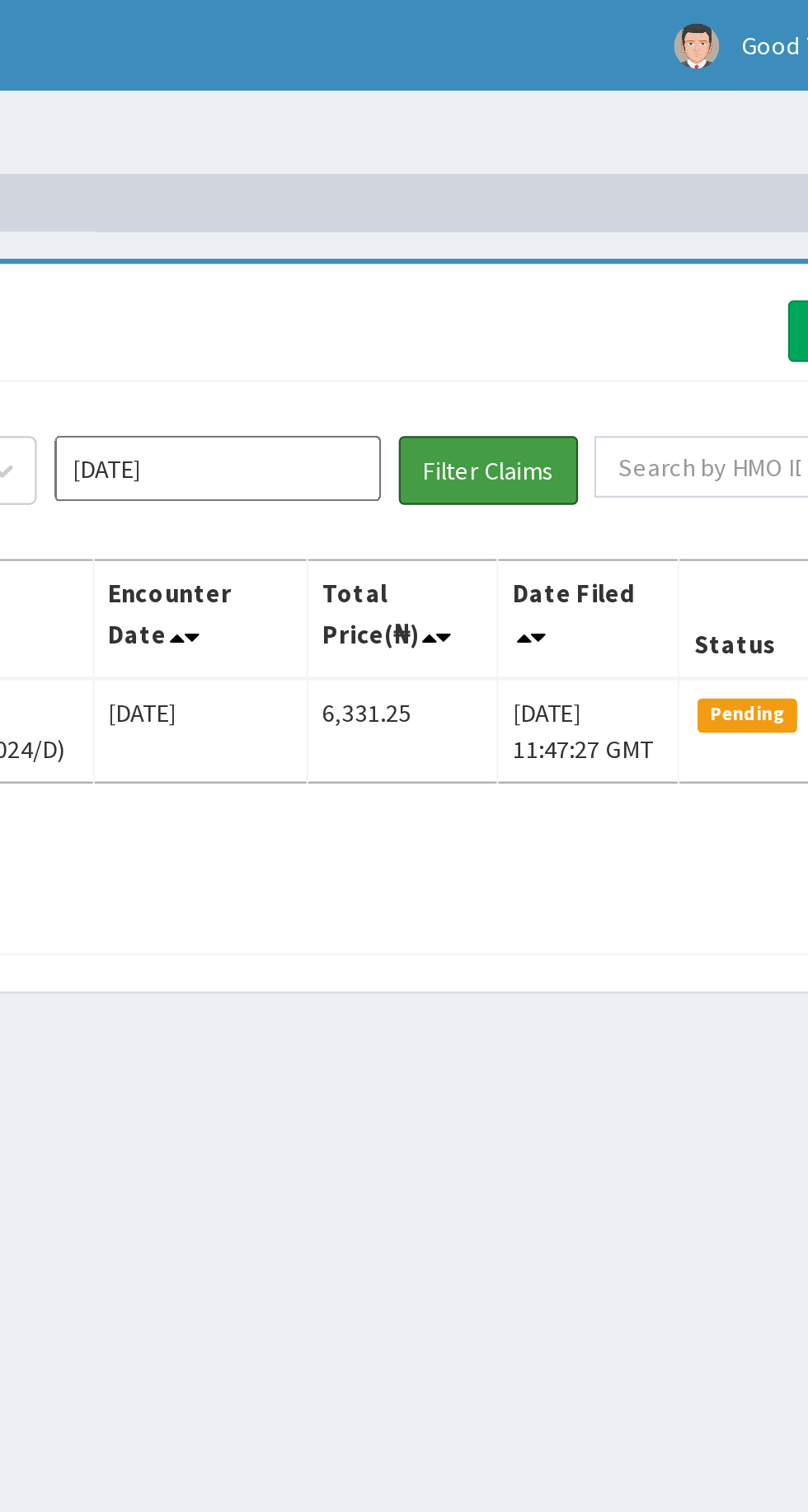
click at [585, 218] on button "Filter Claims" at bounding box center [572, 214] width 82 height 32
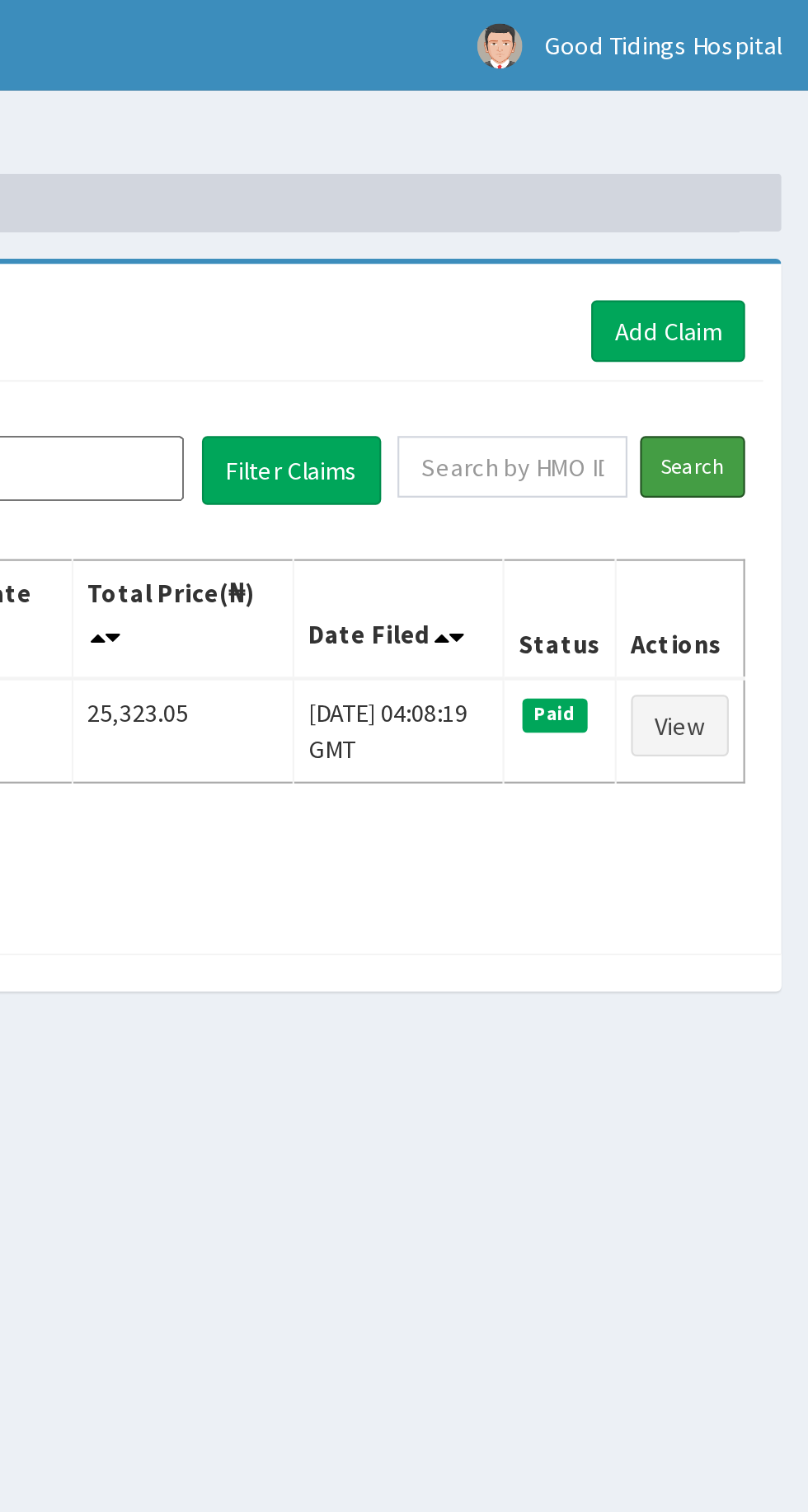
click at [765, 211] on input "Search" at bounding box center [754, 212] width 48 height 28
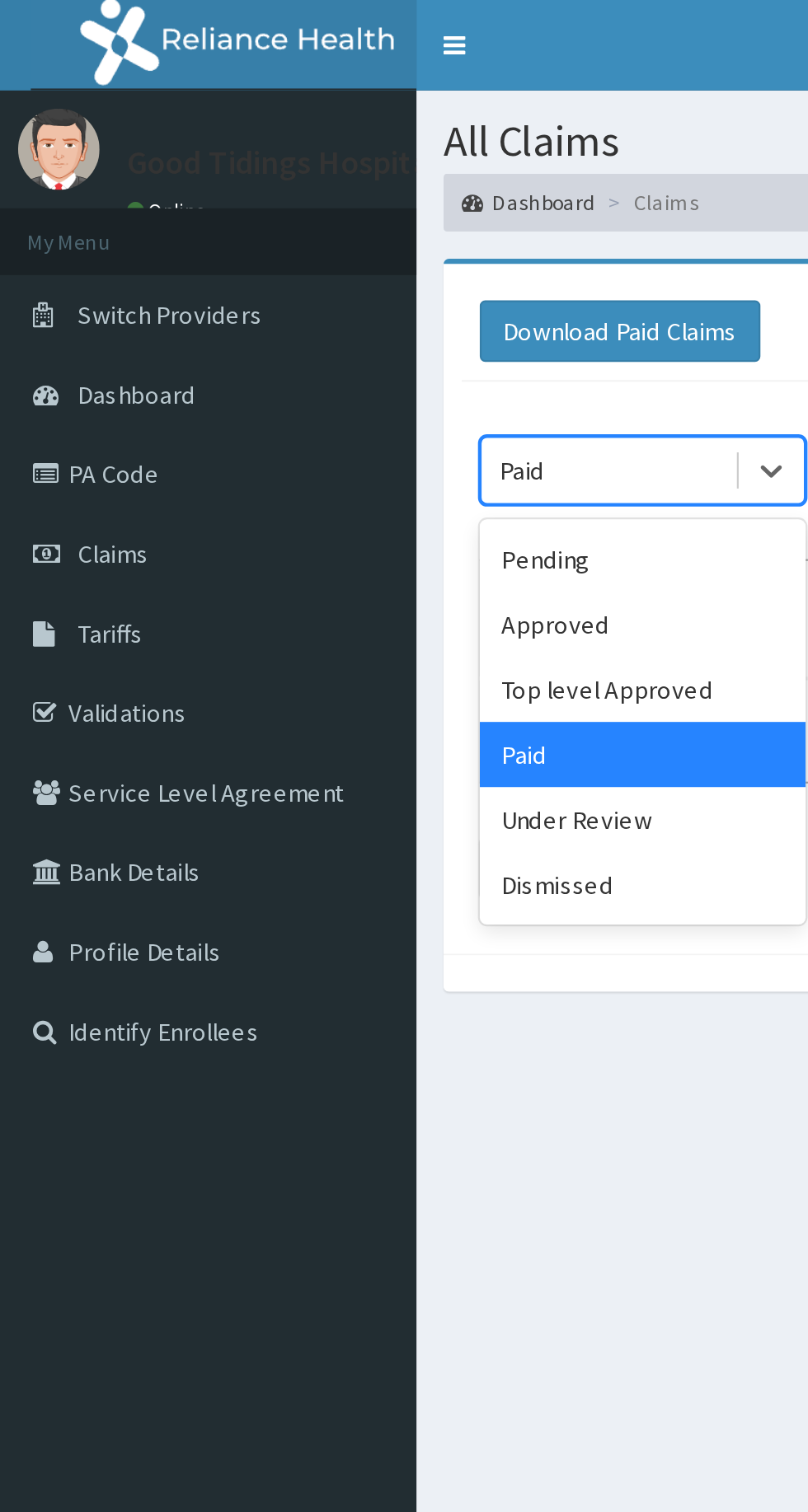
click at [267, 283] on div "Approved" at bounding box center [293, 284] width 149 height 30
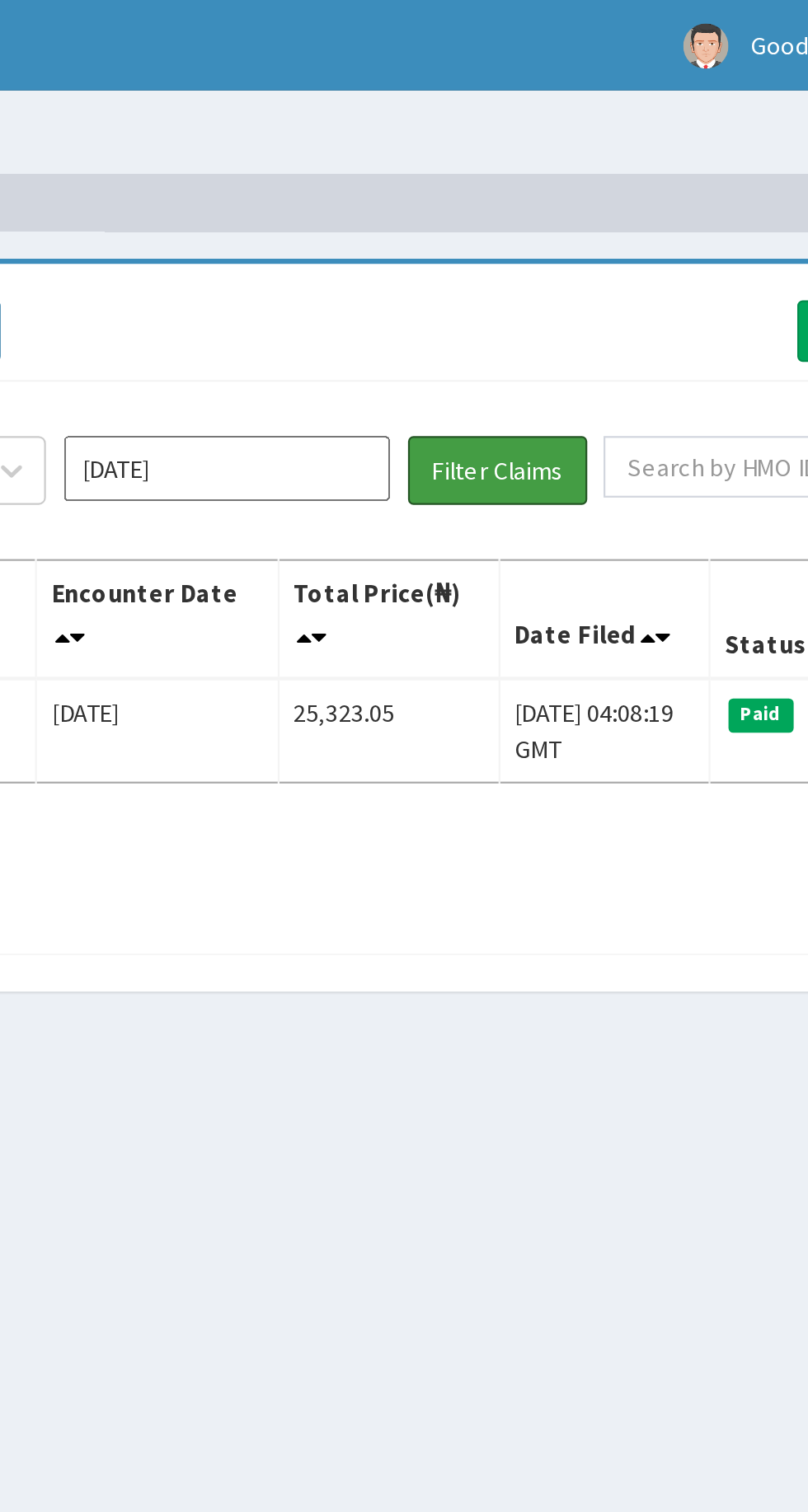
click at [595, 204] on button "Filter Claims" at bounding box center [572, 214] width 82 height 32
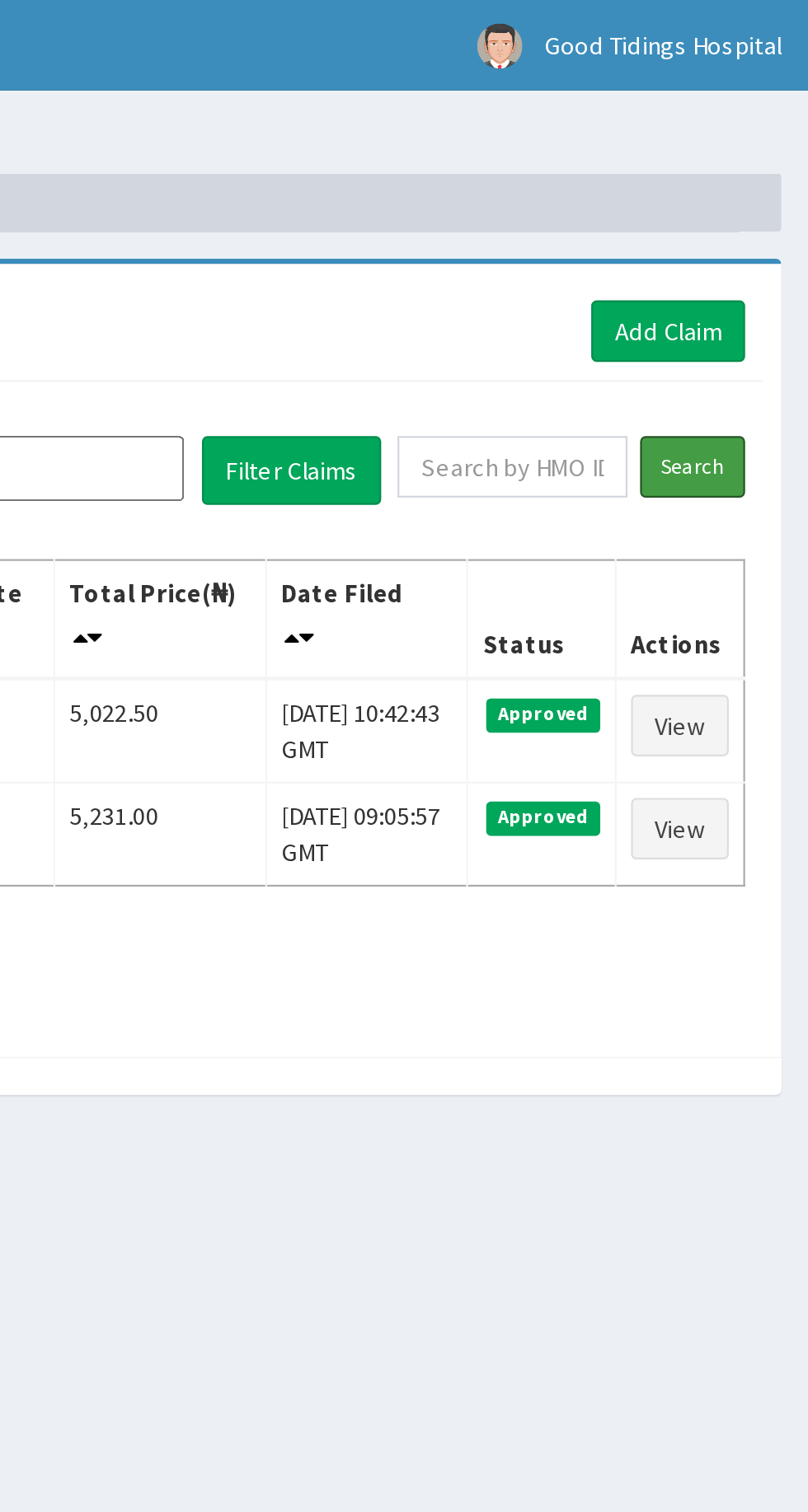
click at [767, 216] on input "Search" at bounding box center [754, 212] width 48 height 28
